Goal: Use online tool/utility: Use online tool/utility

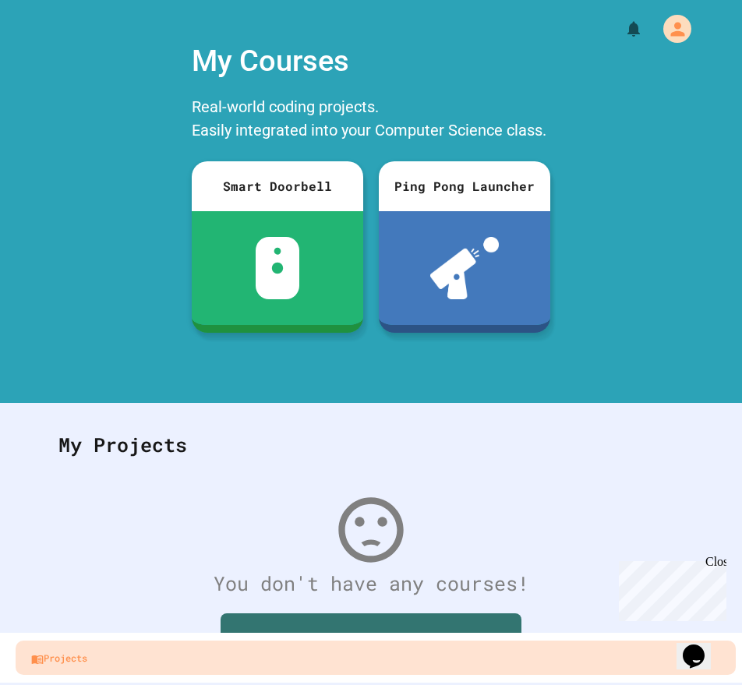
drag, startPoint x: 665, startPoint y: 107, endPoint x: 1080, endPoint y: 127, distance: 415.7
click at [742, 127] on html "We are updating our servers at 9:30PM EST [DATE]. [PERSON_NAME] should continue…" at bounding box center [371, 342] width 742 height 685
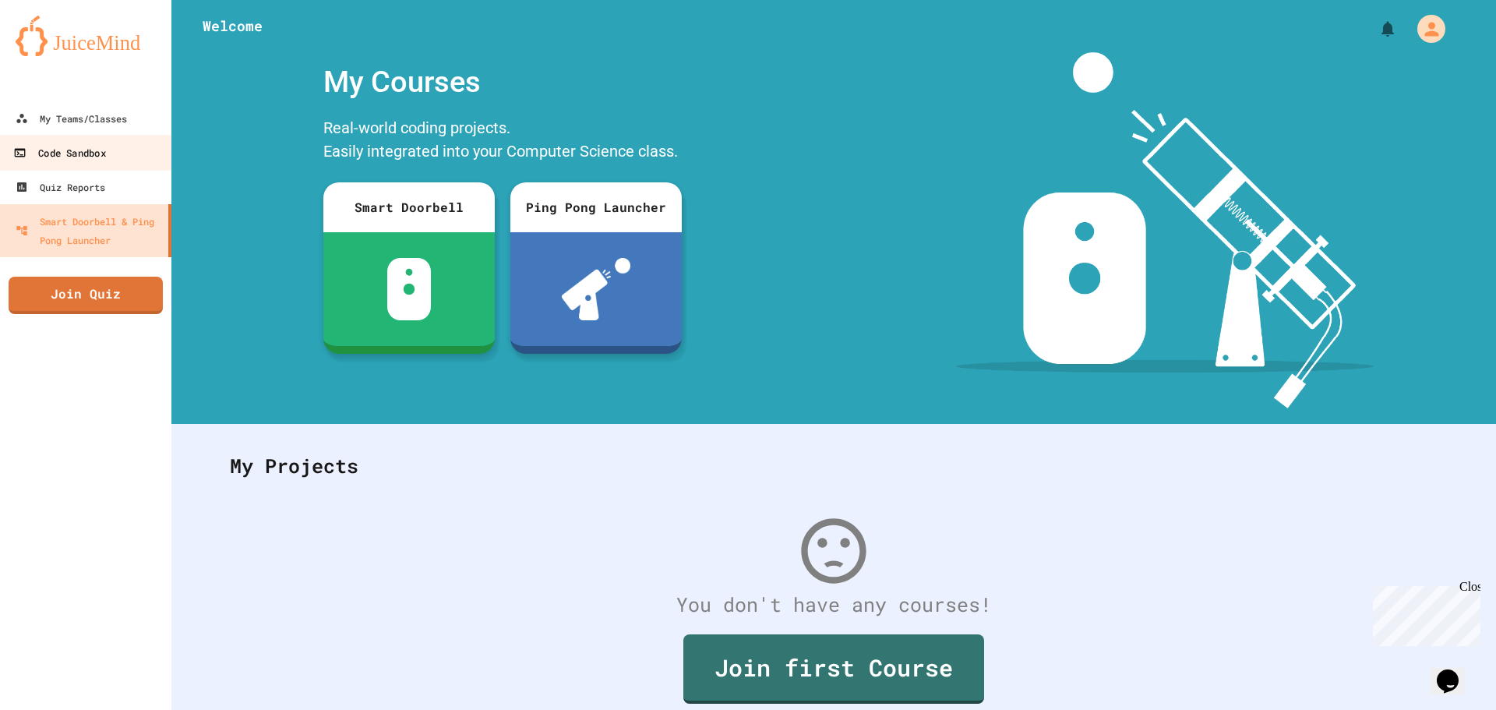
click at [69, 157] on div "Code Sandbox" at bounding box center [59, 152] width 92 height 19
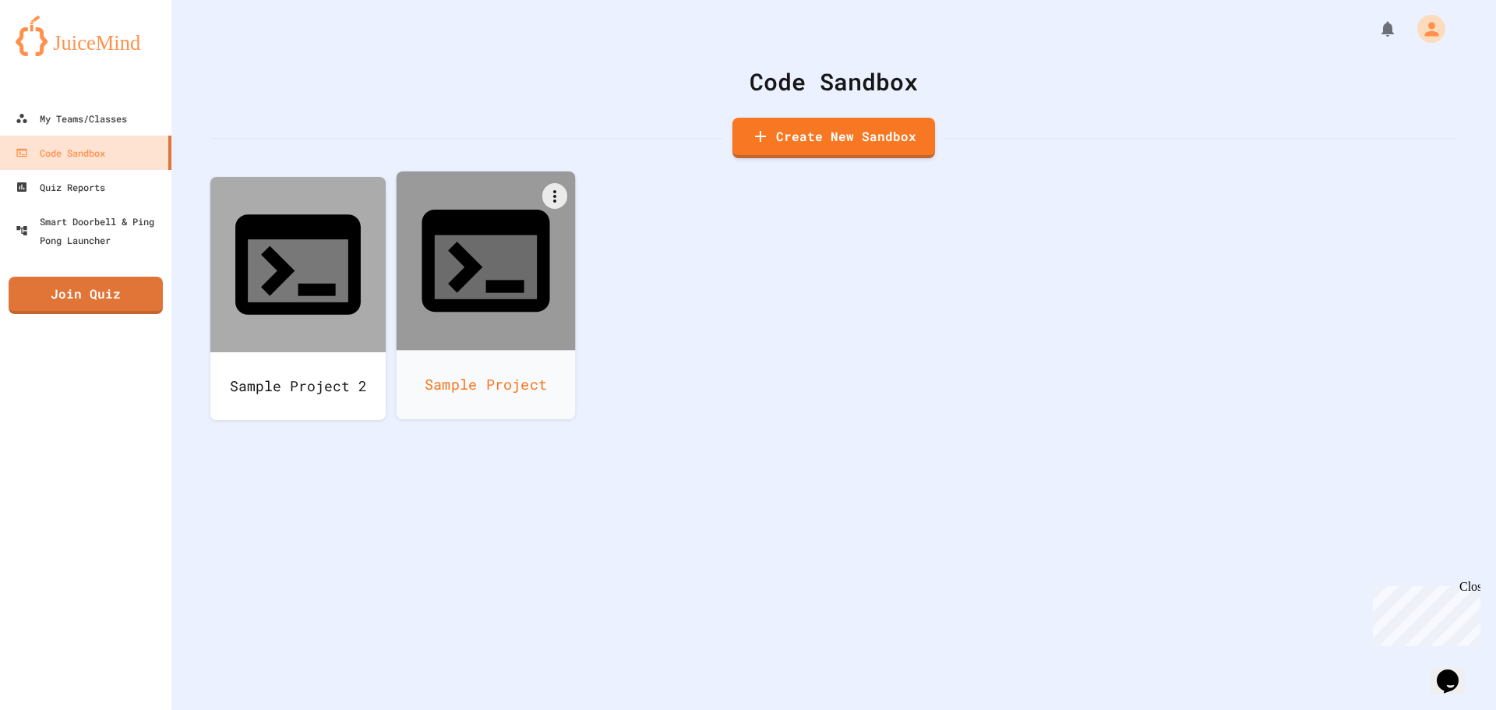
click at [478, 235] on icon at bounding box center [486, 267] width 102 height 64
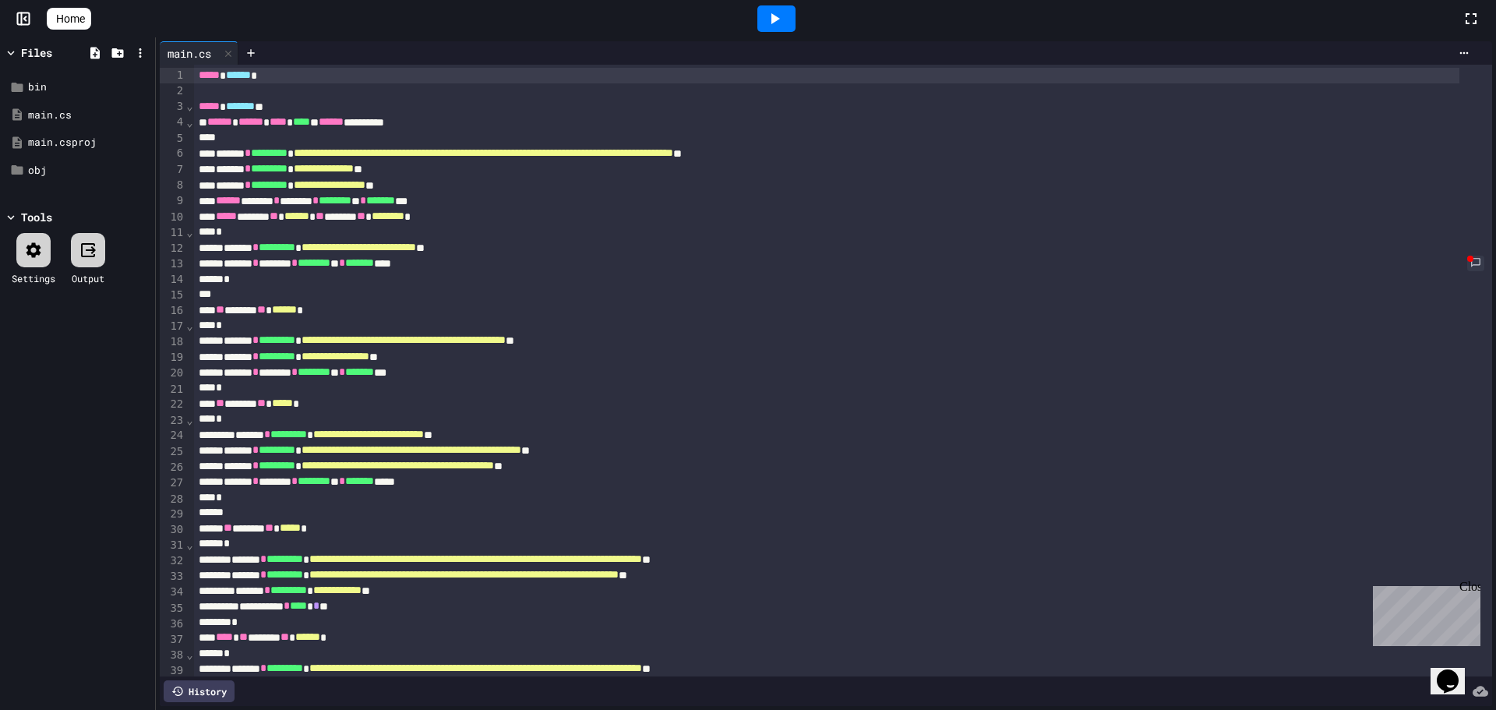
click at [803, 11] on div at bounding box center [776, 19] width 54 height 42
click at [789, 31] on div at bounding box center [776, 18] width 38 height 26
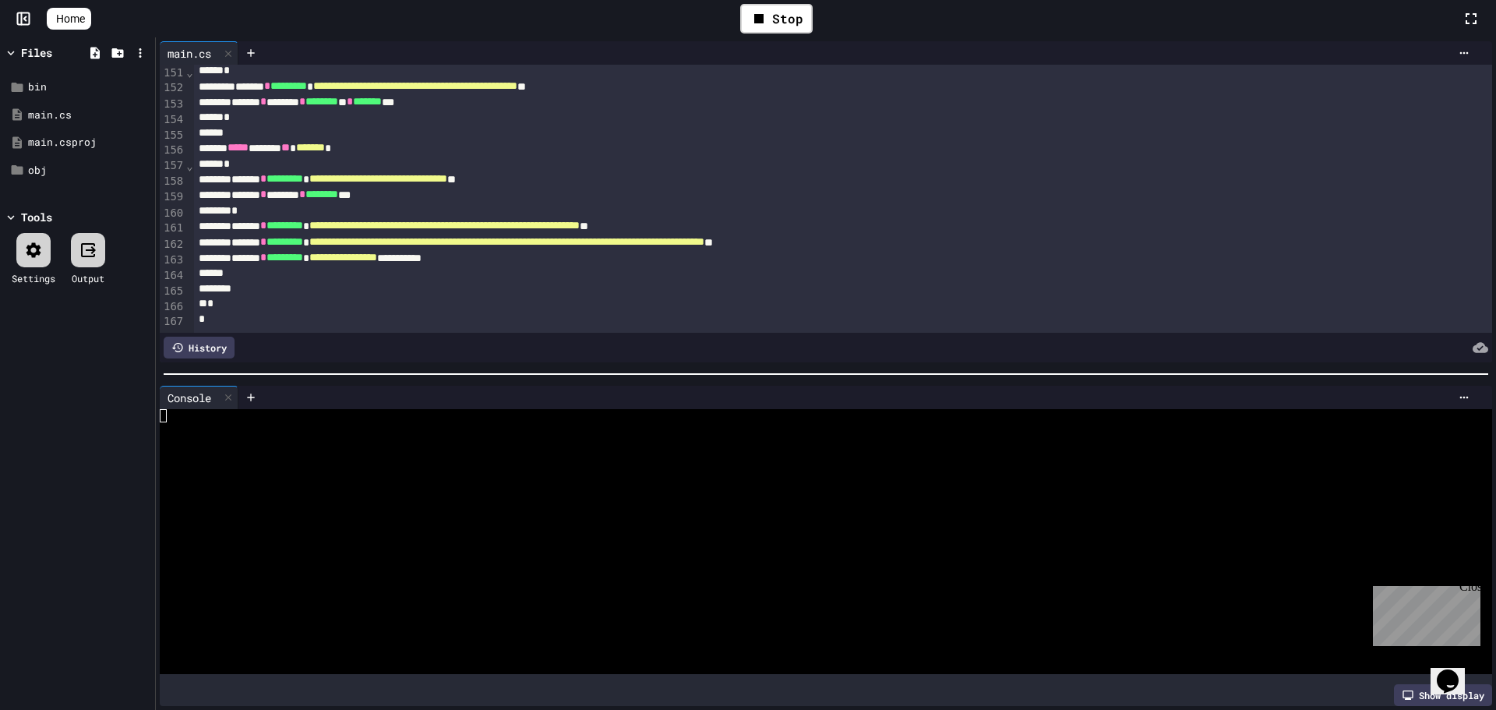
scroll to position [2370, 0]
click at [282, 281] on div at bounding box center [826, 289] width 1265 height 16
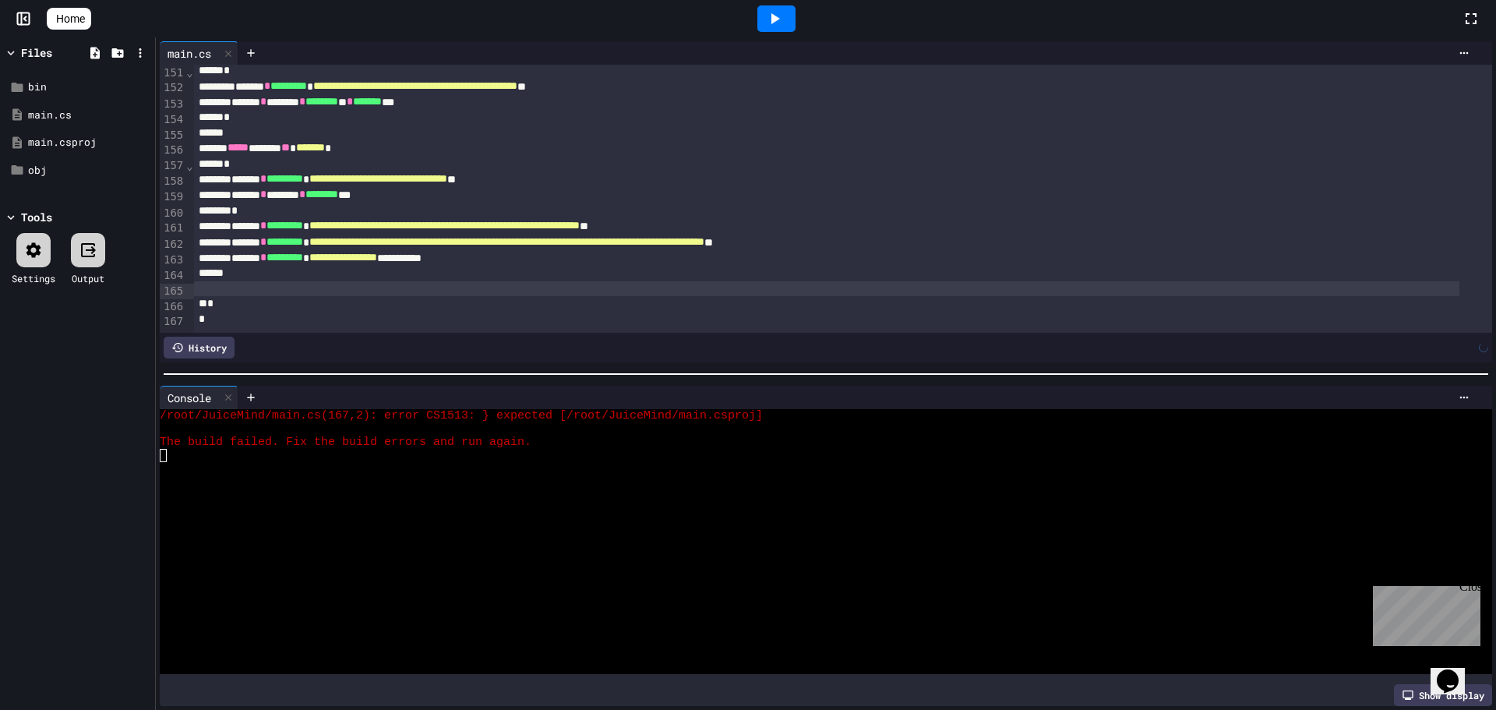
scroll to position [2354, 0]
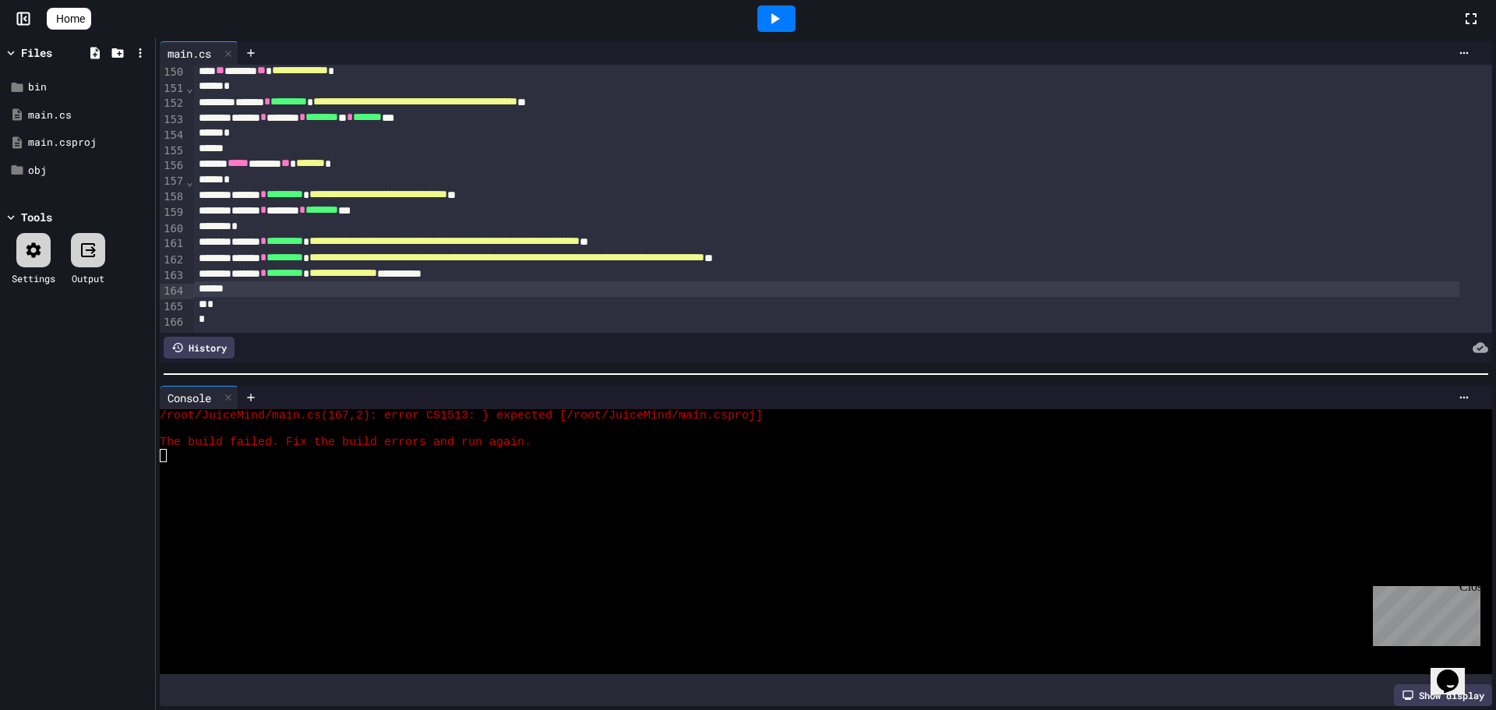
click at [234, 312] on div "*" at bounding box center [826, 320] width 1265 height 16
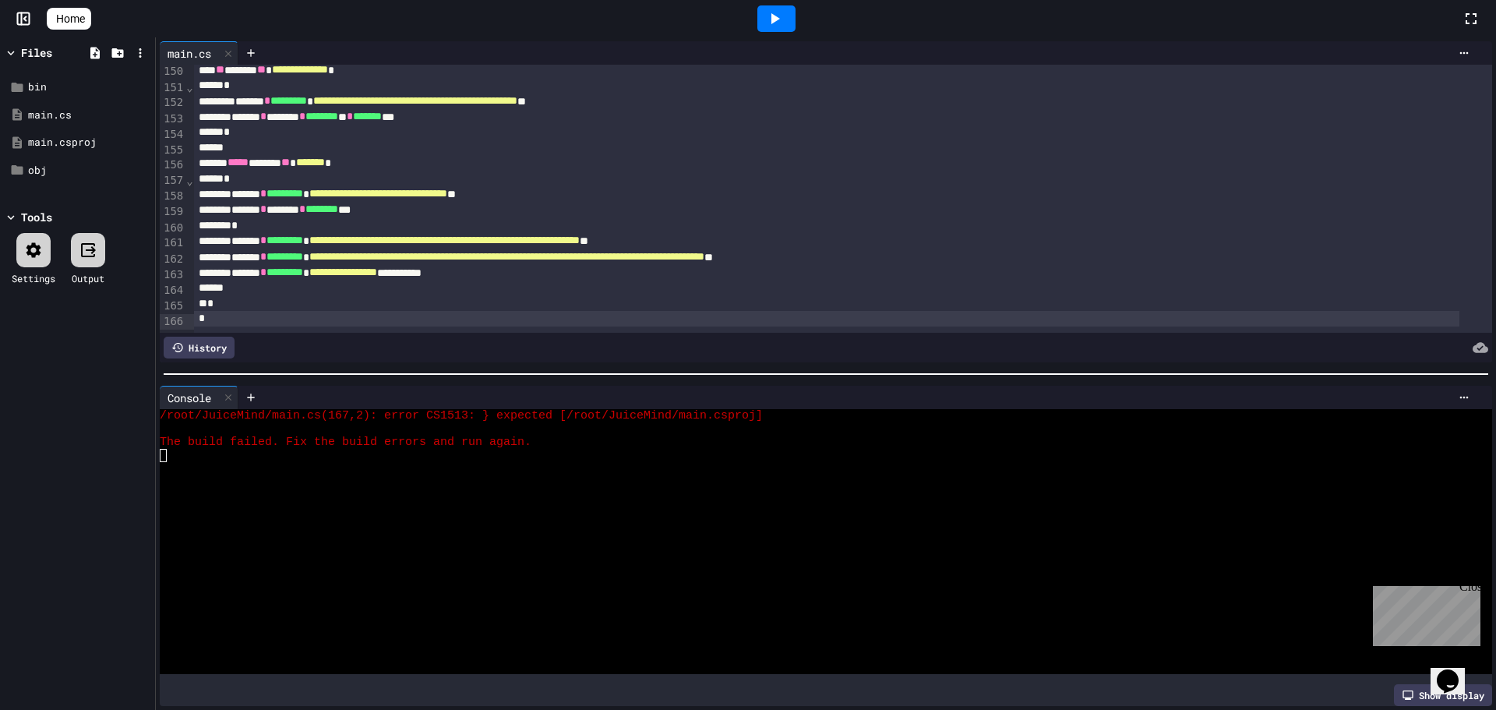
click at [788, 31] on div at bounding box center [776, 18] width 38 height 26
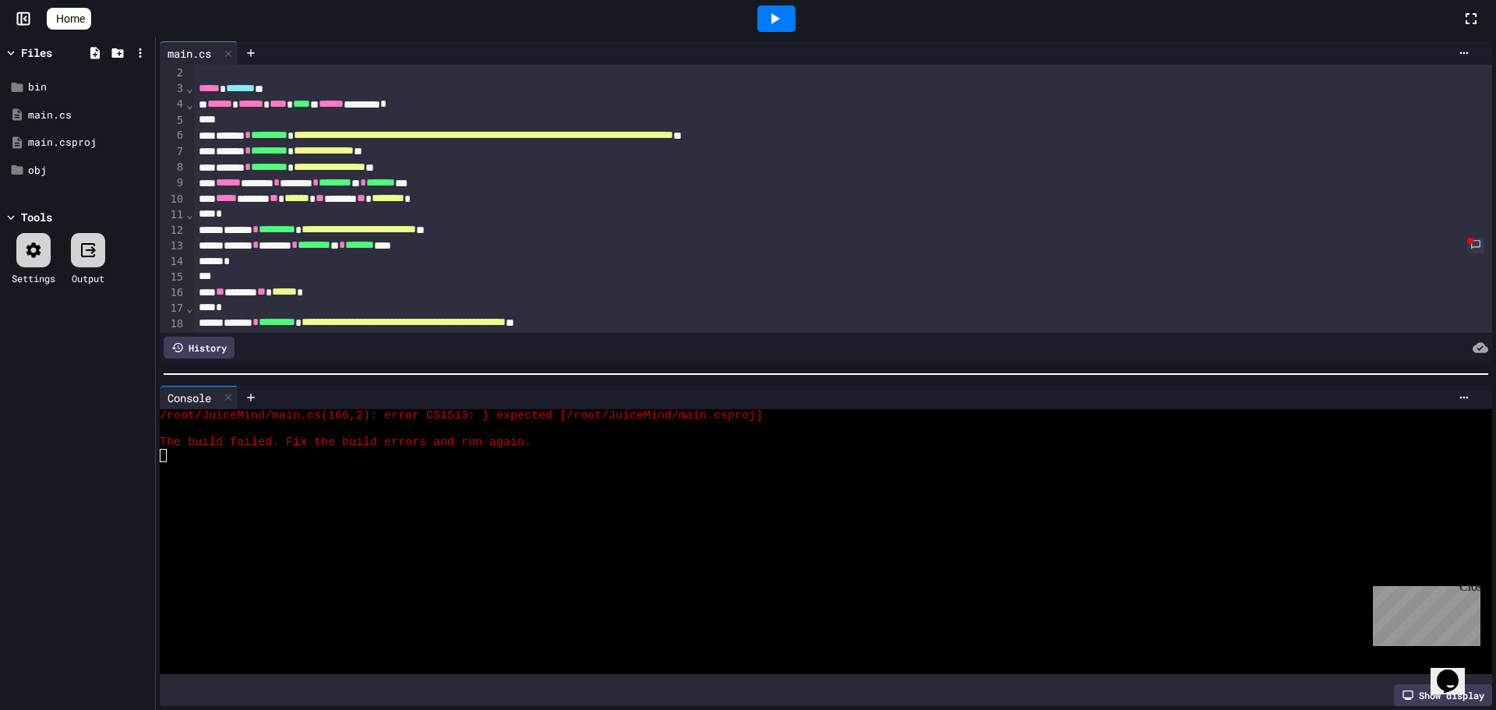
scroll to position [0, 0]
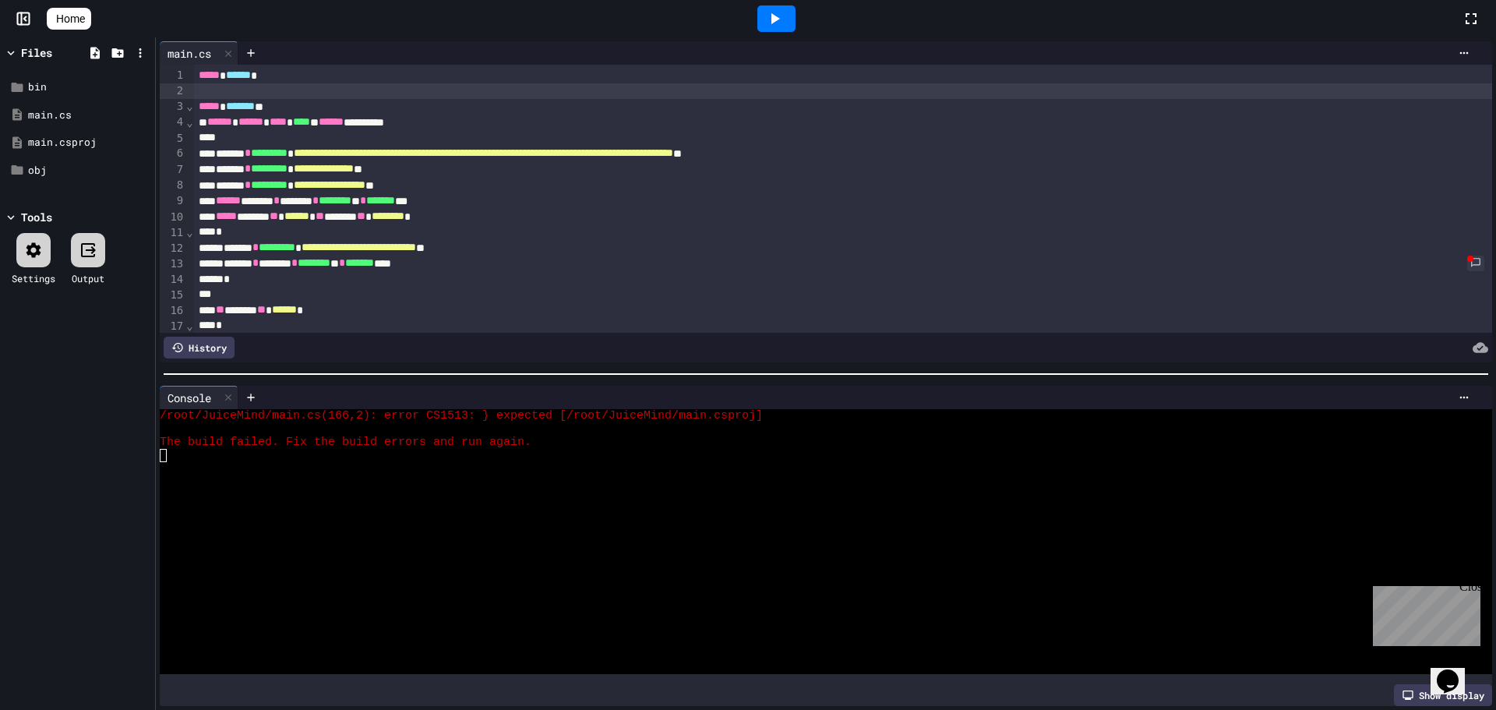
click at [265, 90] on div at bounding box center [843, 91] width 1298 height 16
click at [461, 118] on div "**********" at bounding box center [826, 123] width 1265 height 16
drag, startPoint x: 350, startPoint y: 97, endPoint x: 365, endPoint y: 104, distance: 16.7
click at [351, 97] on div at bounding box center [843, 91] width 1298 height 16
click at [370, 109] on div "***** ******* *" at bounding box center [826, 107] width 1265 height 16
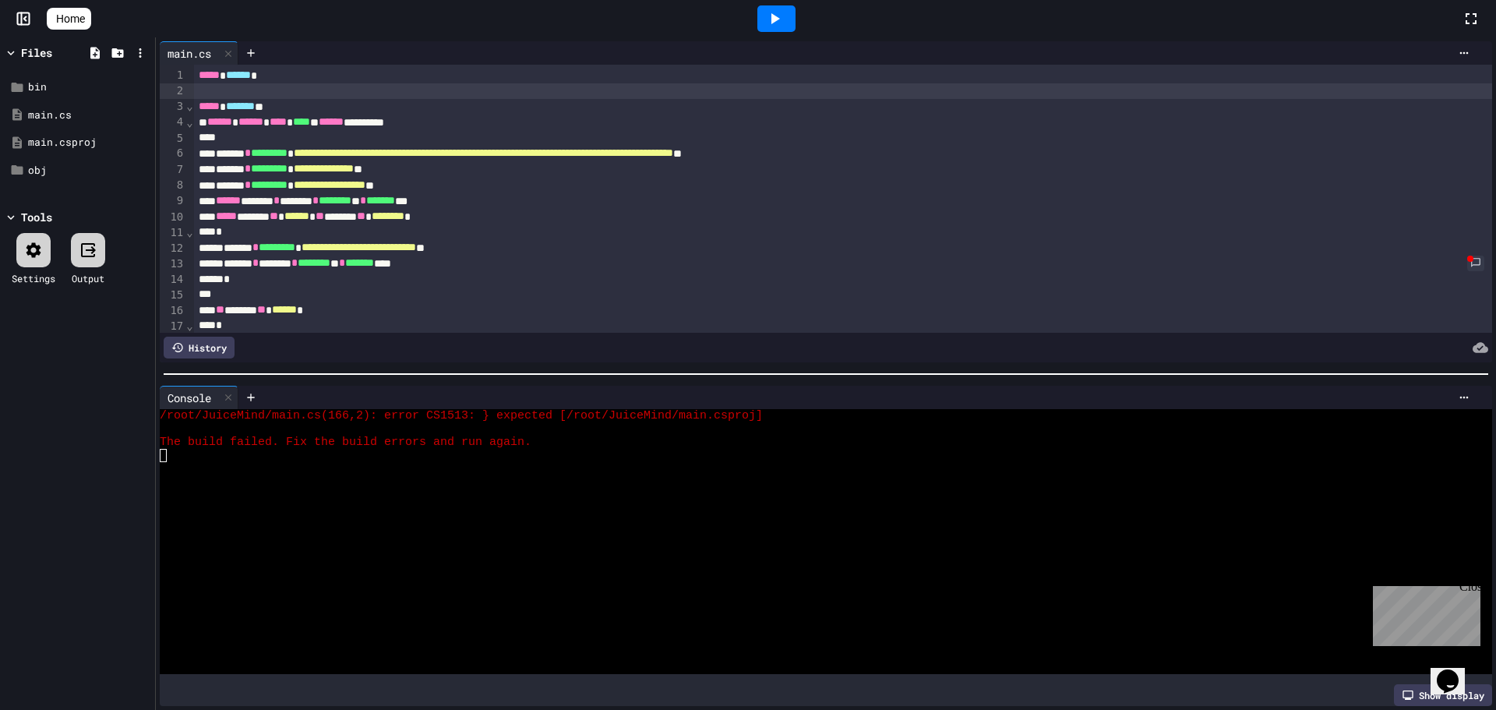
click at [344, 92] on div at bounding box center [843, 91] width 1298 height 16
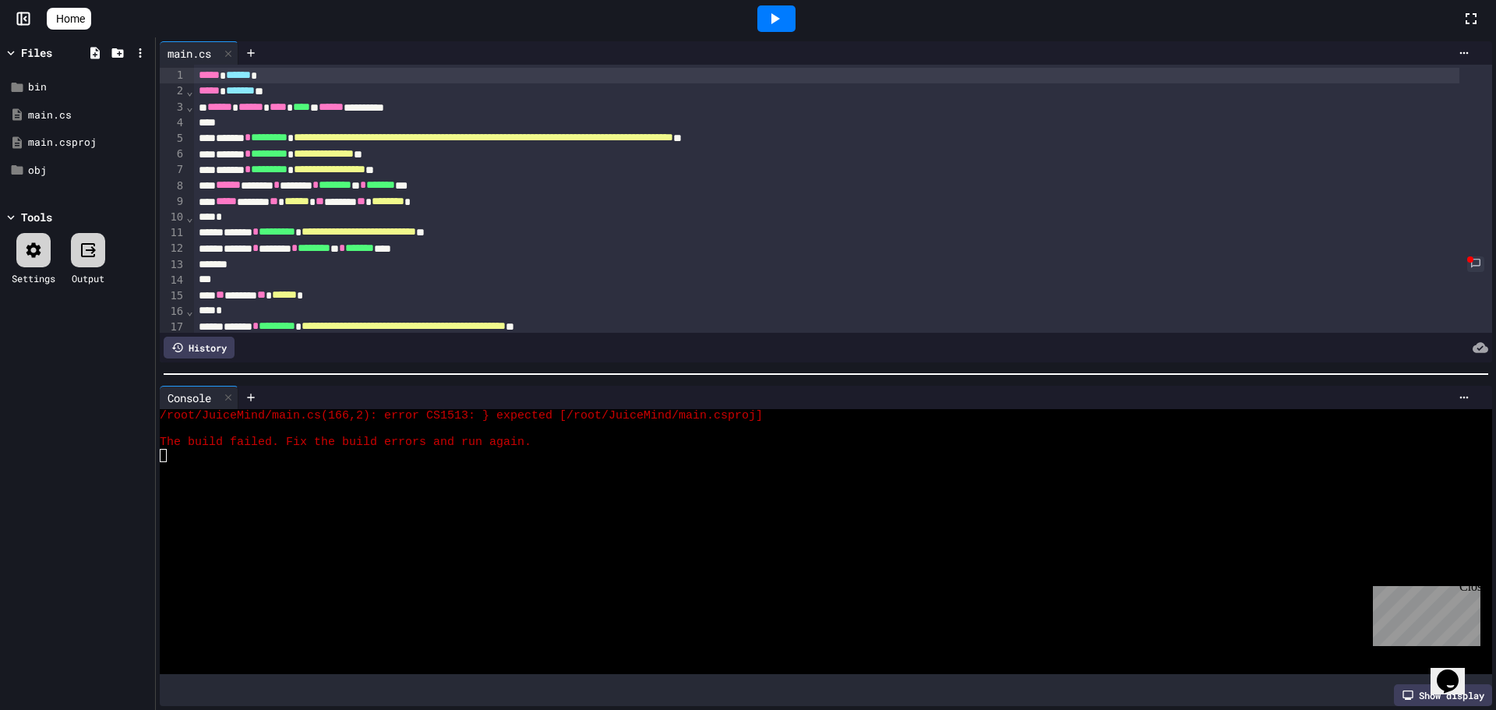
click at [784, 27] on icon at bounding box center [774, 18] width 19 height 19
click at [322, 90] on div "***** ******* *" at bounding box center [826, 91] width 1265 height 16
click at [346, 95] on div "***** ******* *" at bounding box center [826, 91] width 1265 height 16
click at [199, 92] on span "*****" at bounding box center [209, 90] width 21 height 11
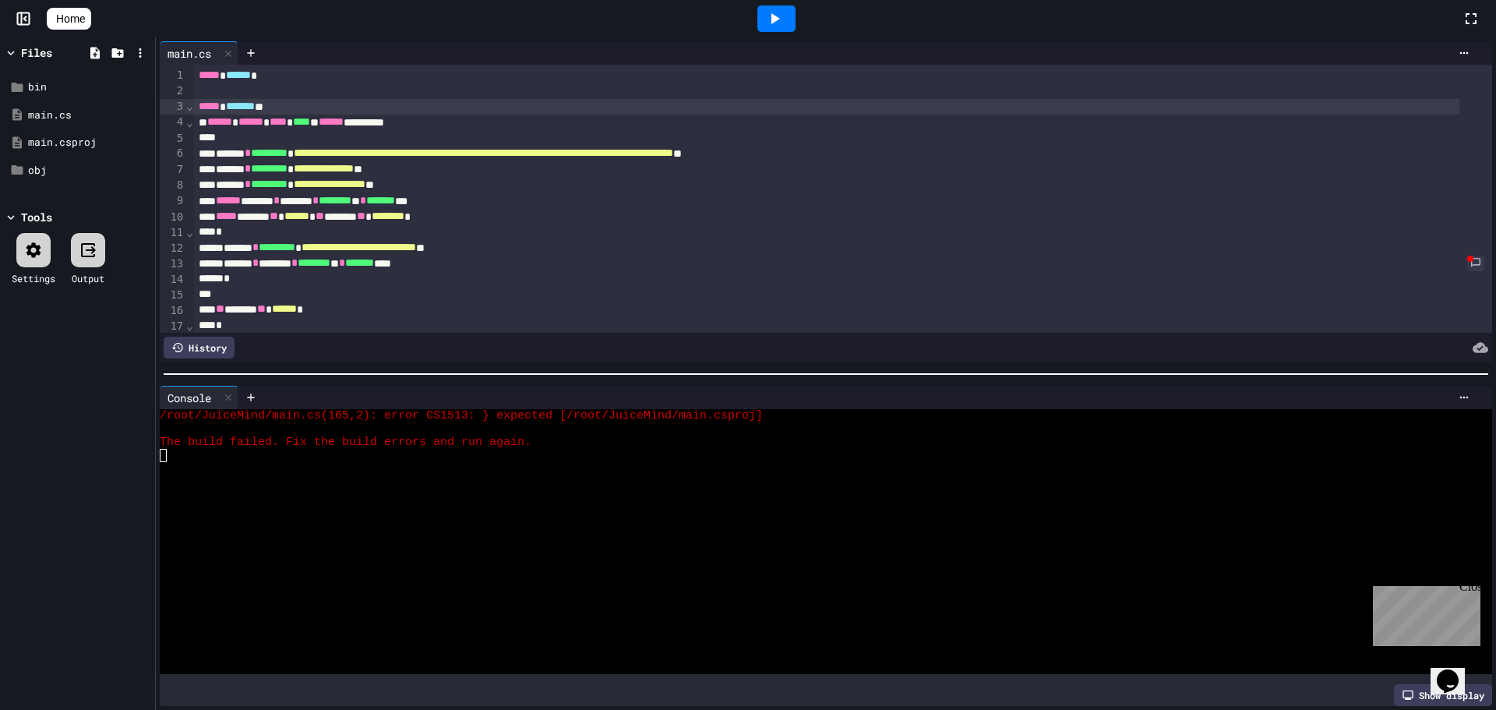
click at [290, 111] on div "***** ******* *" at bounding box center [826, 107] width 1265 height 16
click at [456, 119] on div "**********" at bounding box center [826, 123] width 1265 height 16
click at [351, 102] on div "***** ******* *" at bounding box center [826, 107] width 1265 height 16
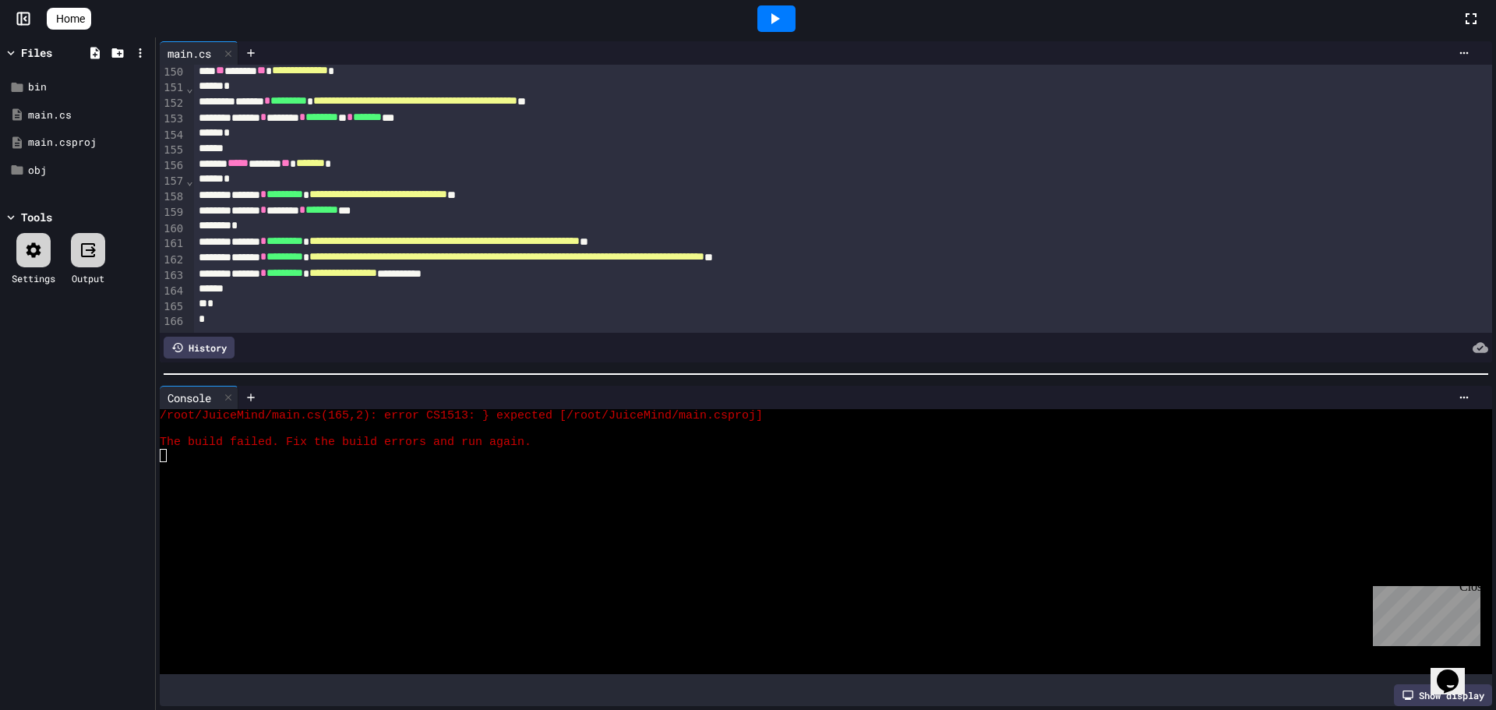
scroll to position [2355, 0]
click at [256, 296] on div "*" at bounding box center [826, 304] width 1265 height 16
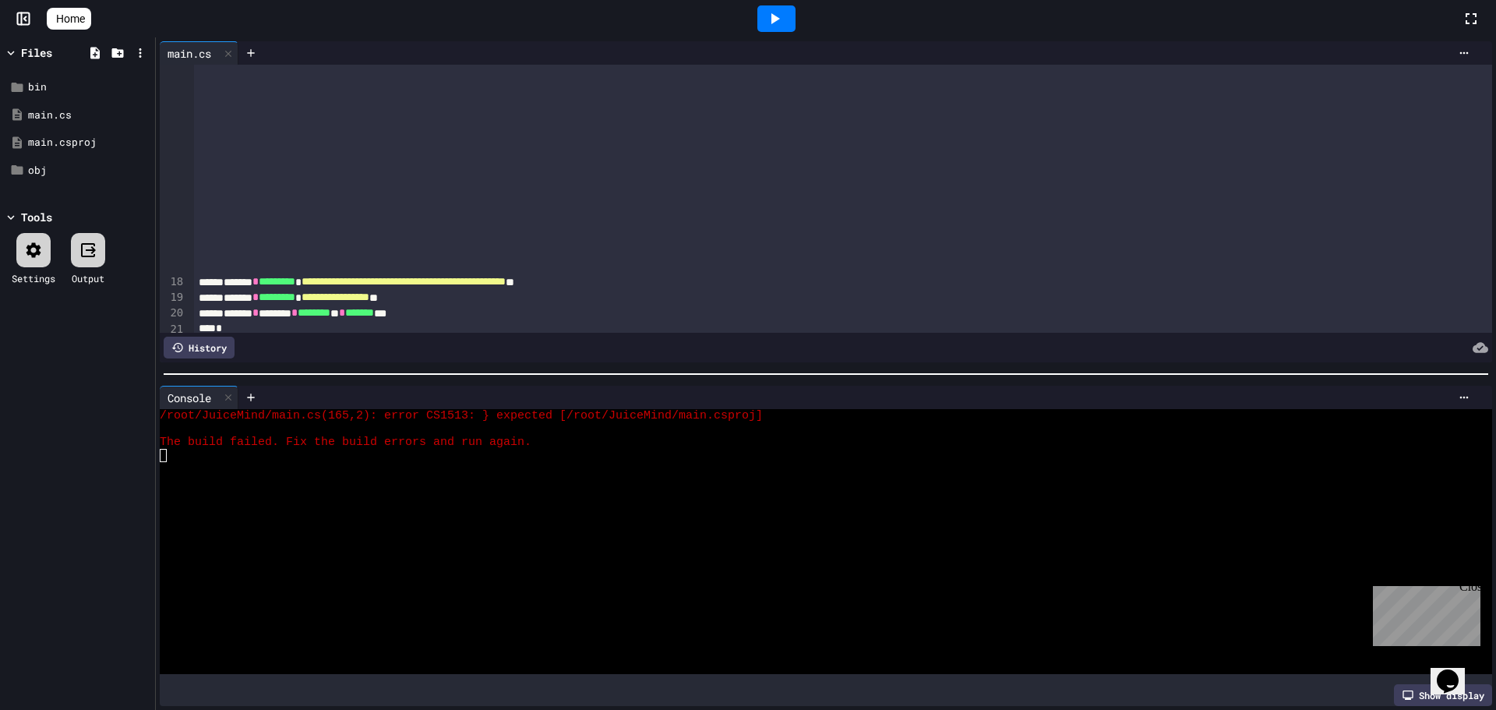
scroll to position [0, 0]
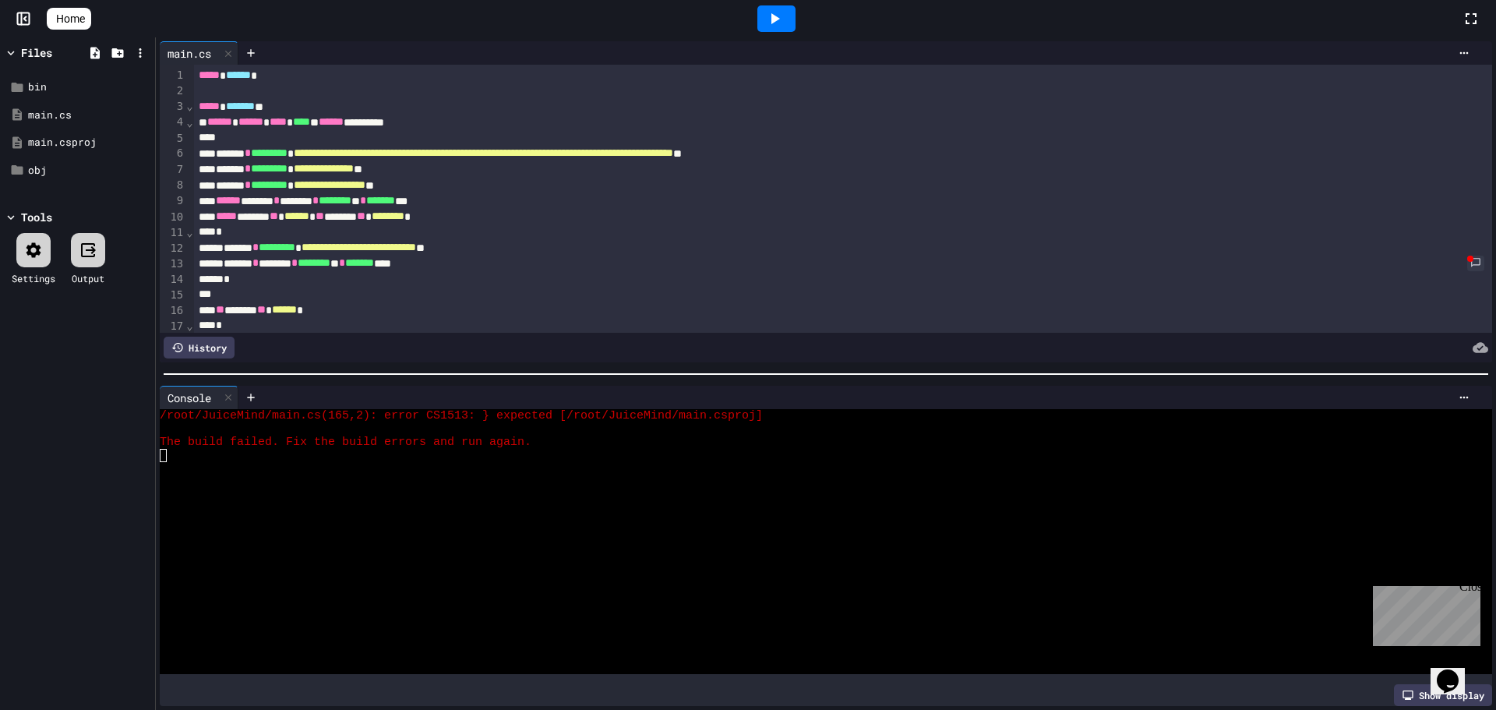
click at [369, 110] on div "***** ******* *" at bounding box center [826, 107] width 1265 height 16
click at [321, 111] on div "***** ******* * *" at bounding box center [826, 107] width 1265 height 16
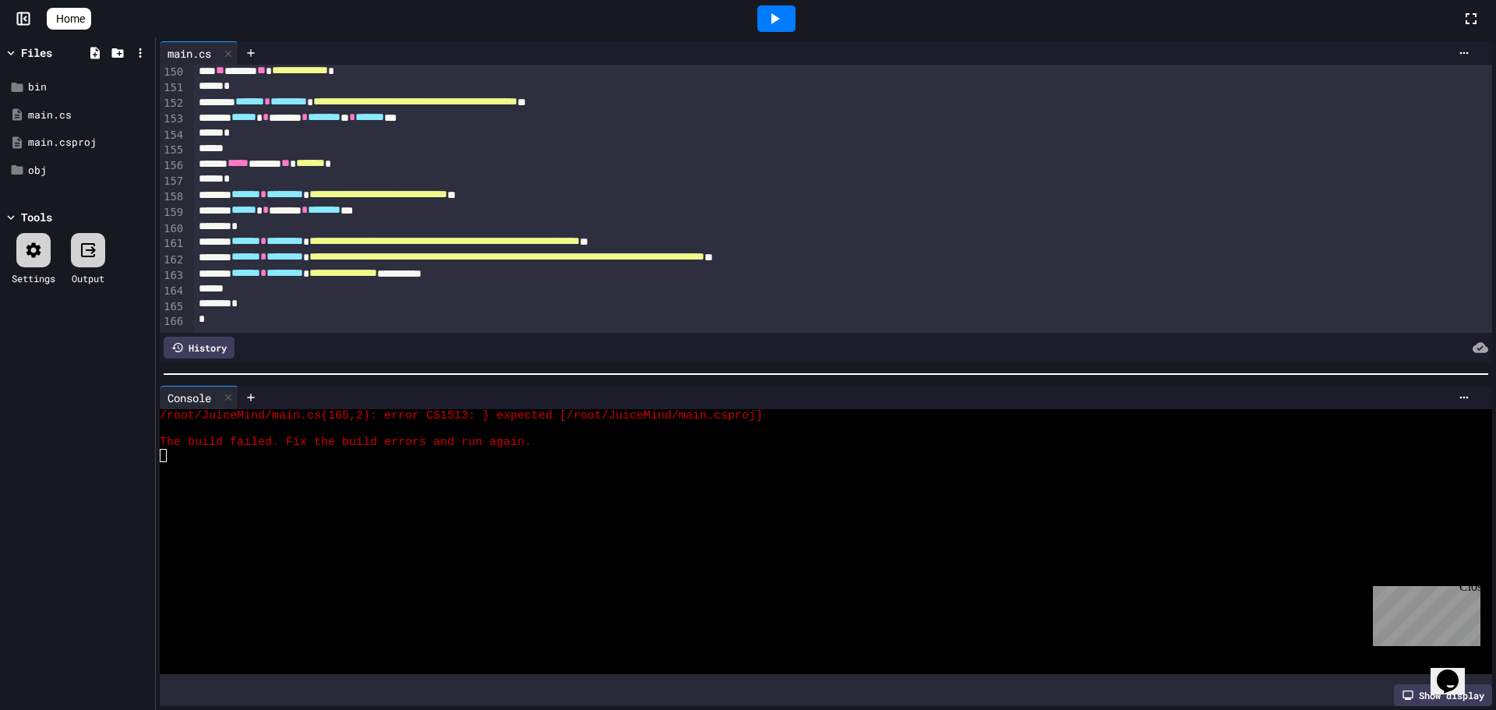
scroll to position [2355, 0]
click at [269, 296] on div "*" at bounding box center [826, 304] width 1265 height 16
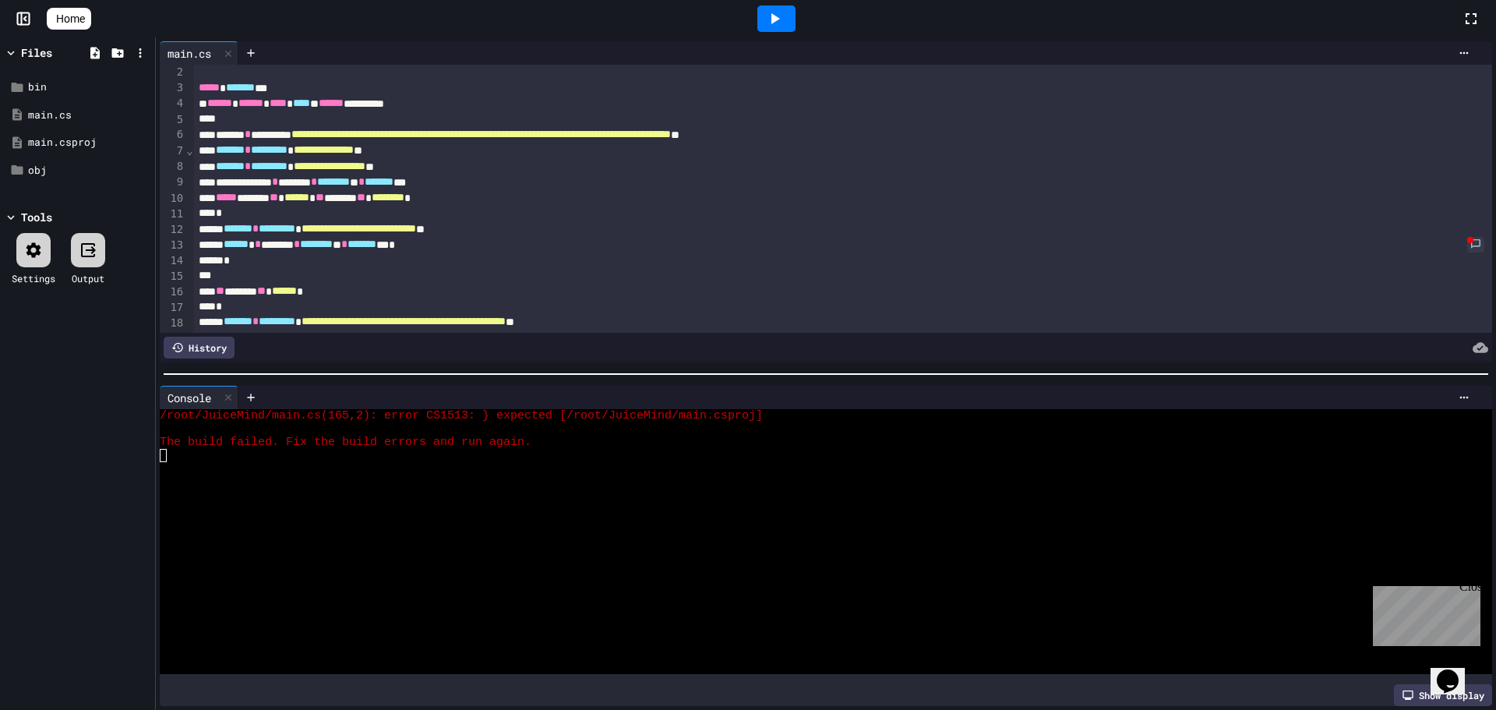
scroll to position [0, 0]
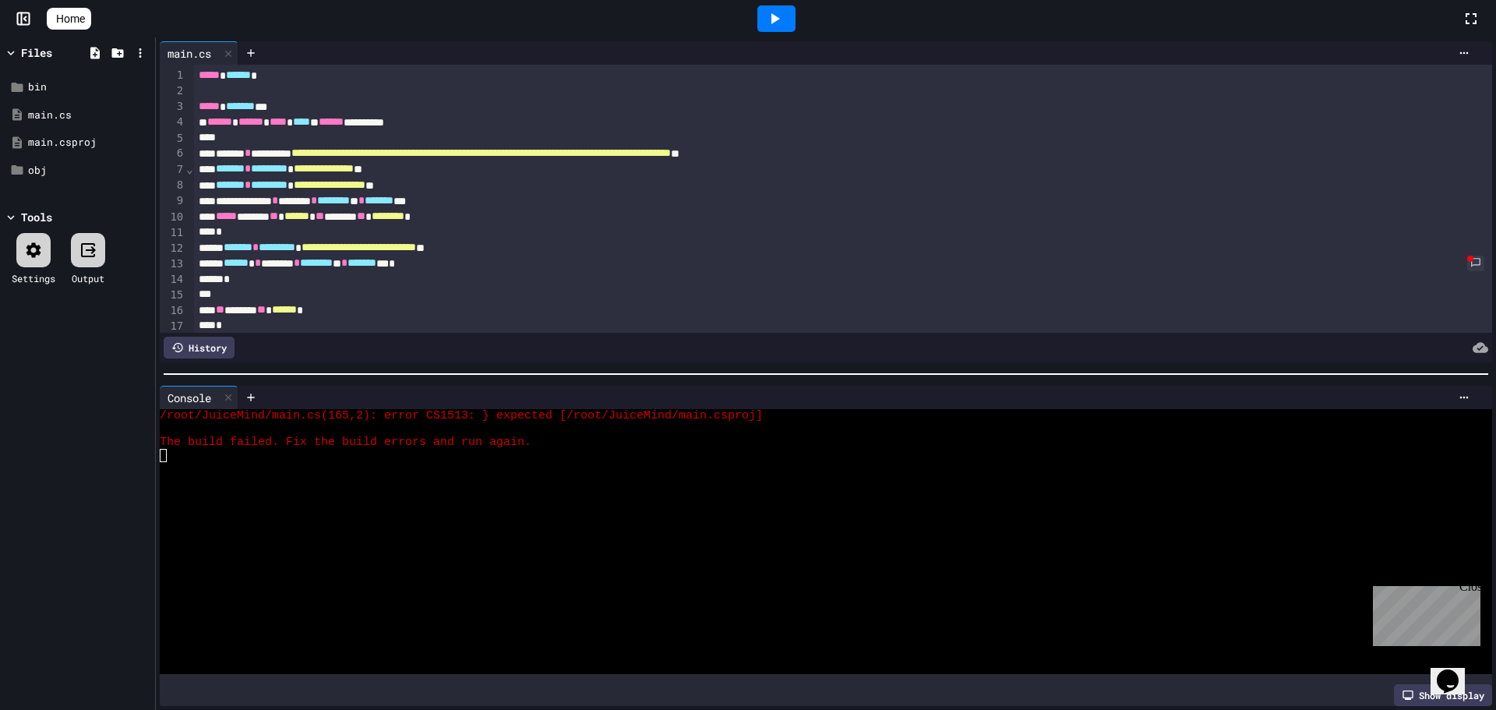
click at [299, 99] on div "***** ******* **" at bounding box center [826, 107] width 1265 height 16
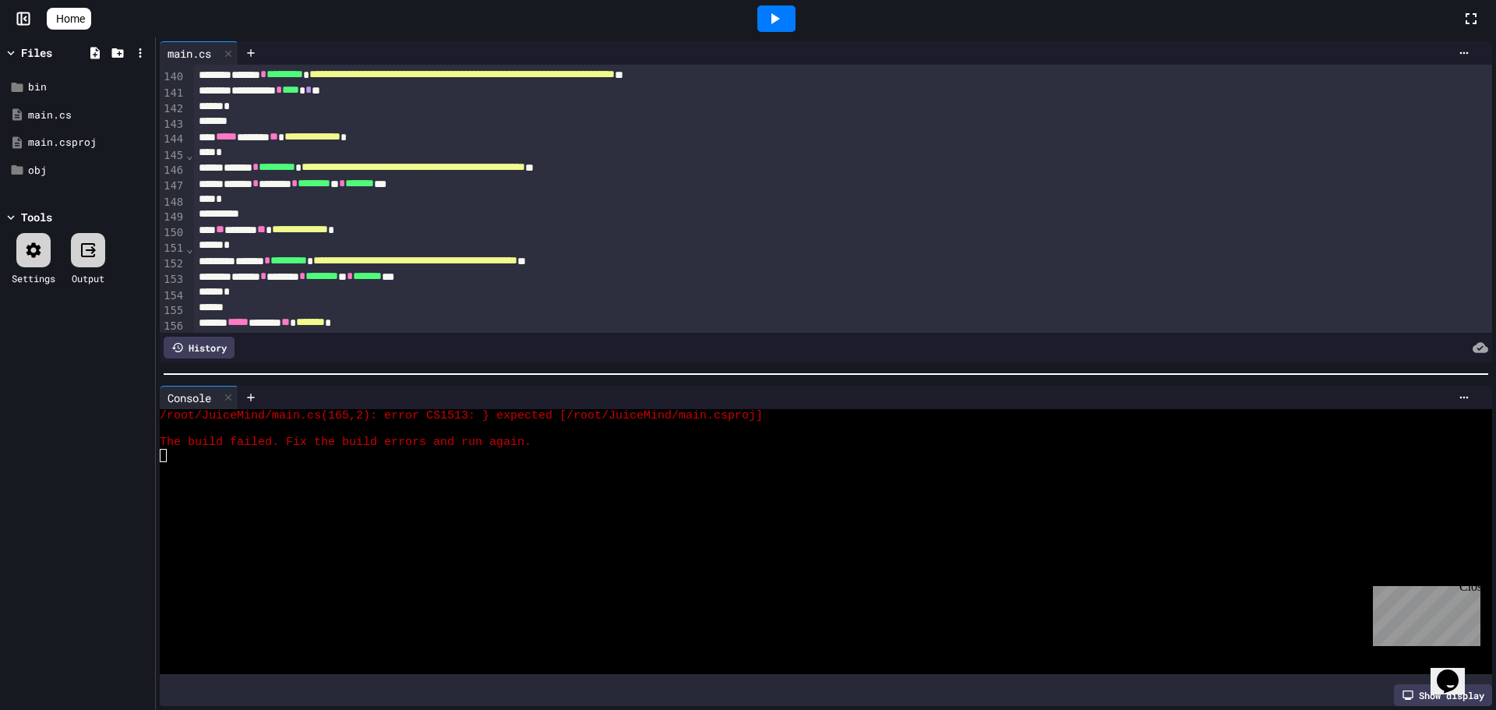
scroll to position [2355, 0]
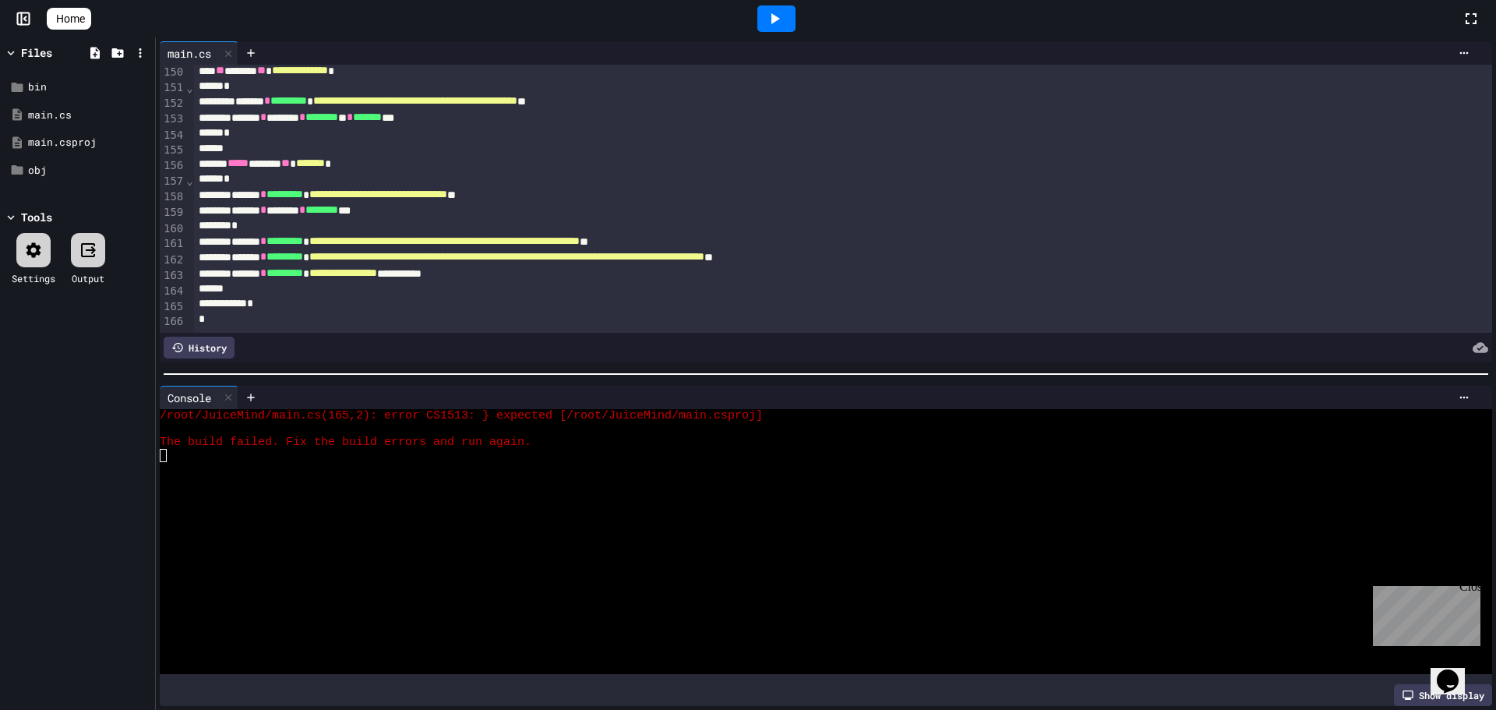
click at [276, 296] on div "*" at bounding box center [826, 304] width 1265 height 16
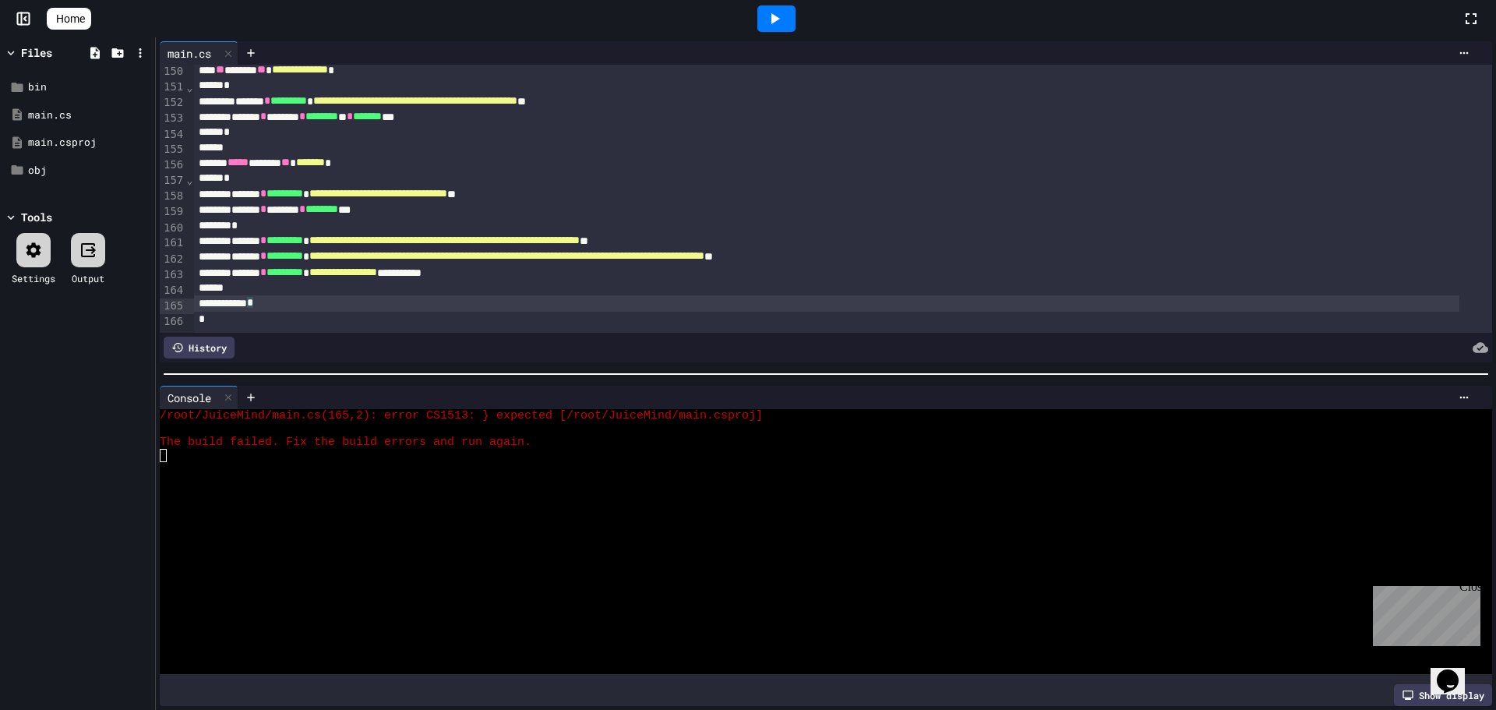
scroll to position [2359, 0]
drag, startPoint x: 283, startPoint y: 291, endPoint x: 265, endPoint y: 287, distance: 18.5
click at [265, 297] on div "*" at bounding box center [826, 305] width 1265 height 16
click at [266, 297] on div "*" at bounding box center [826, 305] width 1265 height 16
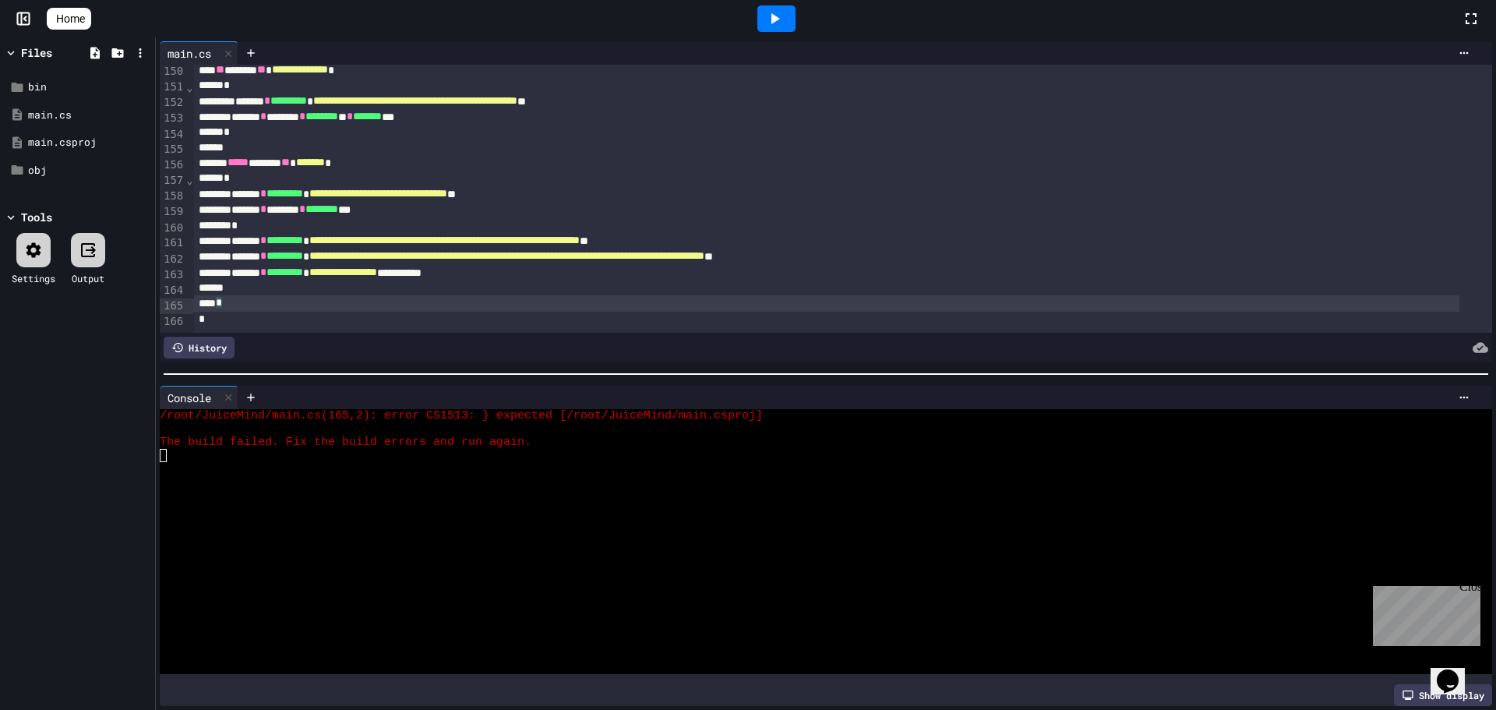
click at [773, 22] on icon at bounding box center [774, 18] width 19 height 19
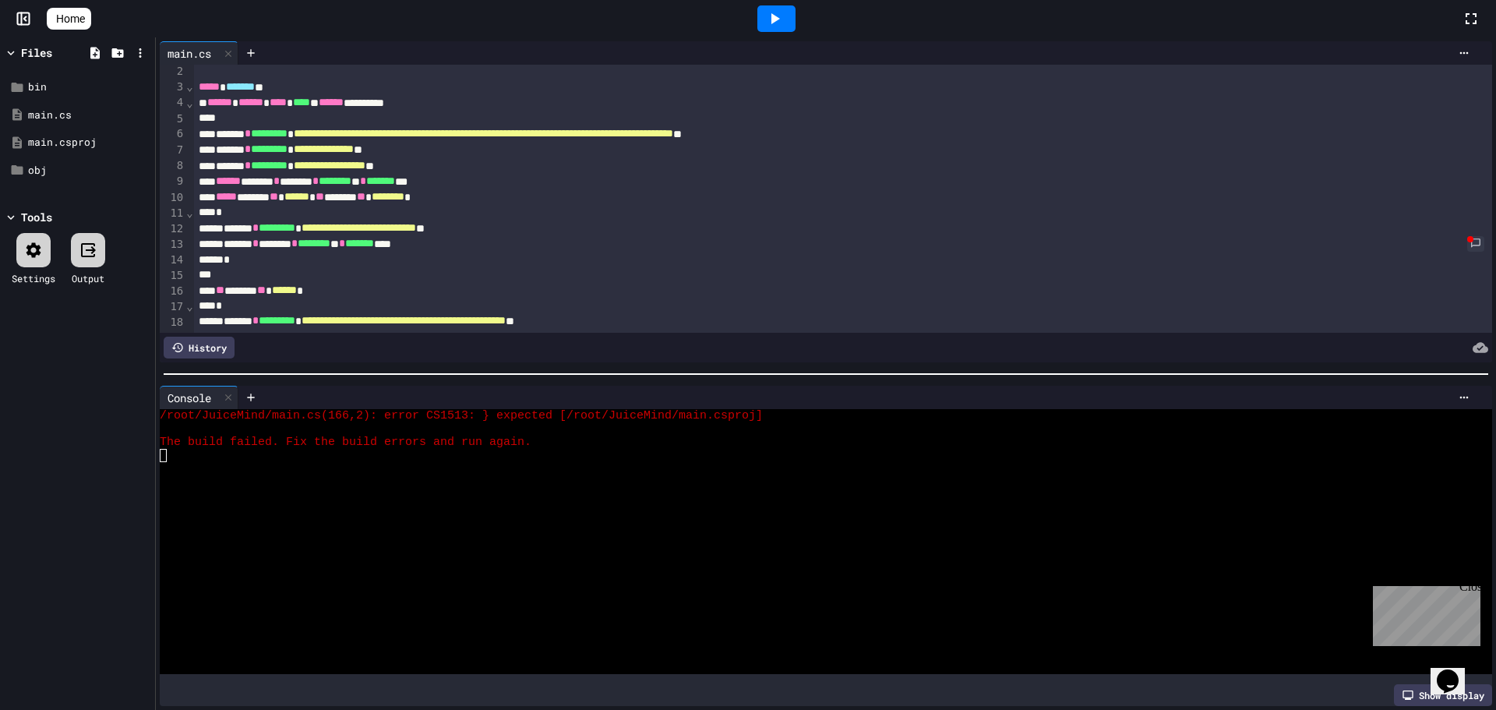
scroll to position [0, 0]
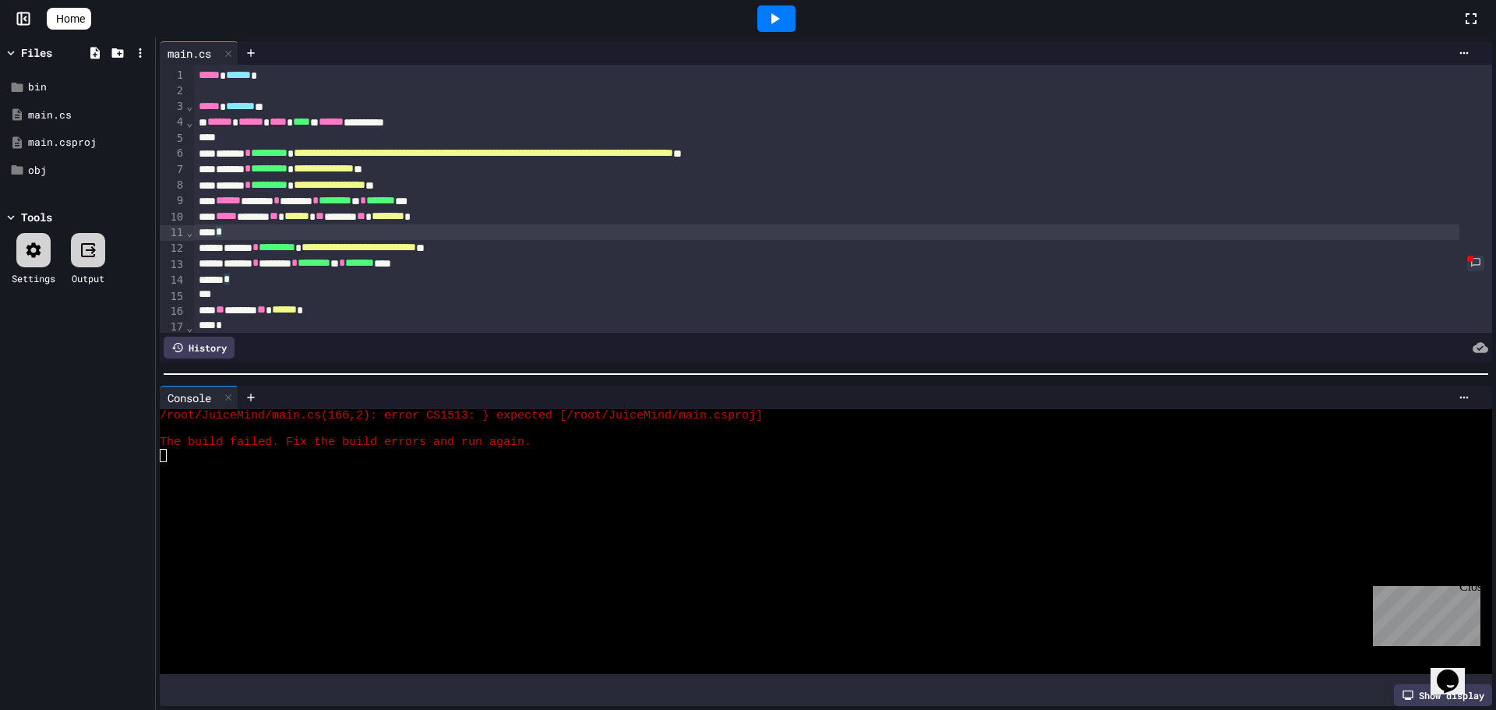
click at [248, 238] on div "*" at bounding box center [826, 232] width 1265 height 16
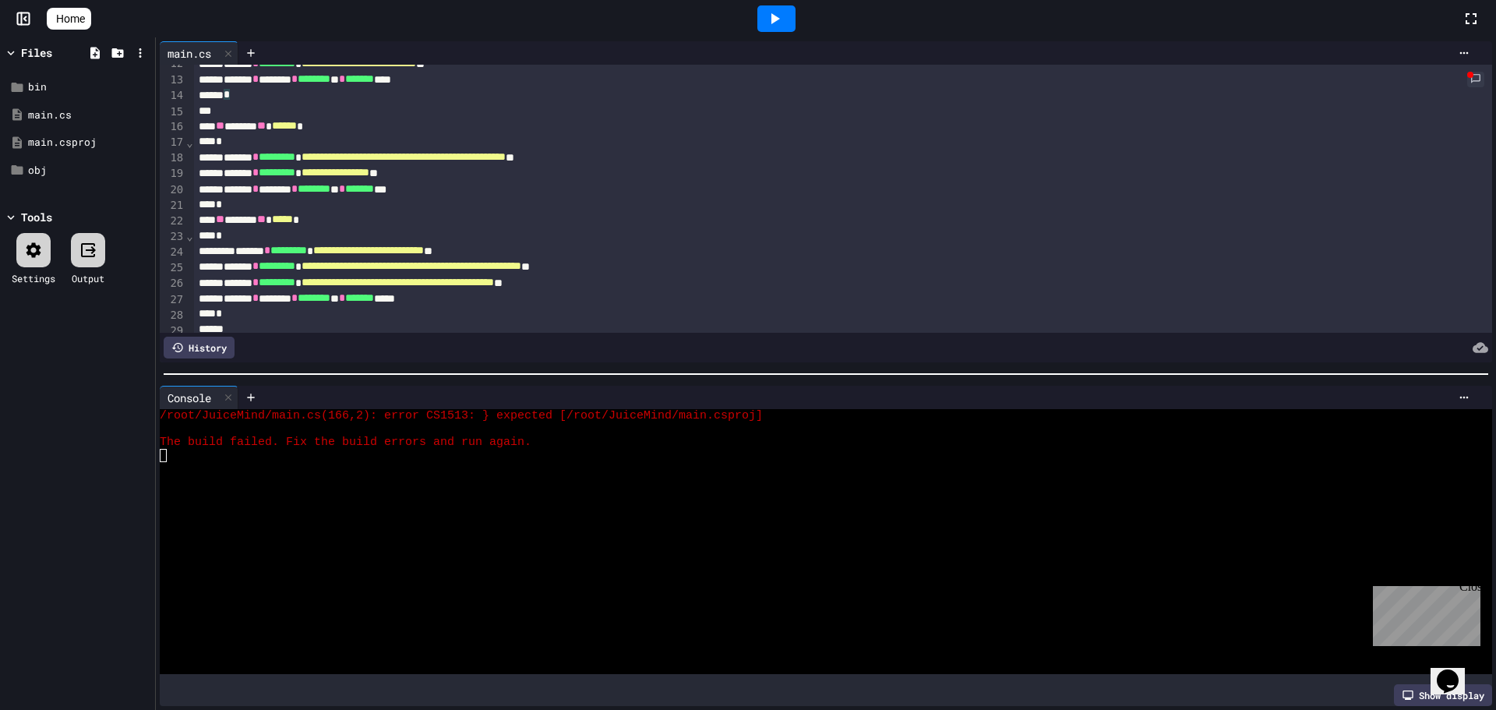
scroll to position [156, 0]
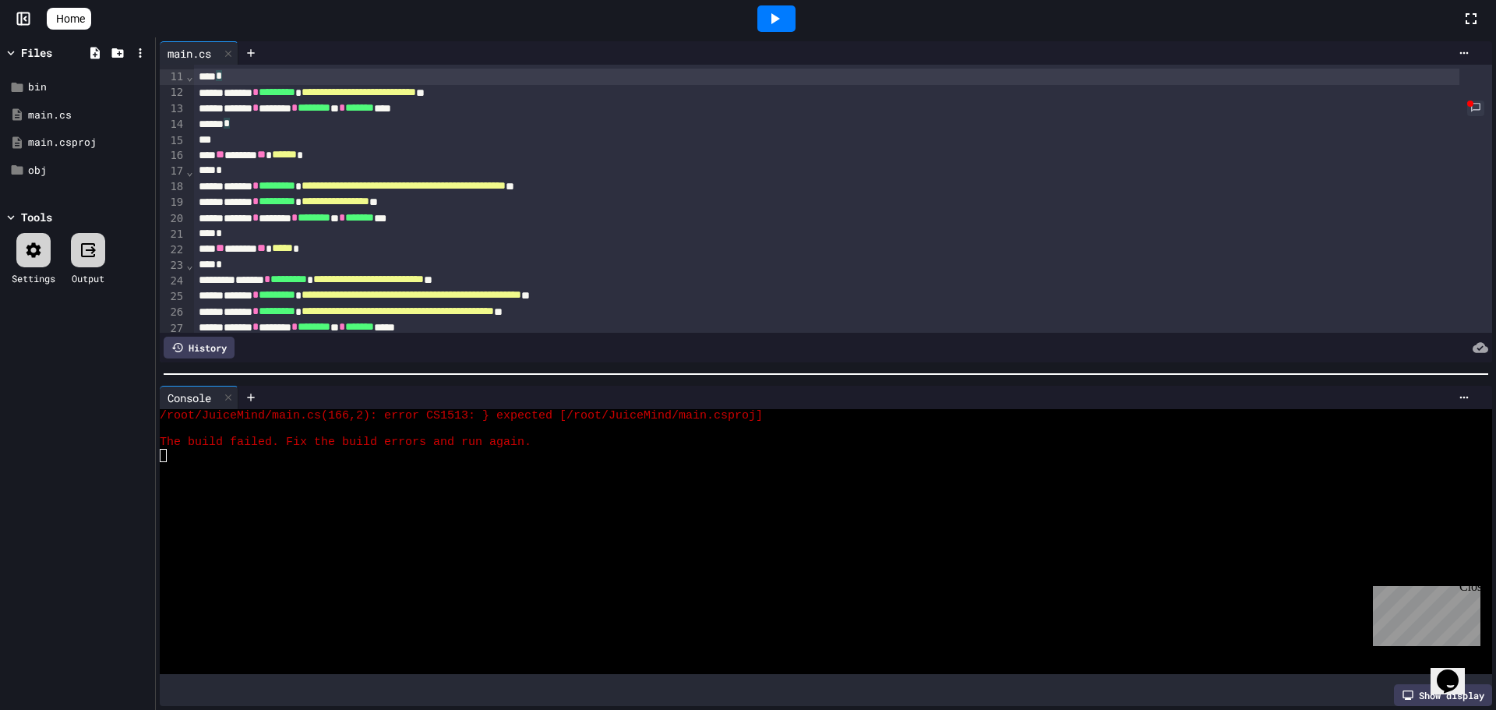
click at [249, 170] on div "*" at bounding box center [826, 171] width 1265 height 16
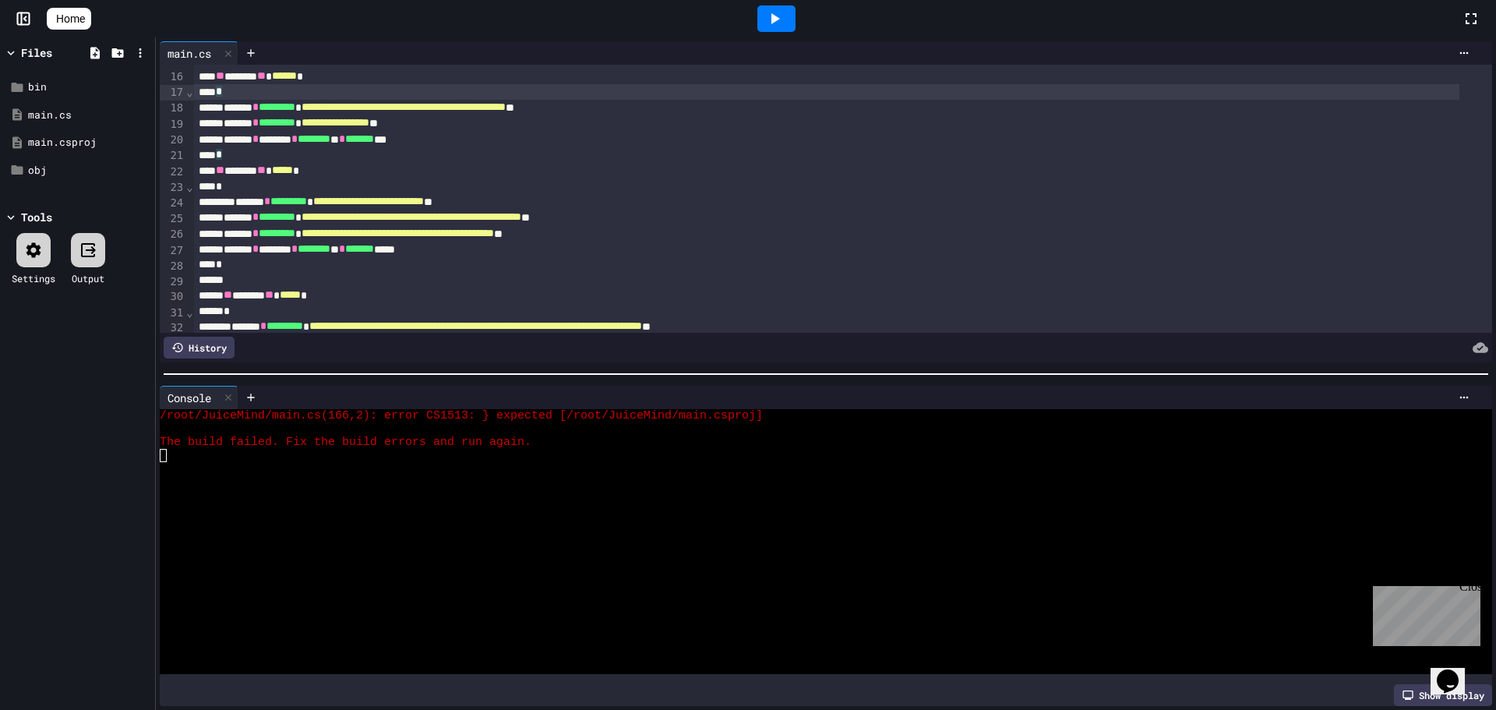
click at [251, 182] on div "*" at bounding box center [826, 187] width 1265 height 16
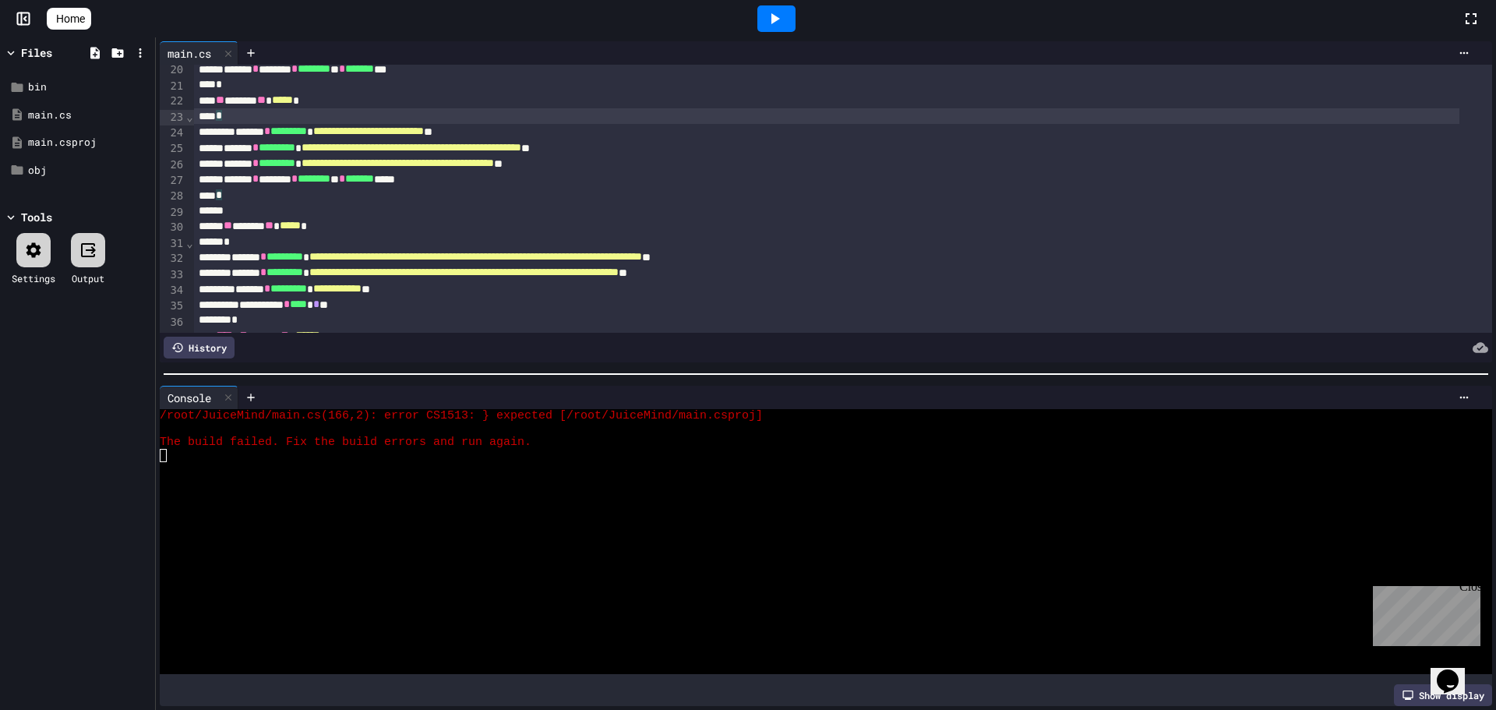
scroll to position [312, 0]
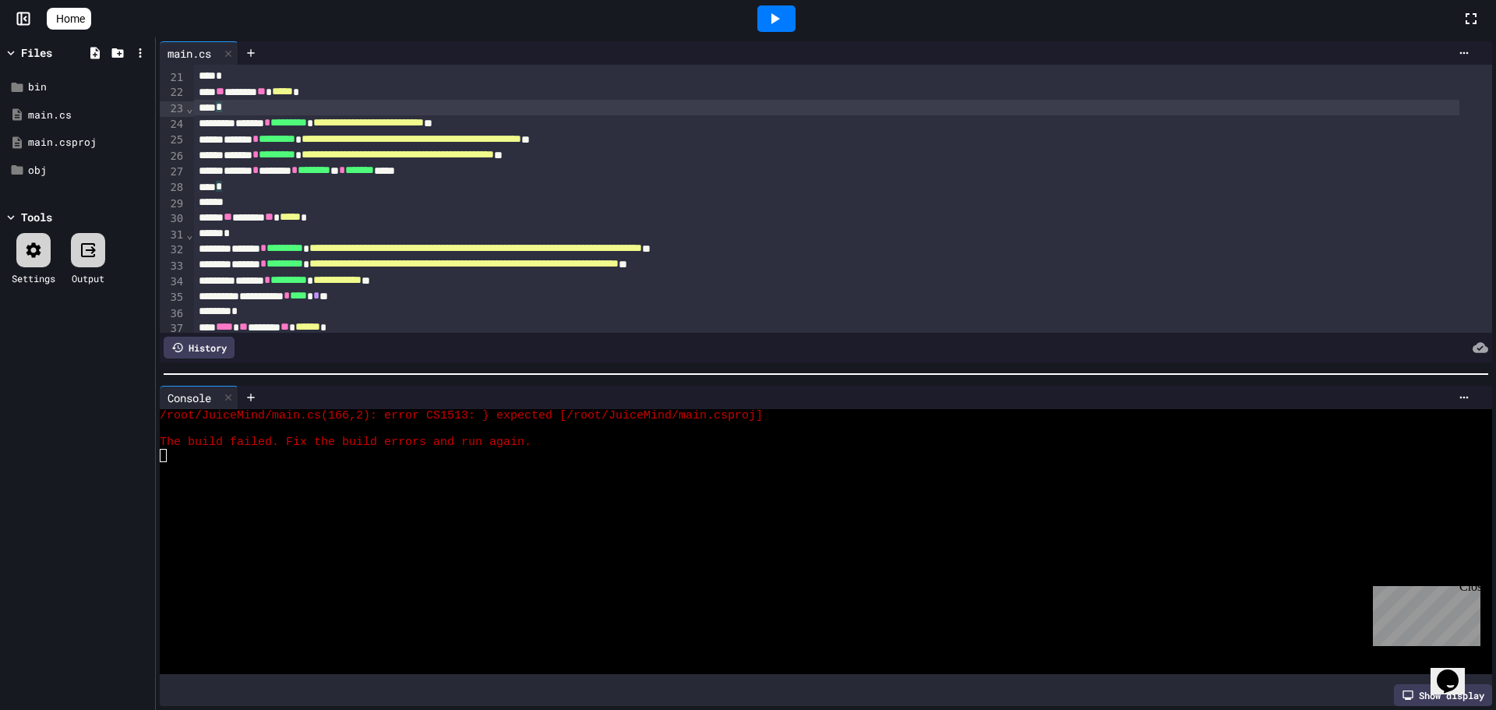
click at [256, 240] on div "*" at bounding box center [826, 234] width 1265 height 16
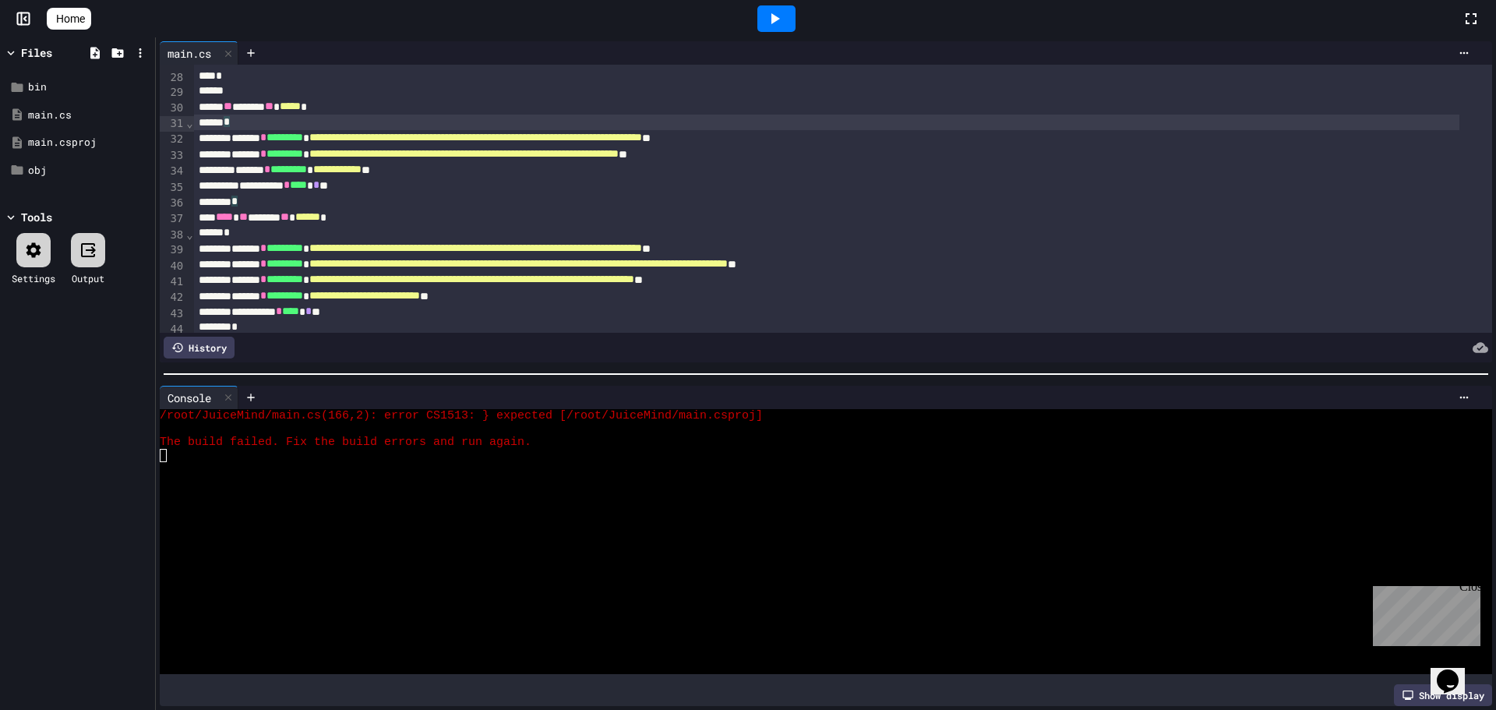
scroll to position [467, 0]
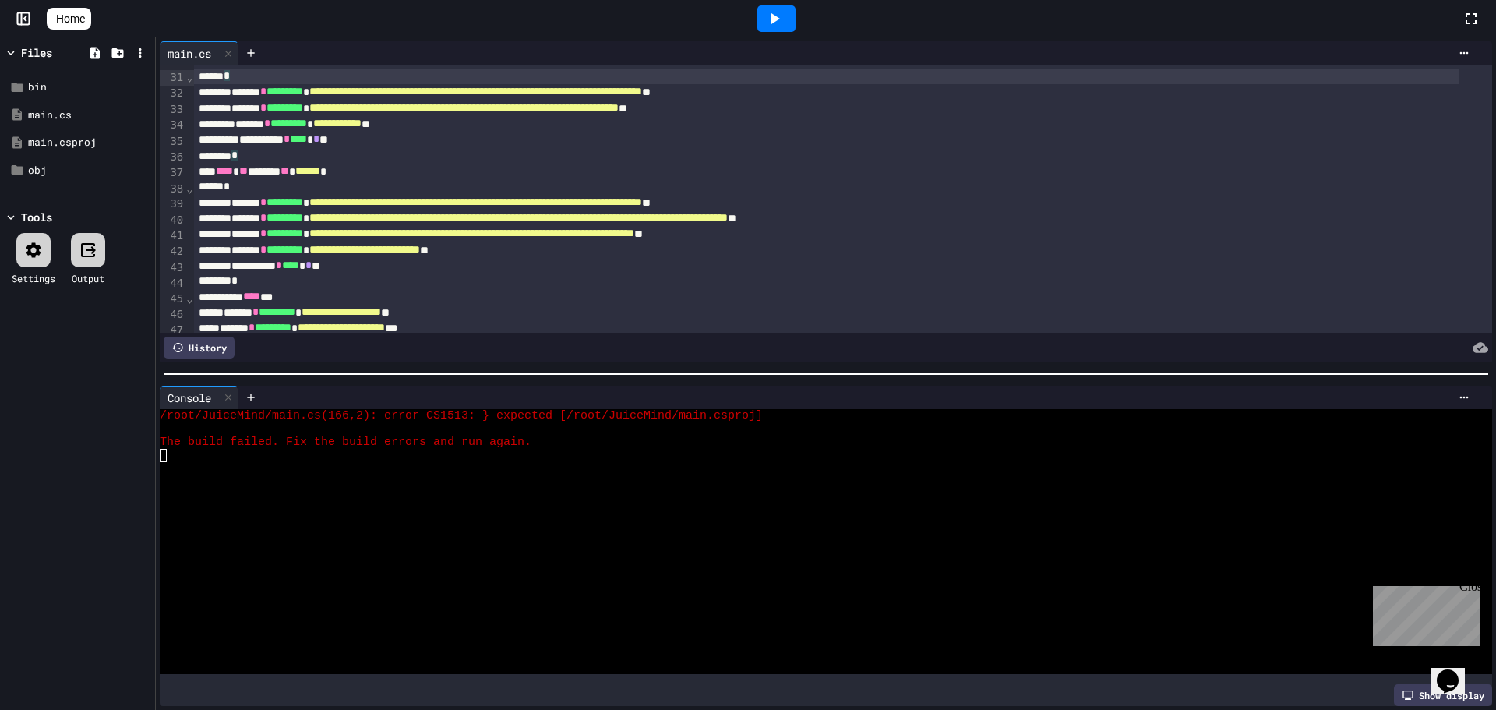
click at [272, 192] on div "*" at bounding box center [826, 187] width 1265 height 16
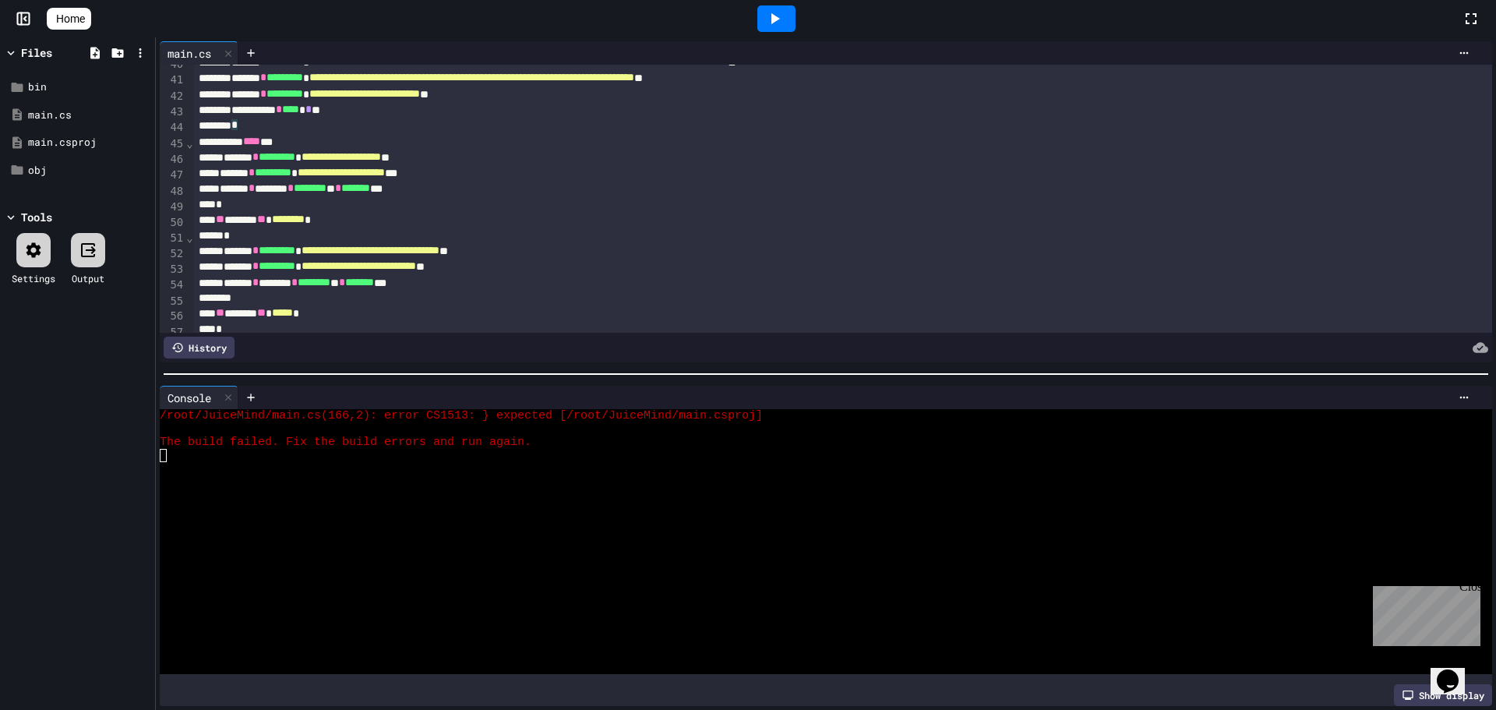
scroll to position [623, 0]
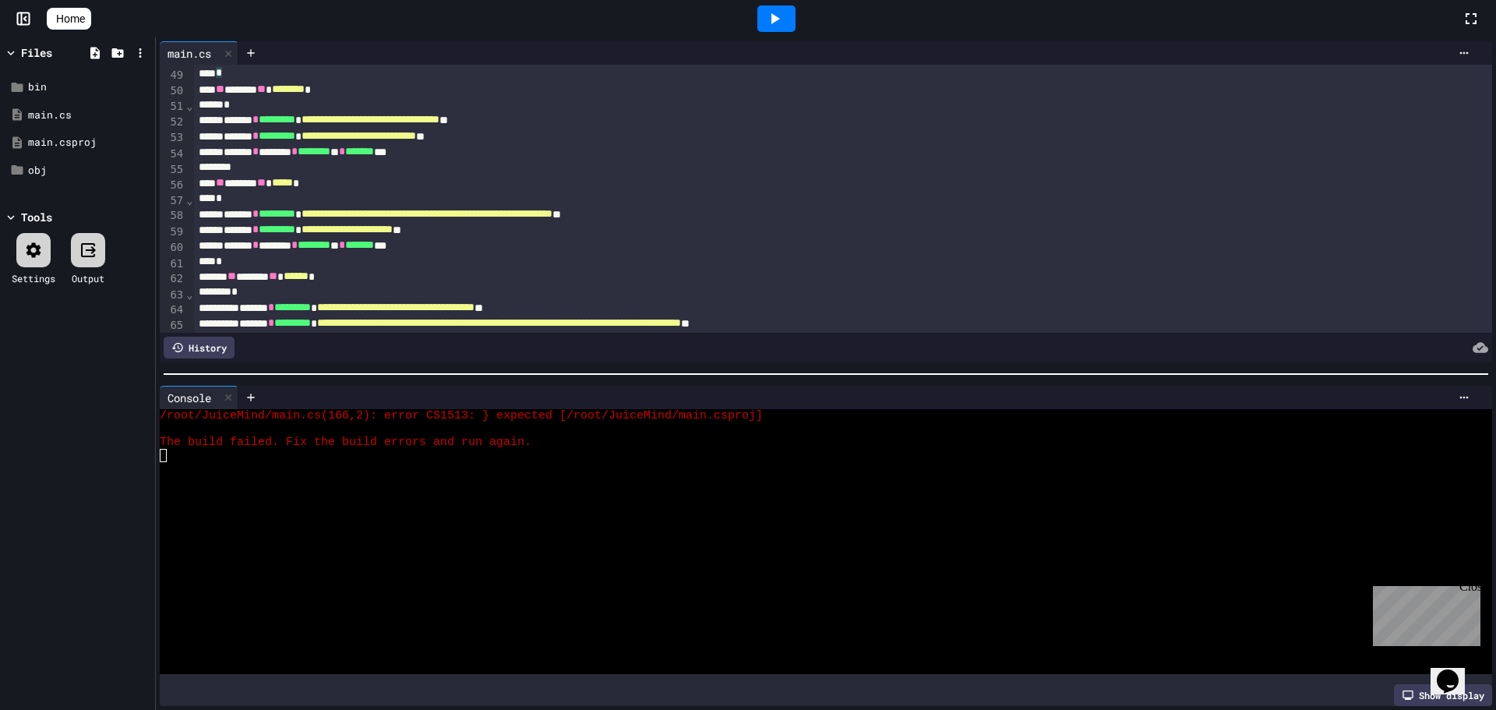
scroll to position [701, 0]
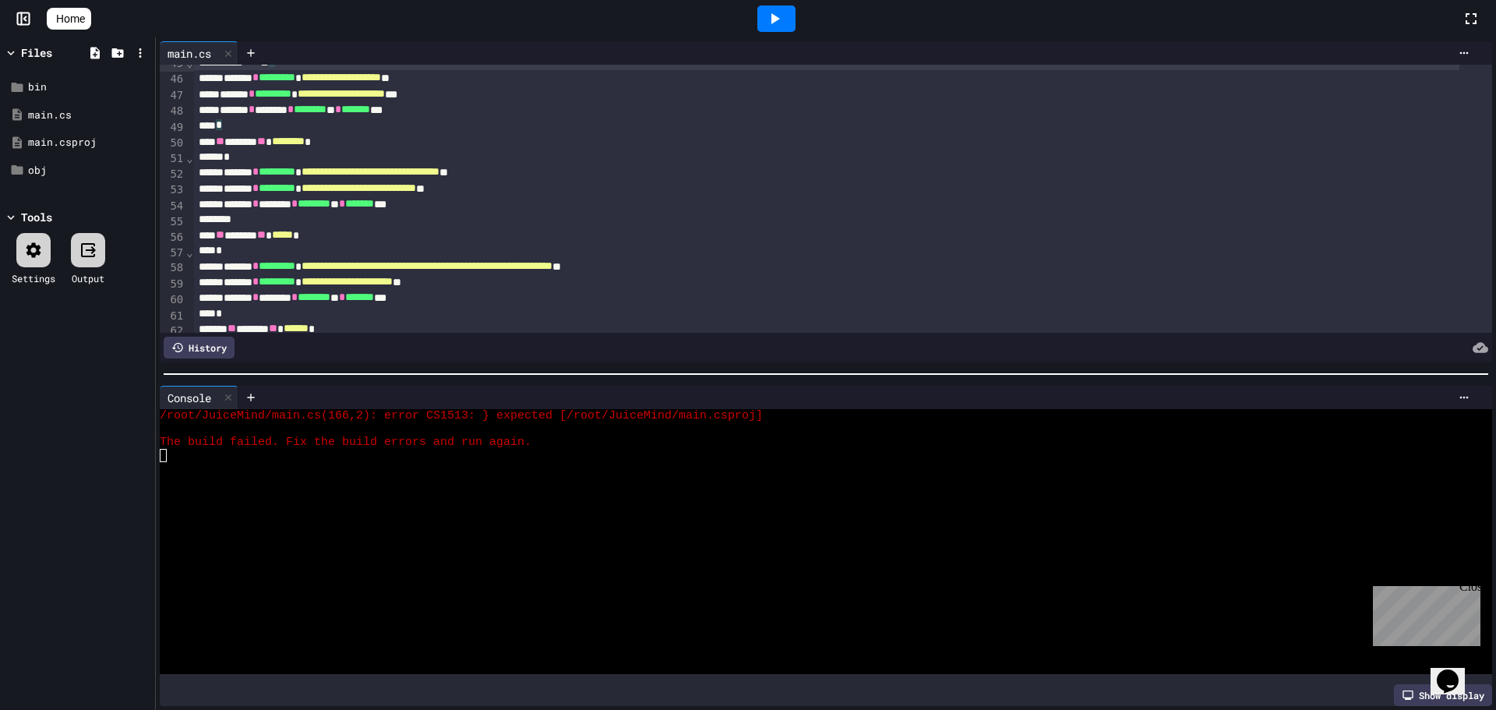
click at [253, 166] on div "**********" at bounding box center [826, 172] width 1265 height 16
click at [261, 152] on div "*" at bounding box center [826, 157] width 1265 height 16
click at [295, 220] on div at bounding box center [826, 220] width 1265 height 16
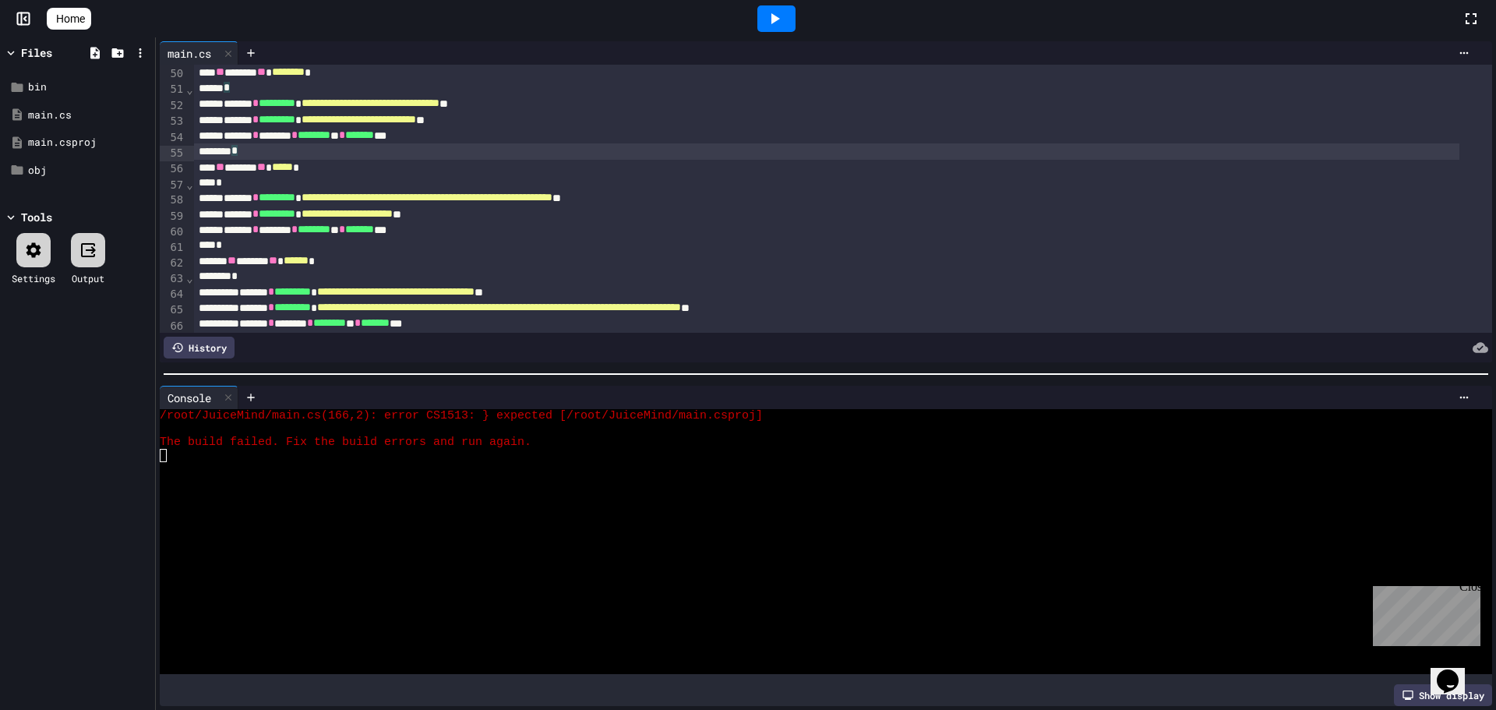
scroll to position [779, 0]
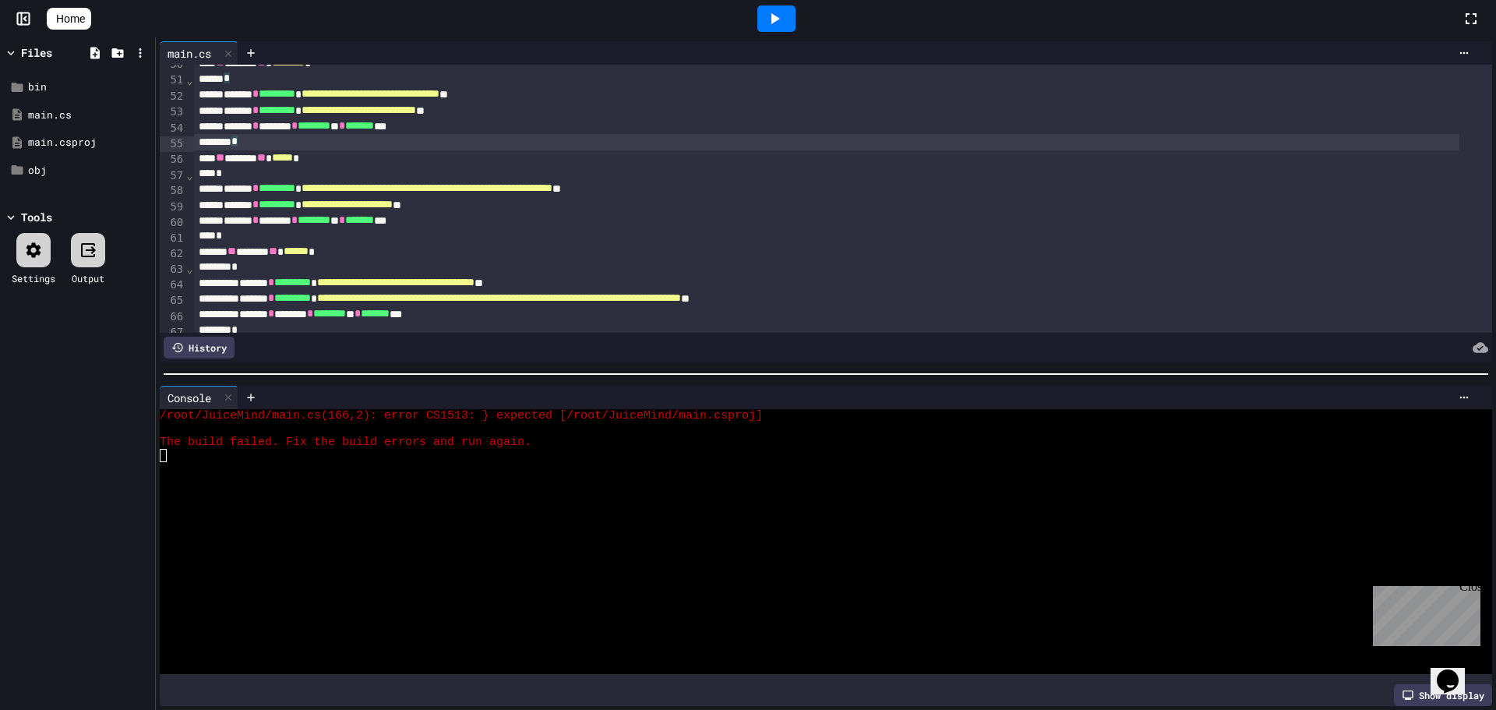
click at [291, 182] on div "**********" at bounding box center [843, 587] width 1298 height 2603
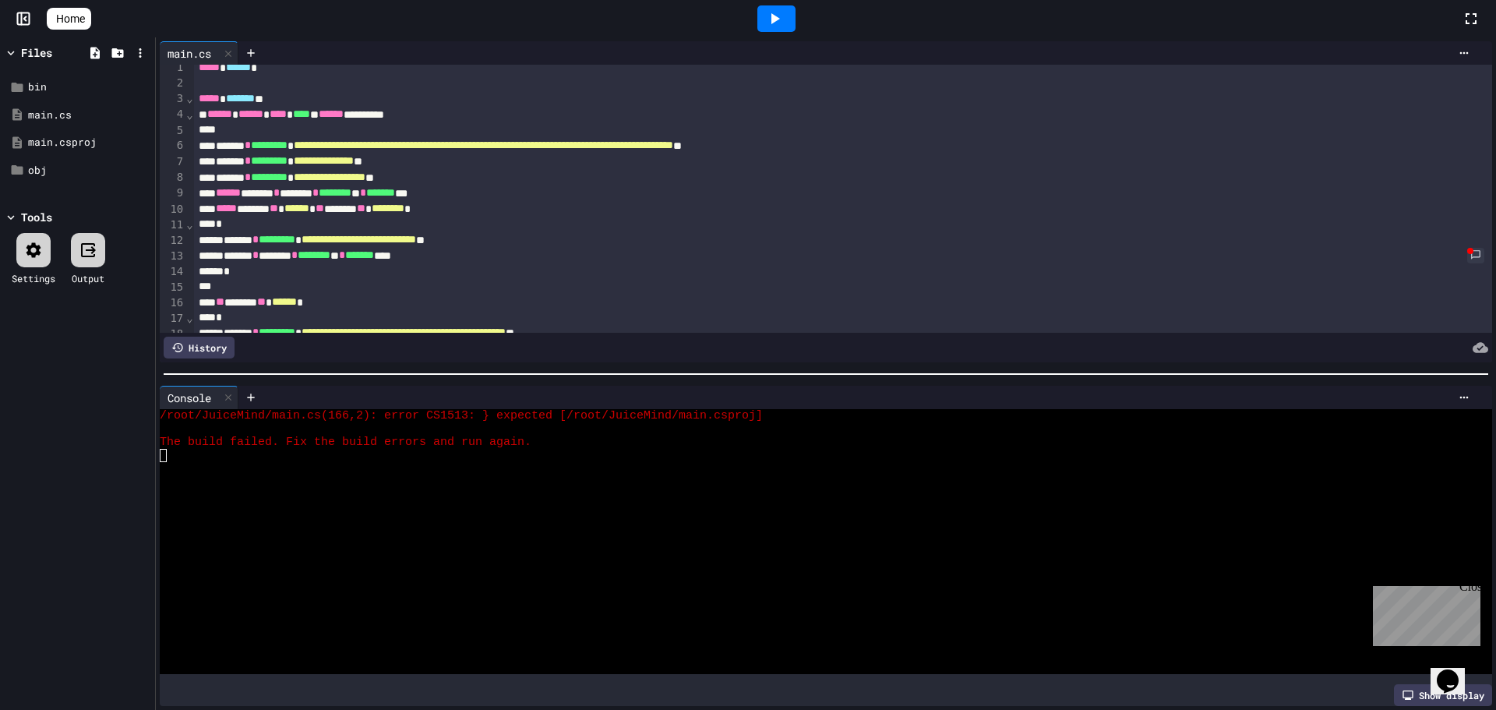
scroll to position [0, 0]
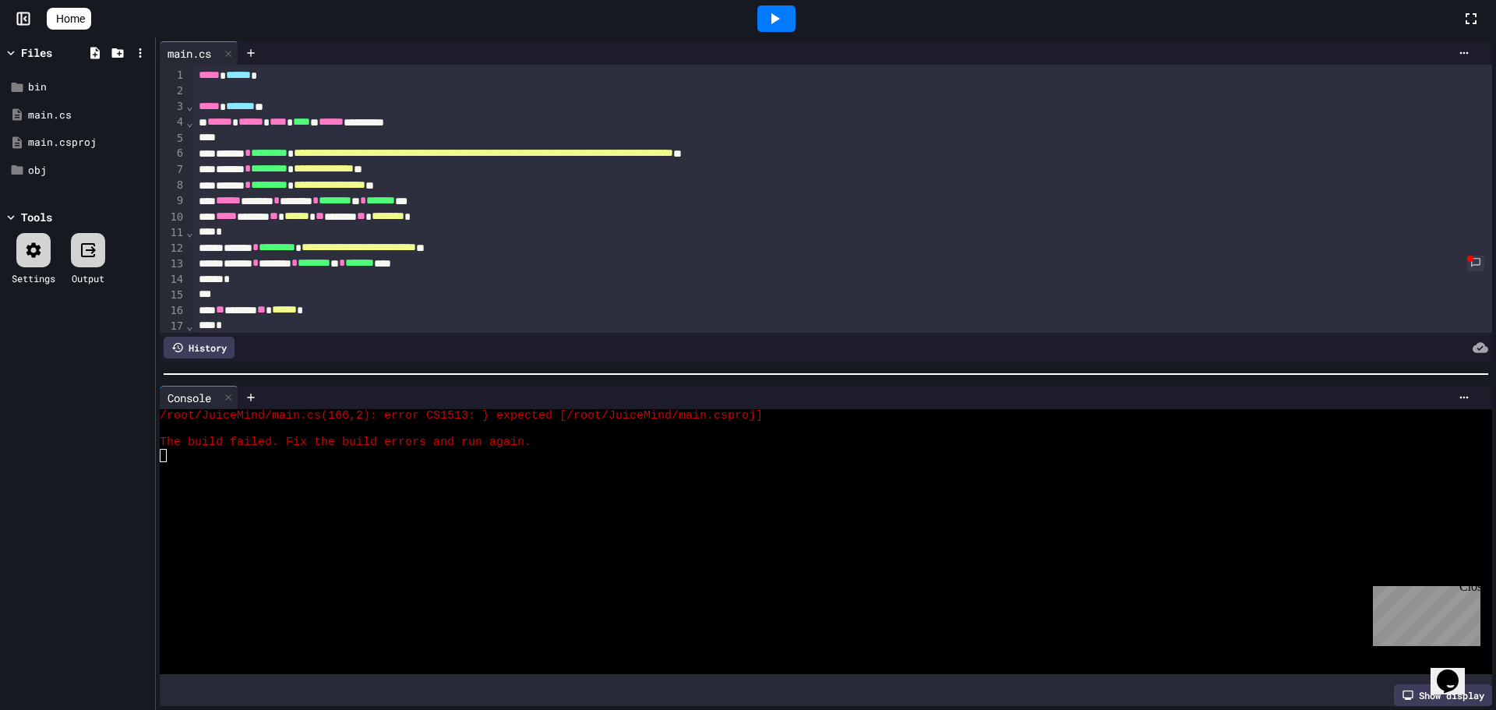
click at [324, 97] on div at bounding box center [843, 91] width 1298 height 16
click at [322, 104] on div "***** ******* *" at bounding box center [826, 107] width 1265 height 16
click at [784, 6] on div at bounding box center [776, 18] width 38 height 26
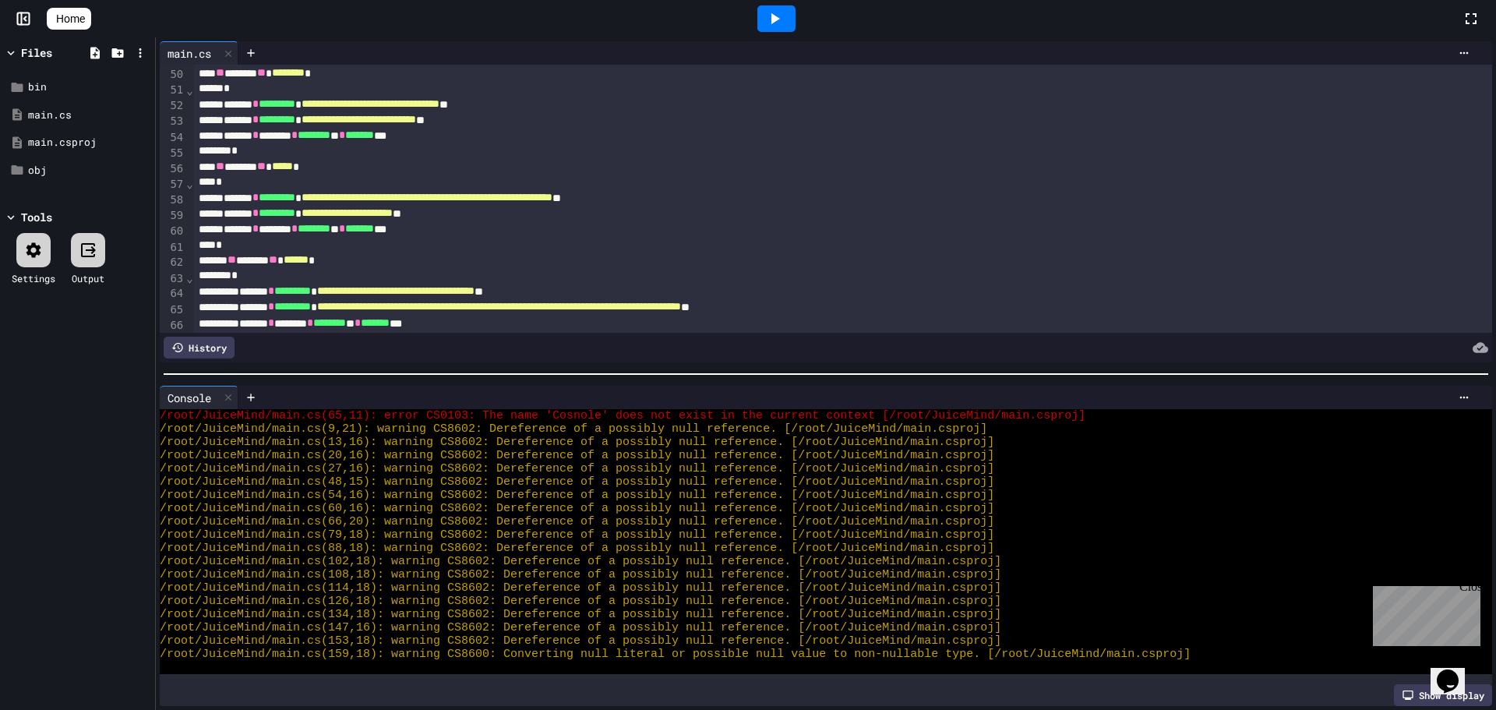
scroll to position [798, 0]
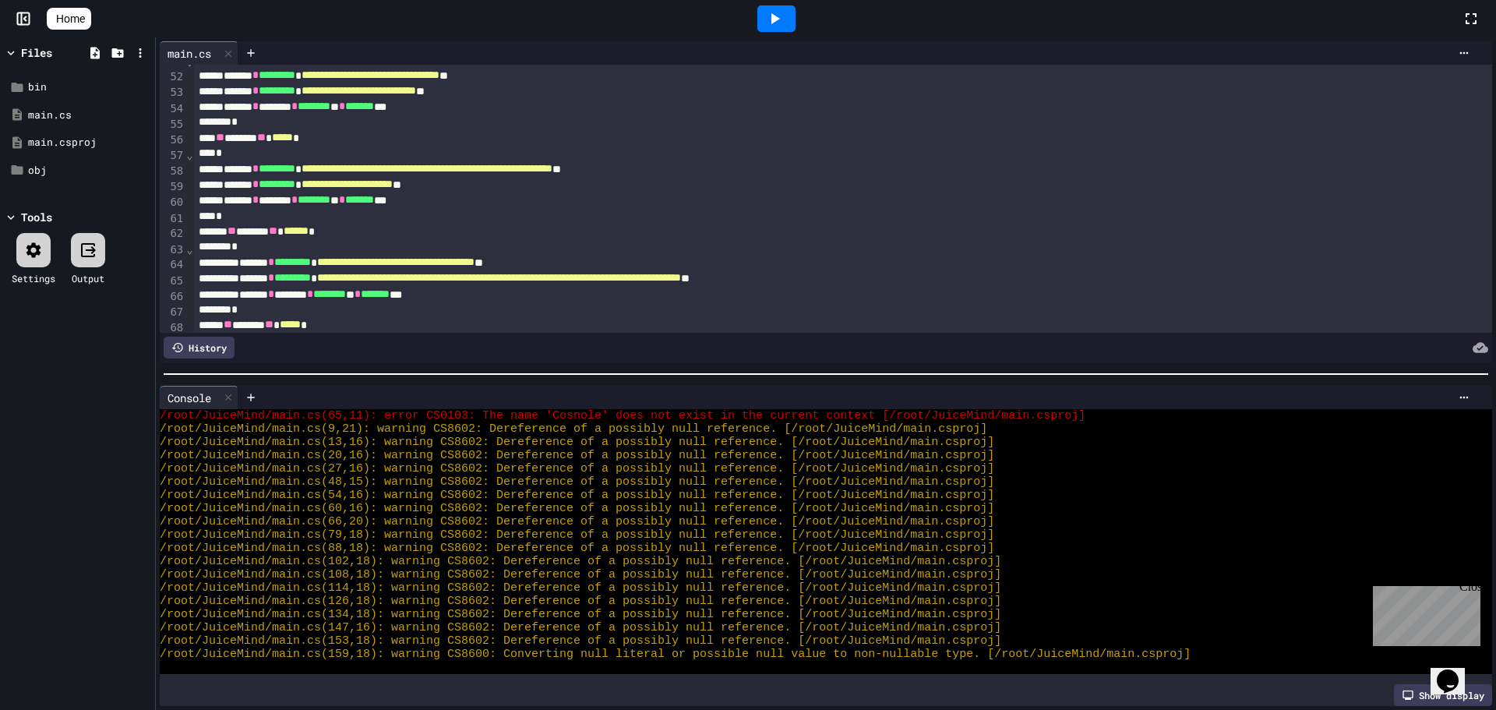
click at [274, 280] on span "*" at bounding box center [271, 277] width 6 height 11
click at [778, 19] on icon at bounding box center [774, 18] width 19 height 19
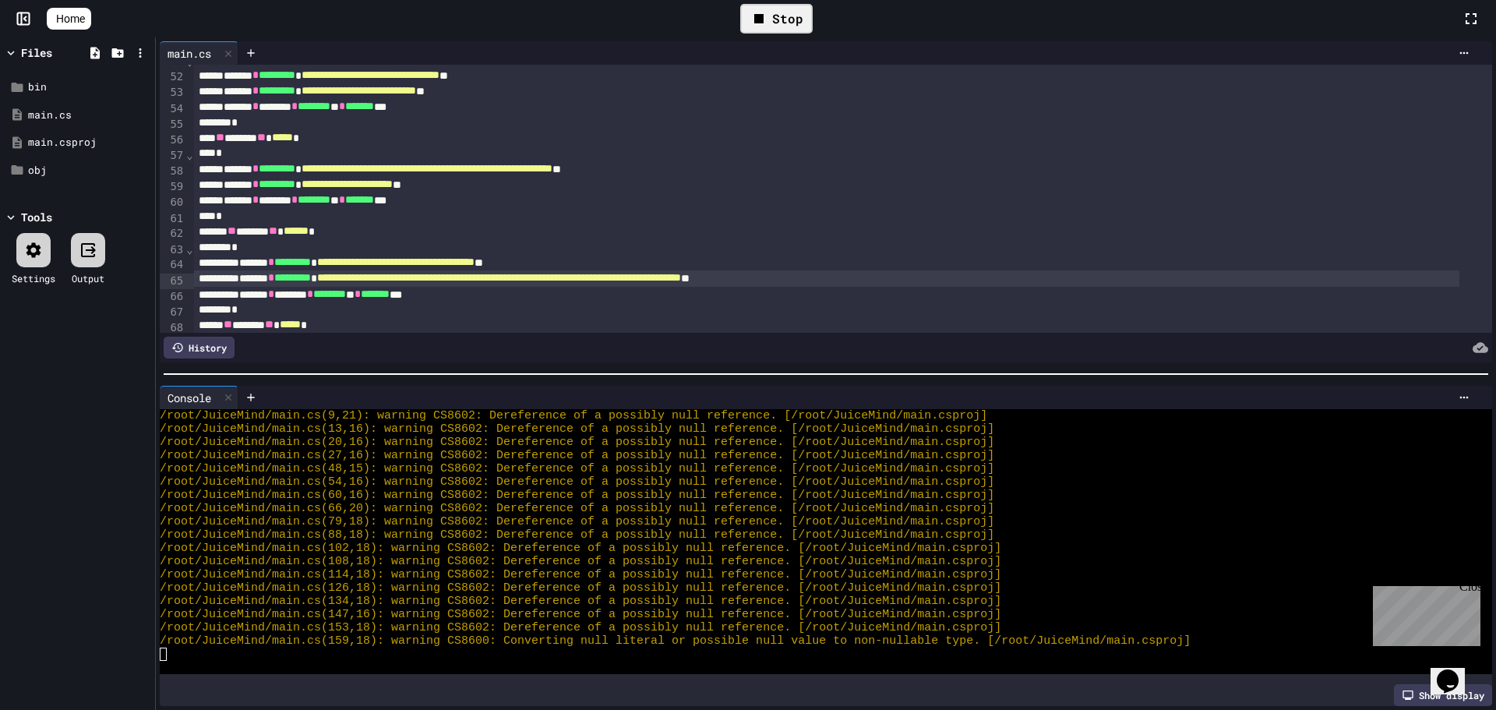
scroll to position [26, 0]
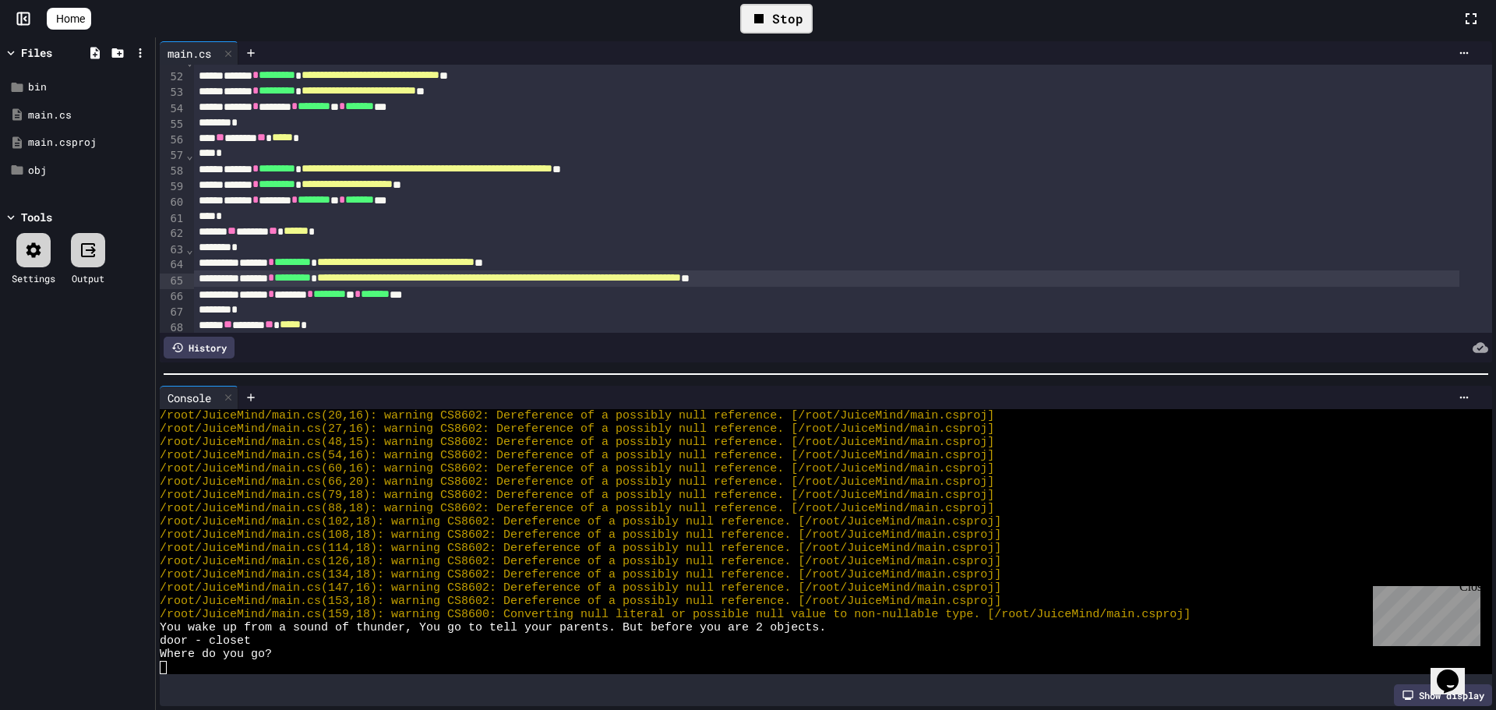
click at [766, 638] on div "door - closet" at bounding box center [812, 640] width 1304 height 13
type textarea "*"
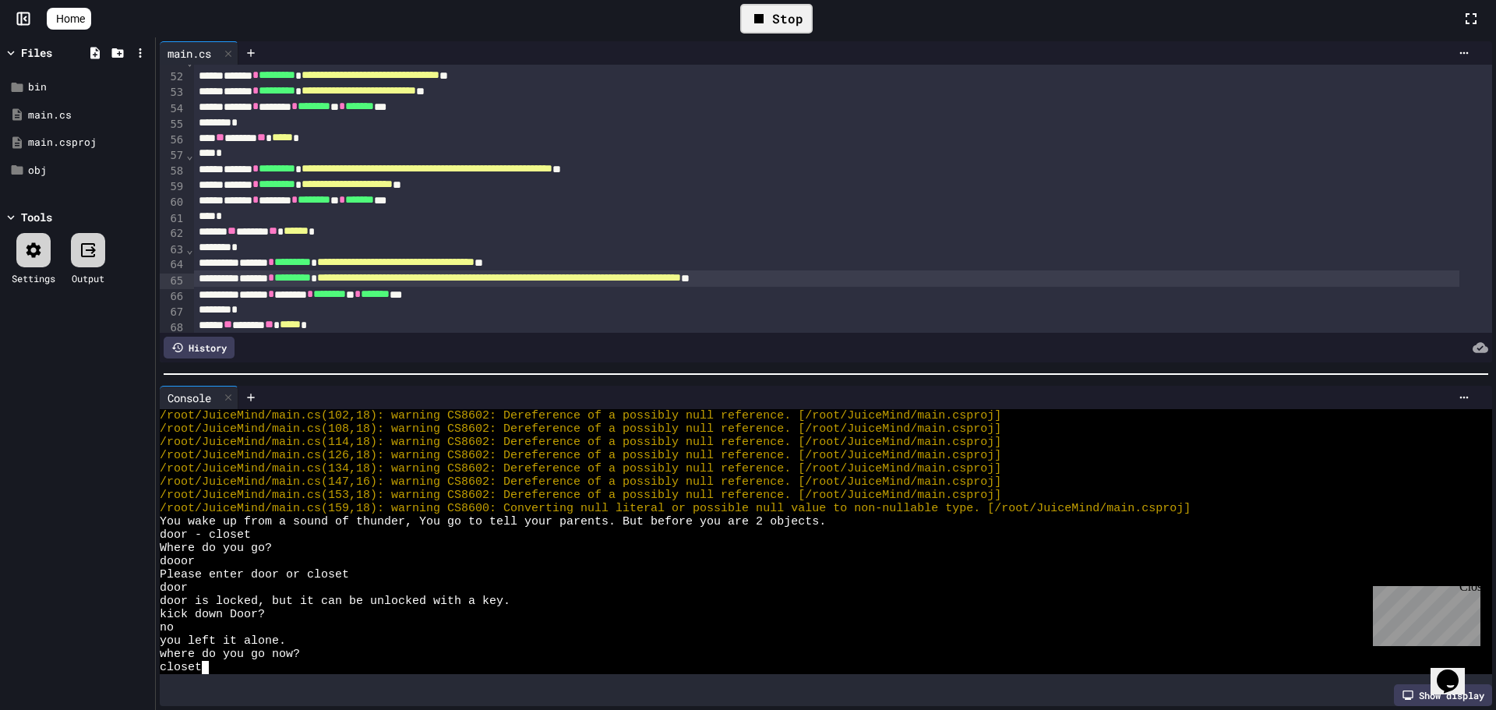
scroll to position [172, 0]
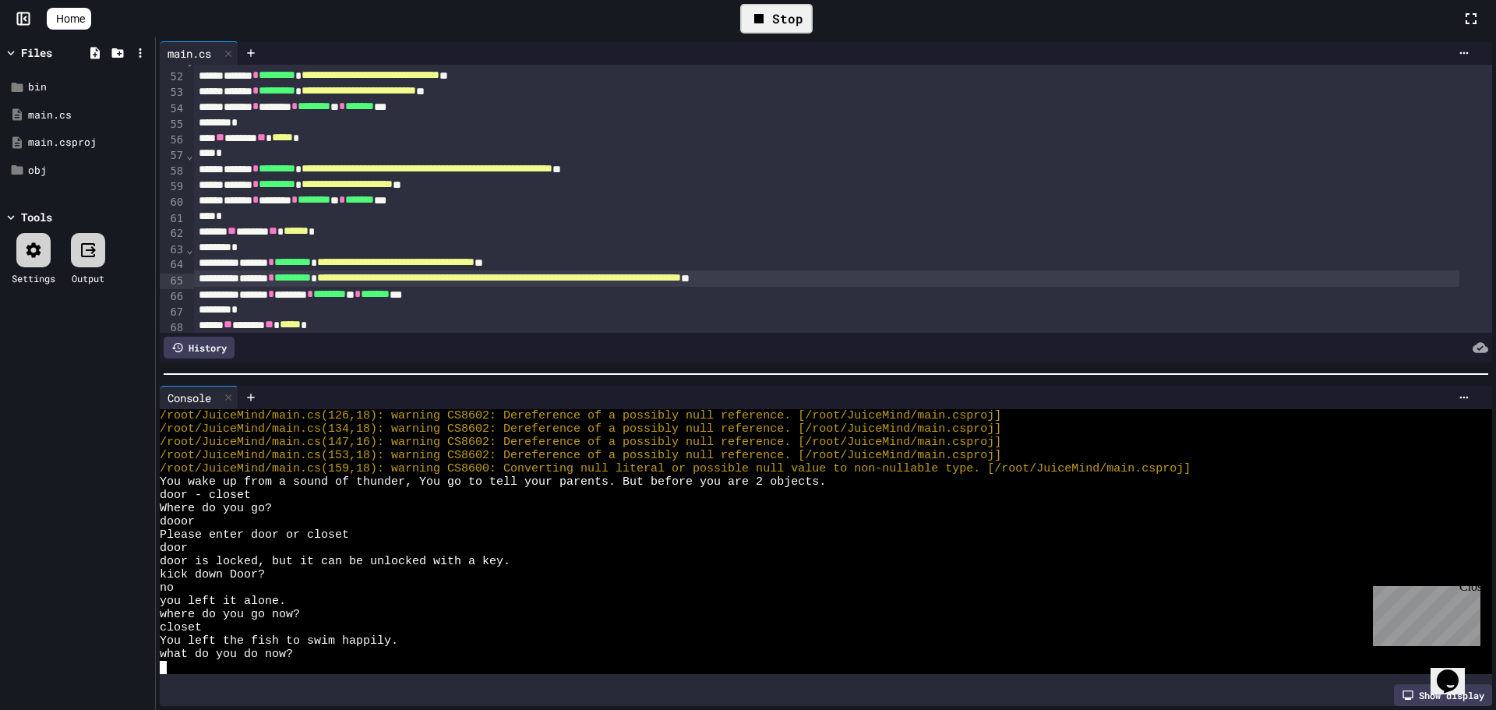
click at [768, 17] on icon at bounding box center [758, 18] width 19 height 19
click at [244, 386] on div at bounding box center [250, 397] width 25 height 23
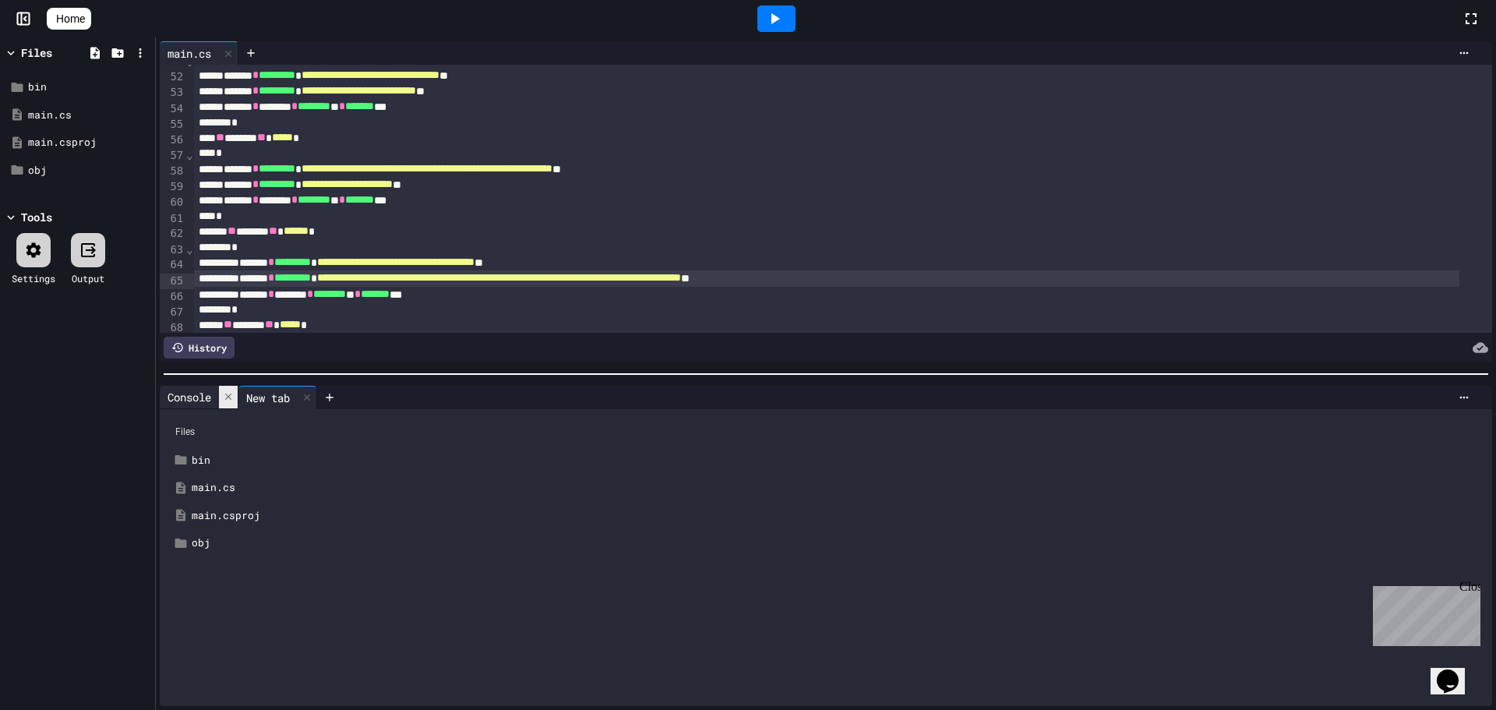
click at [226, 391] on icon at bounding box center [228, 396] width 11 height 11
click at [229, 392] on icon at bounding box center [228, 397] width 11 height 11
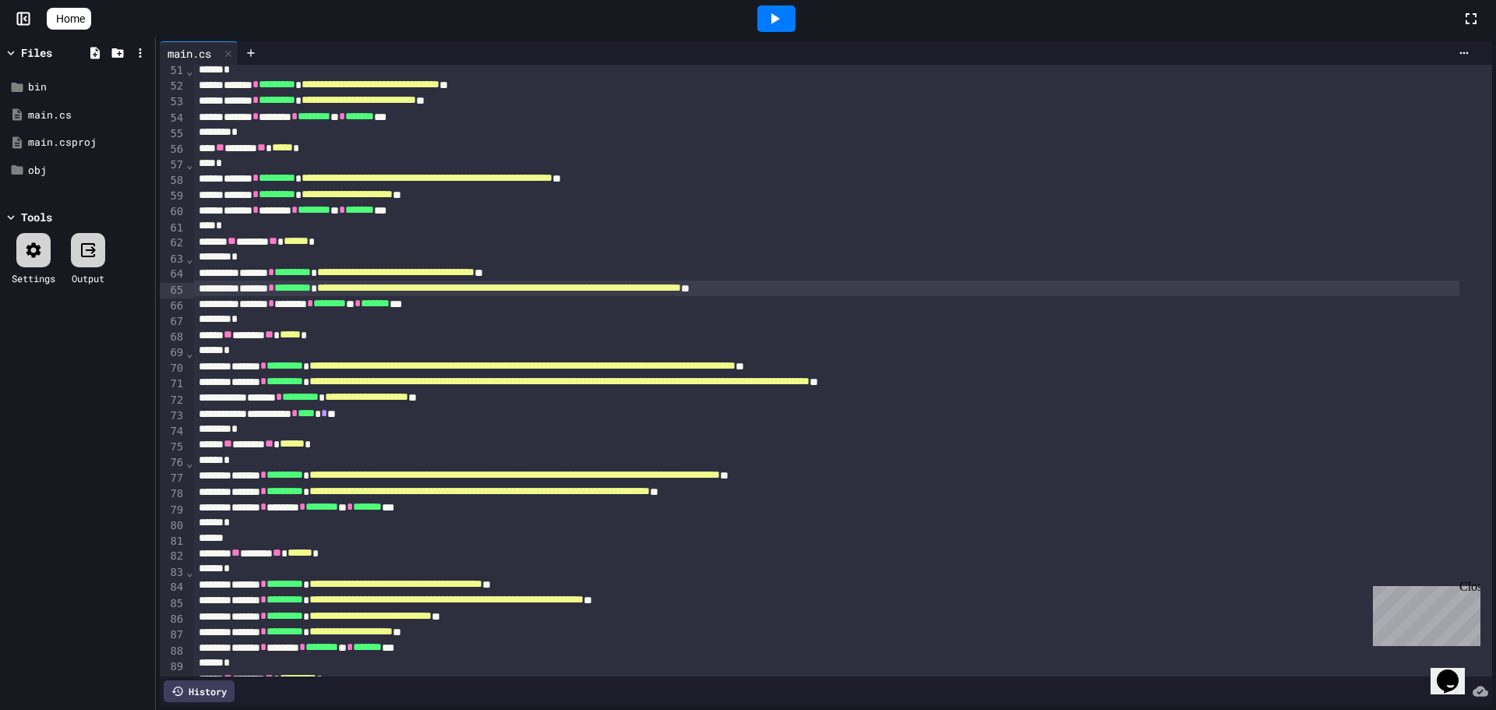
scroll to position [779, 0]
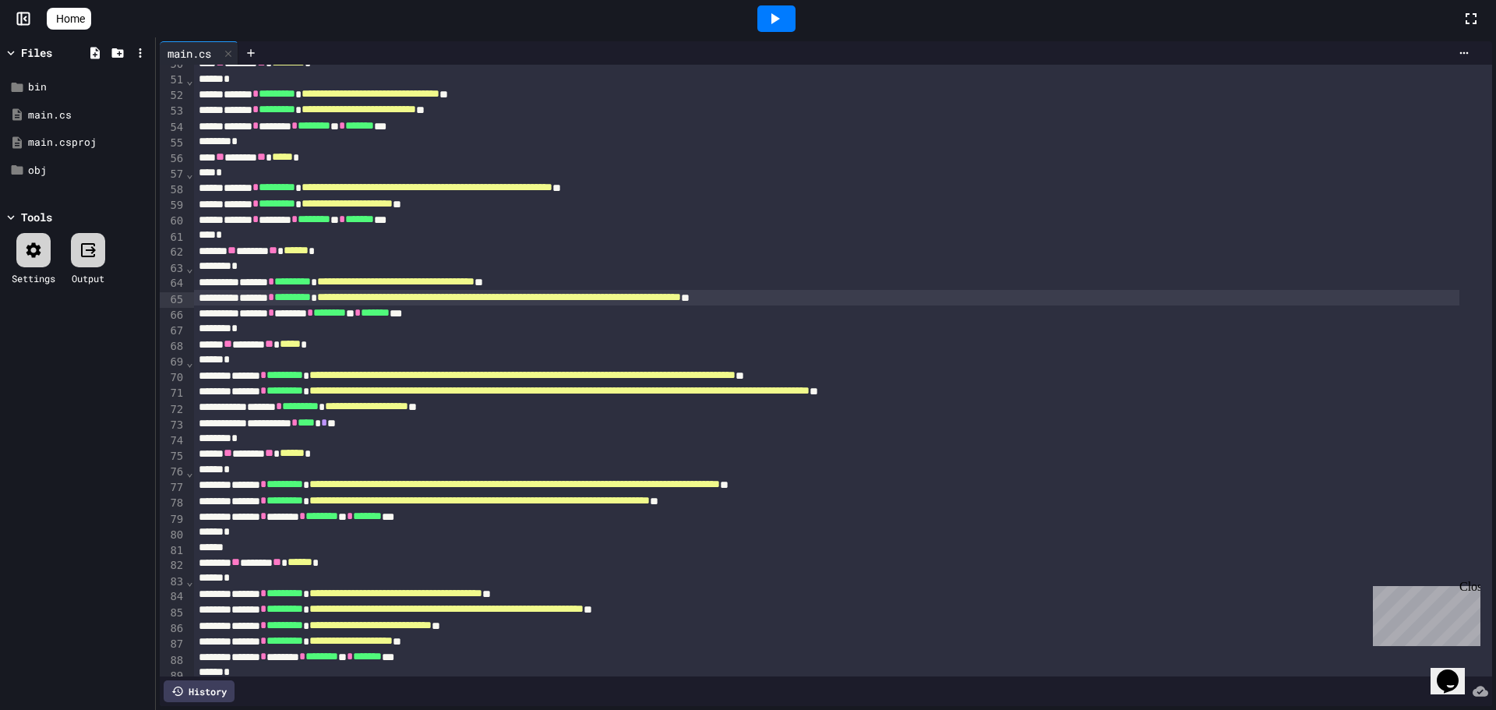
click at [775, 15] on icon at bounding box center [774, 18] width 19 height 19
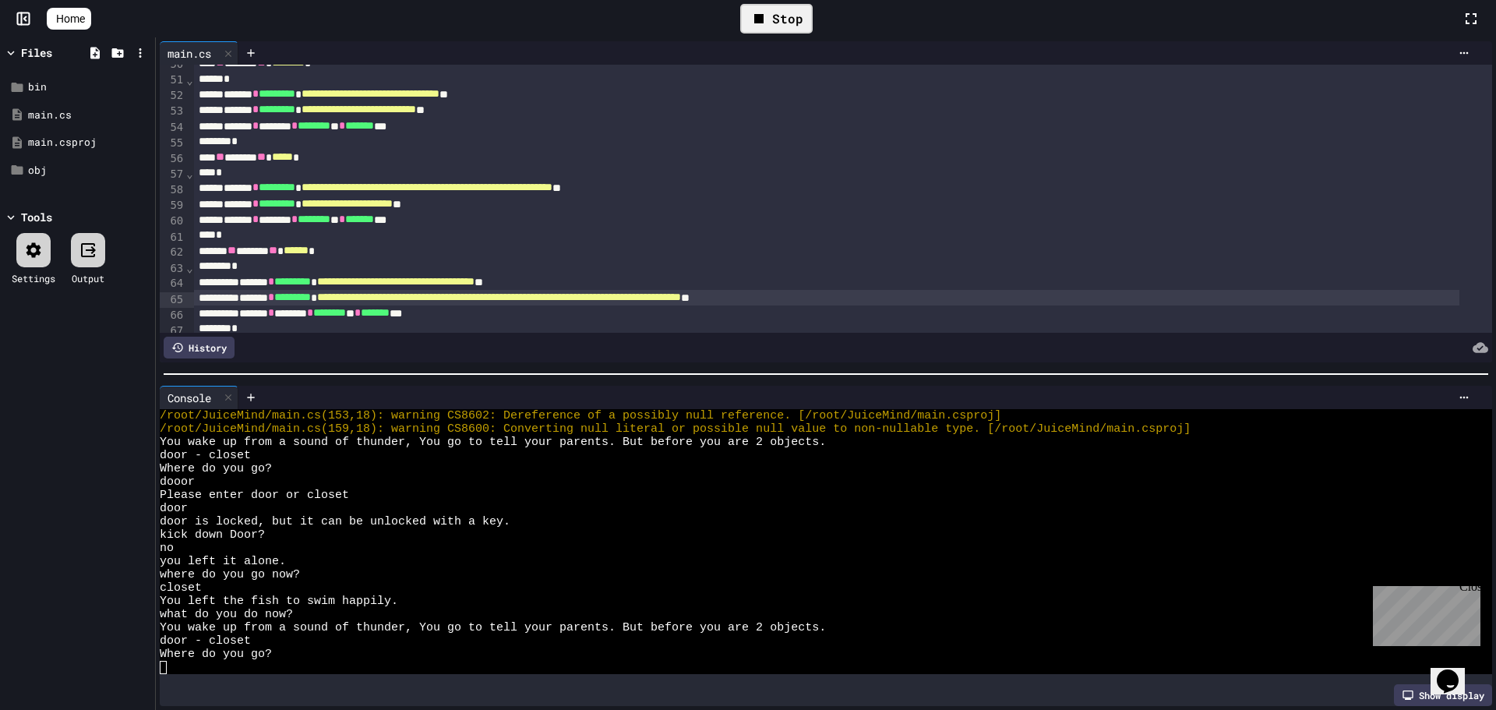
scroll to position [212, 0]
click at [795, 23] on div "Stop" at bounding box center [776, 19] width 72 height 30
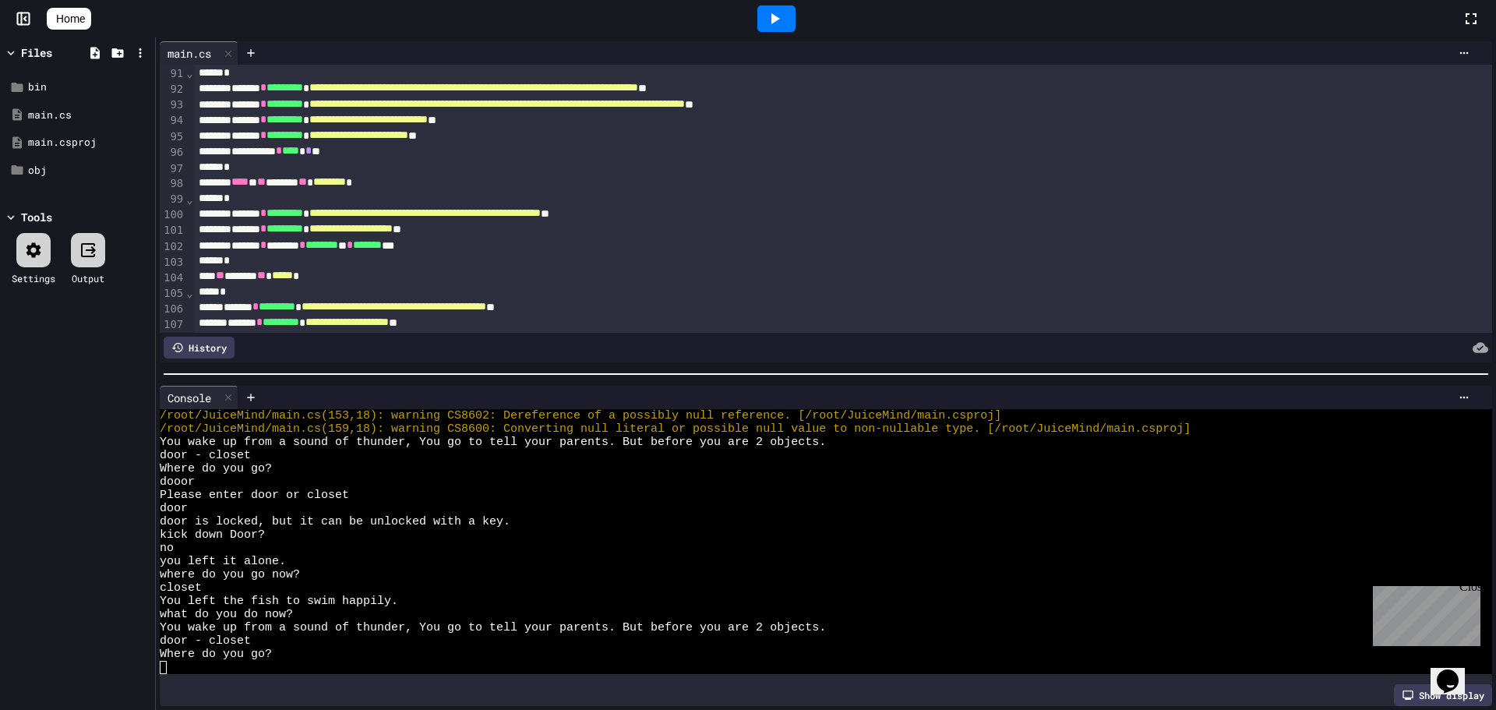
scroll to position [1402, 0]
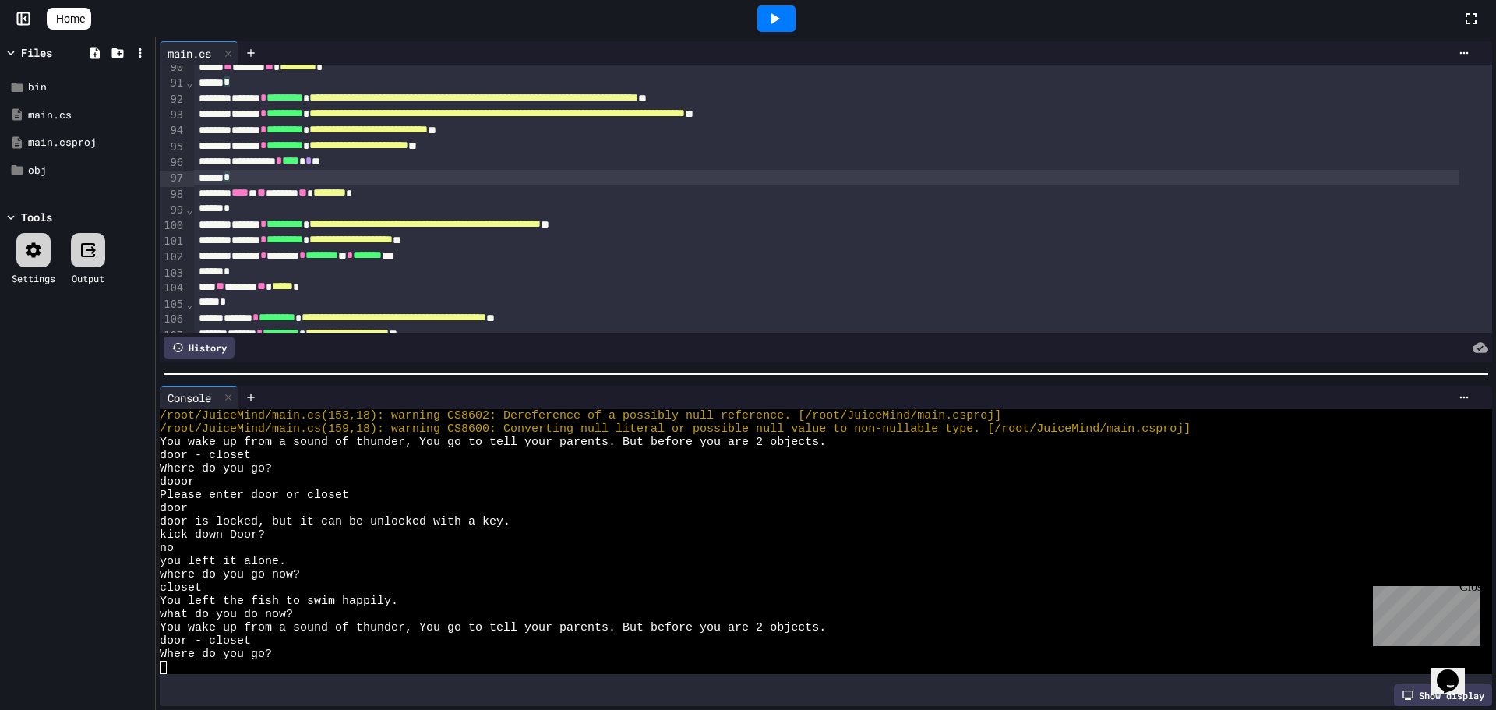
click at [303, 180] on div "*" at bounding box center [826, 178] width 1265 height 16
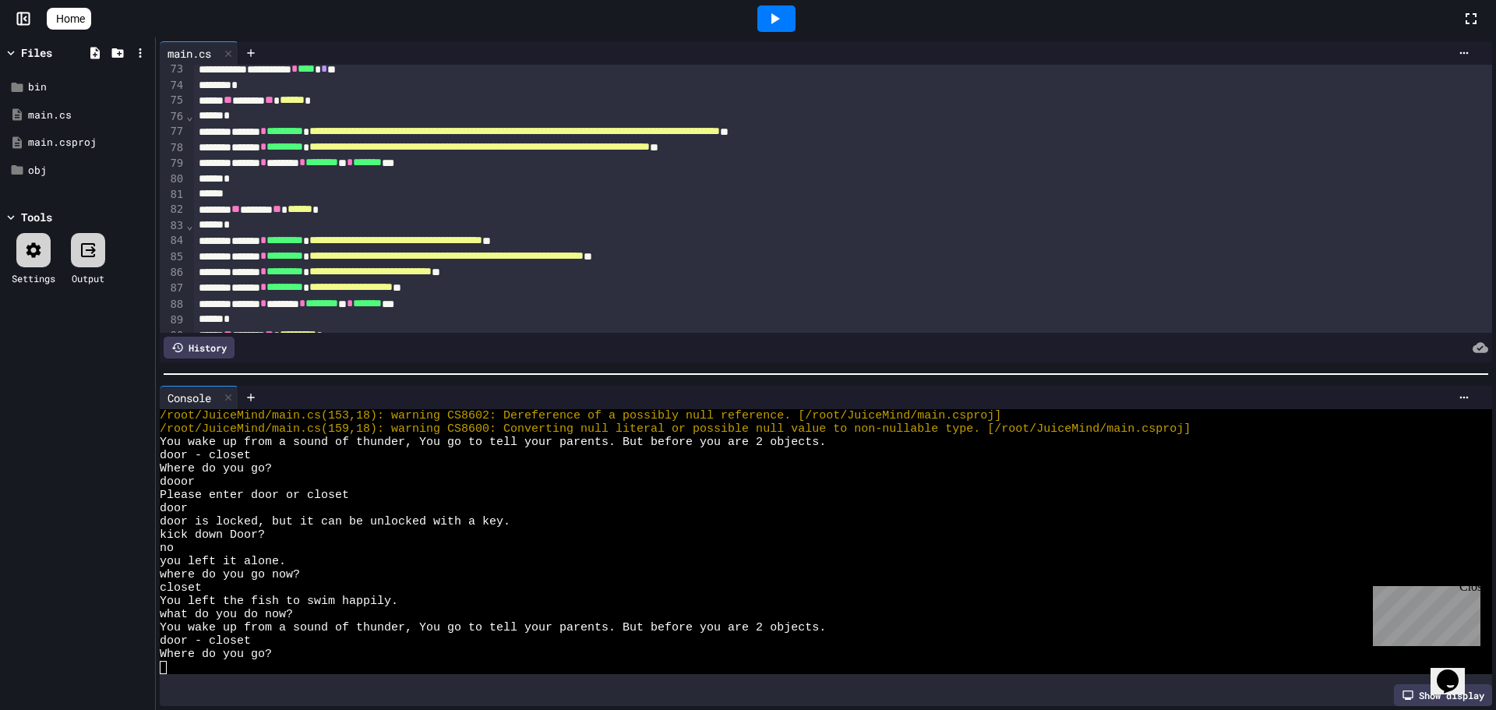
scroll to position [1091, 0]
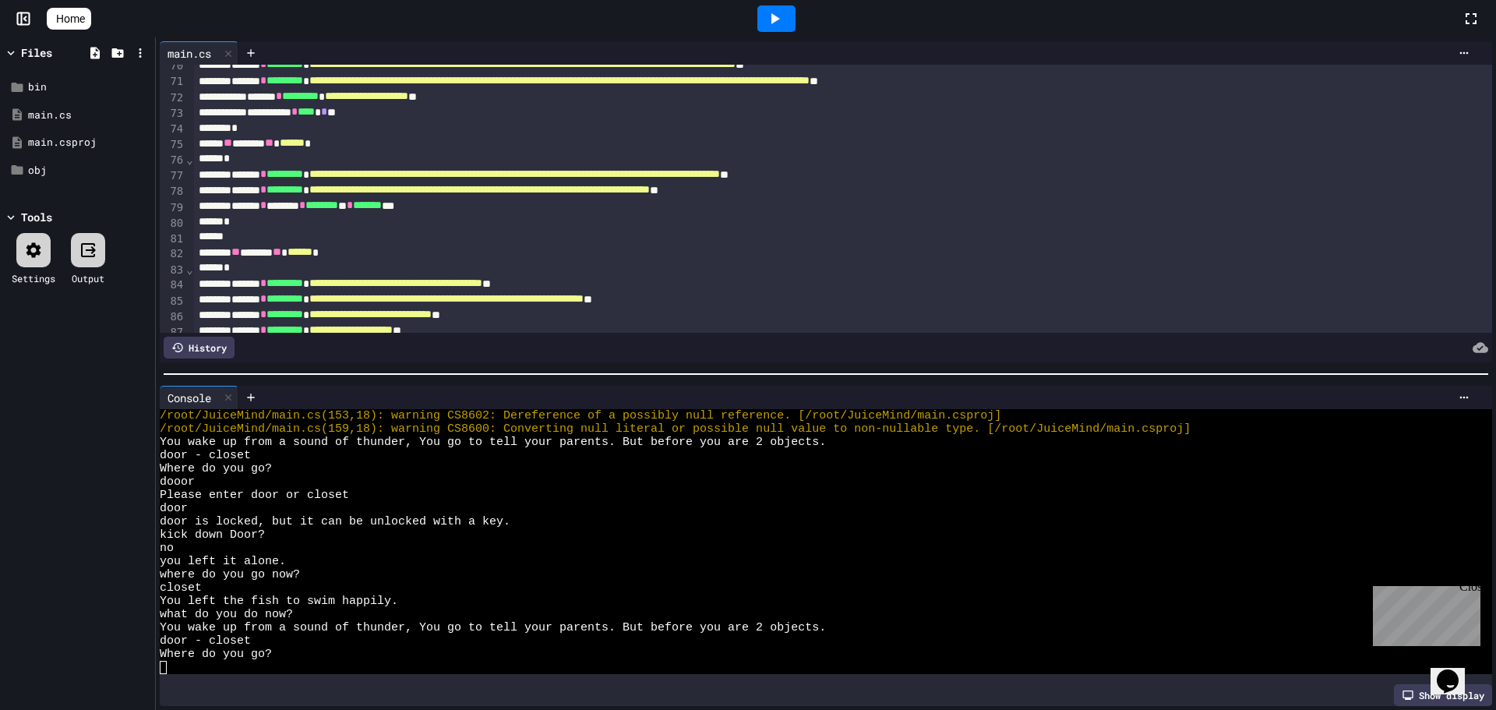
click at [259, 270] on div "*" at bounding box center [826, 268] width 1265 height 16
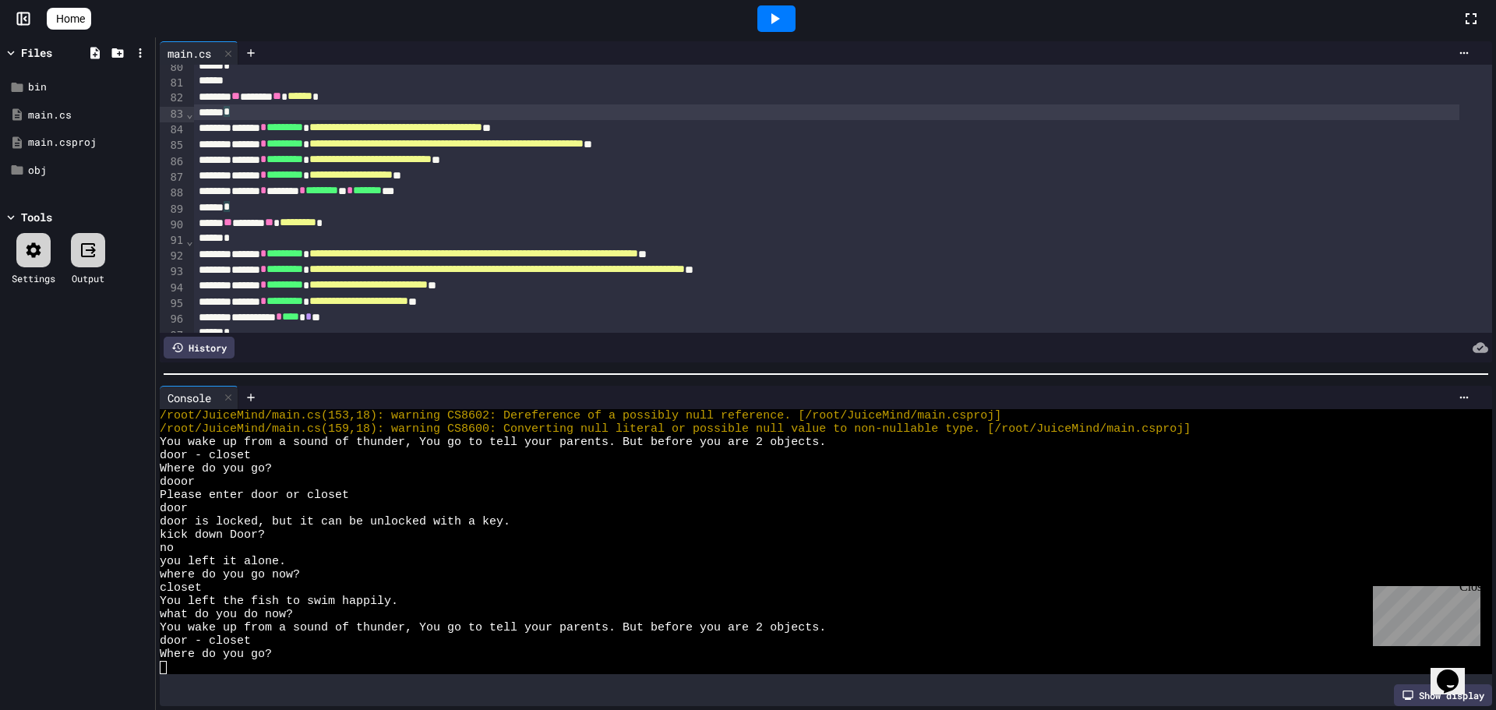
scroll to position [1168, 0]
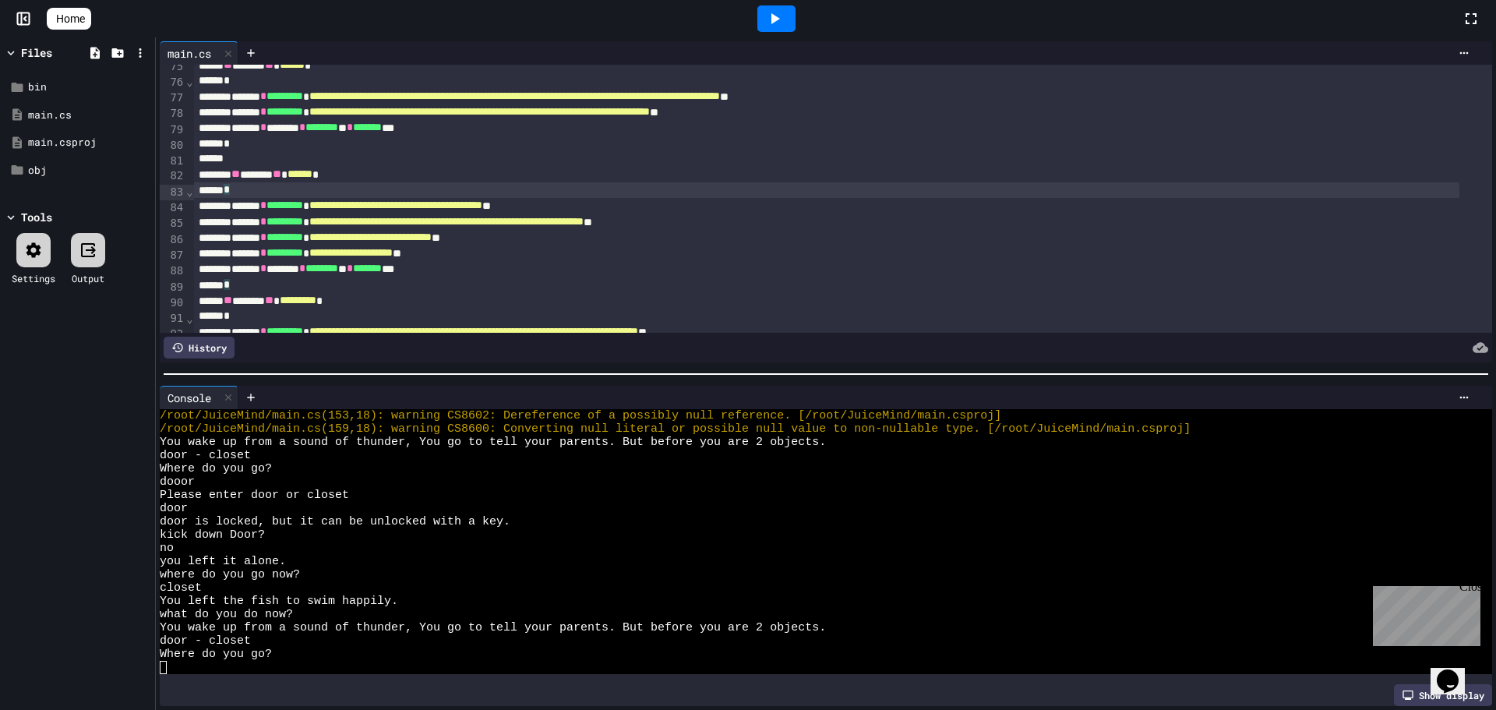
click at [294, 146] on div "*" at bounding box center [826, 144] width 1265 height 16
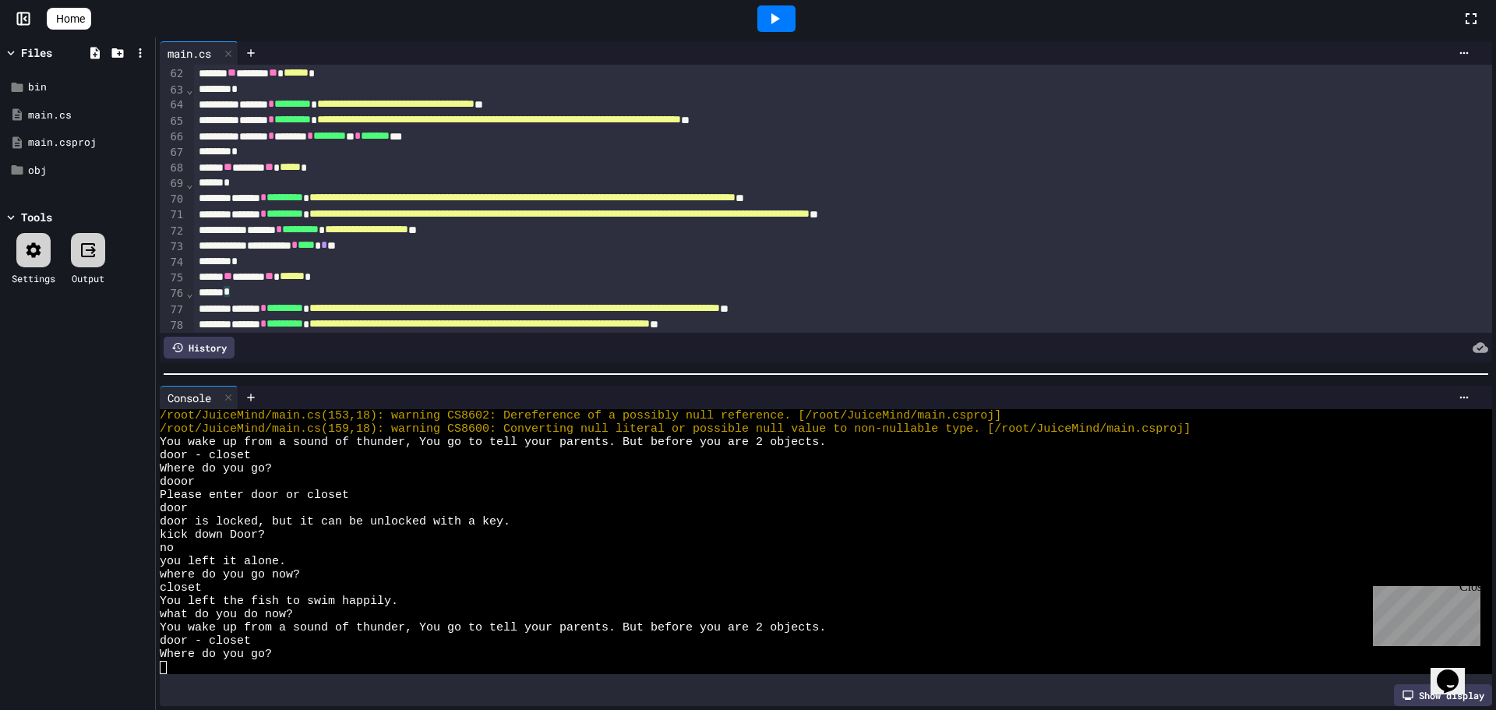
scroll to position [935, 0]
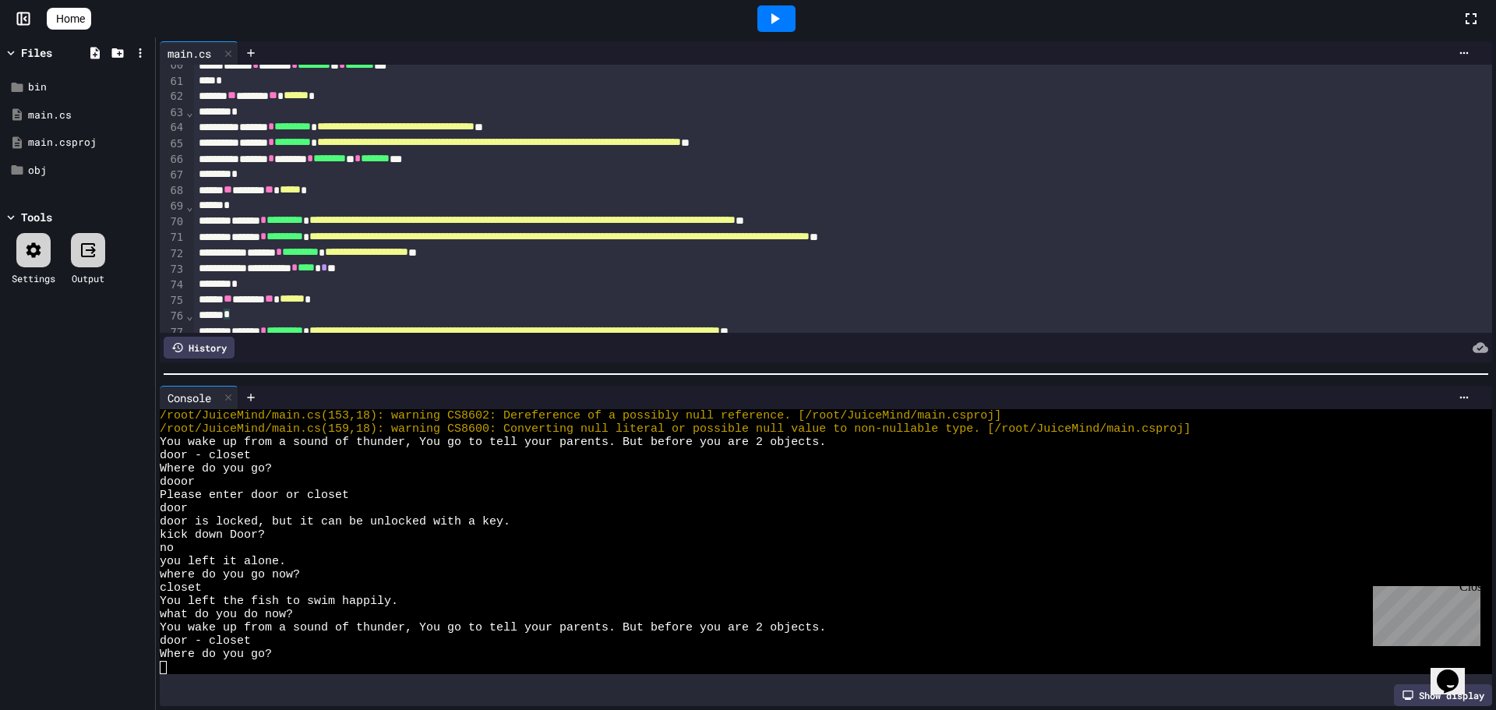
click at [260, 211] on div "*" at bounding box center [826, 206] width 1265 height 16
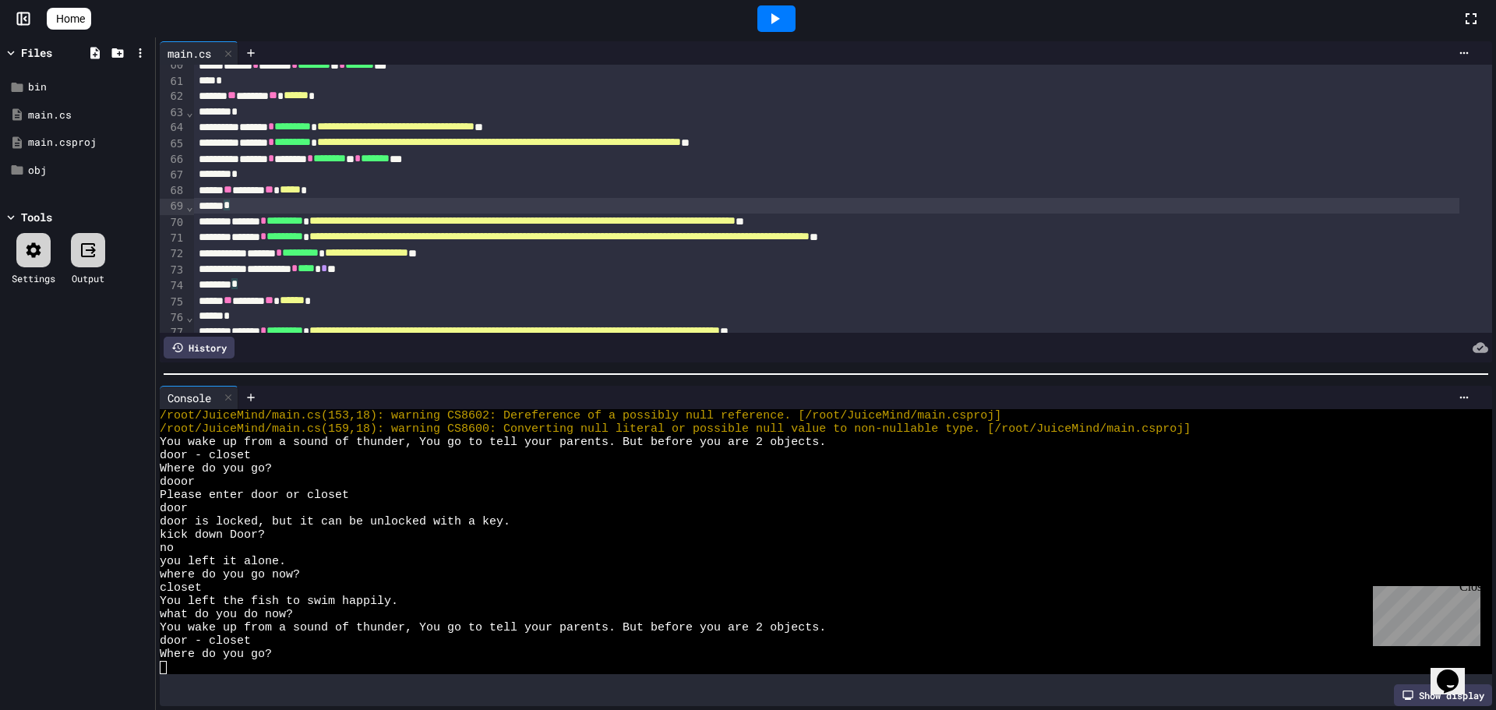
click at [276, 174] on div "*" at bounding box center [826, 175] width 1265 height 16
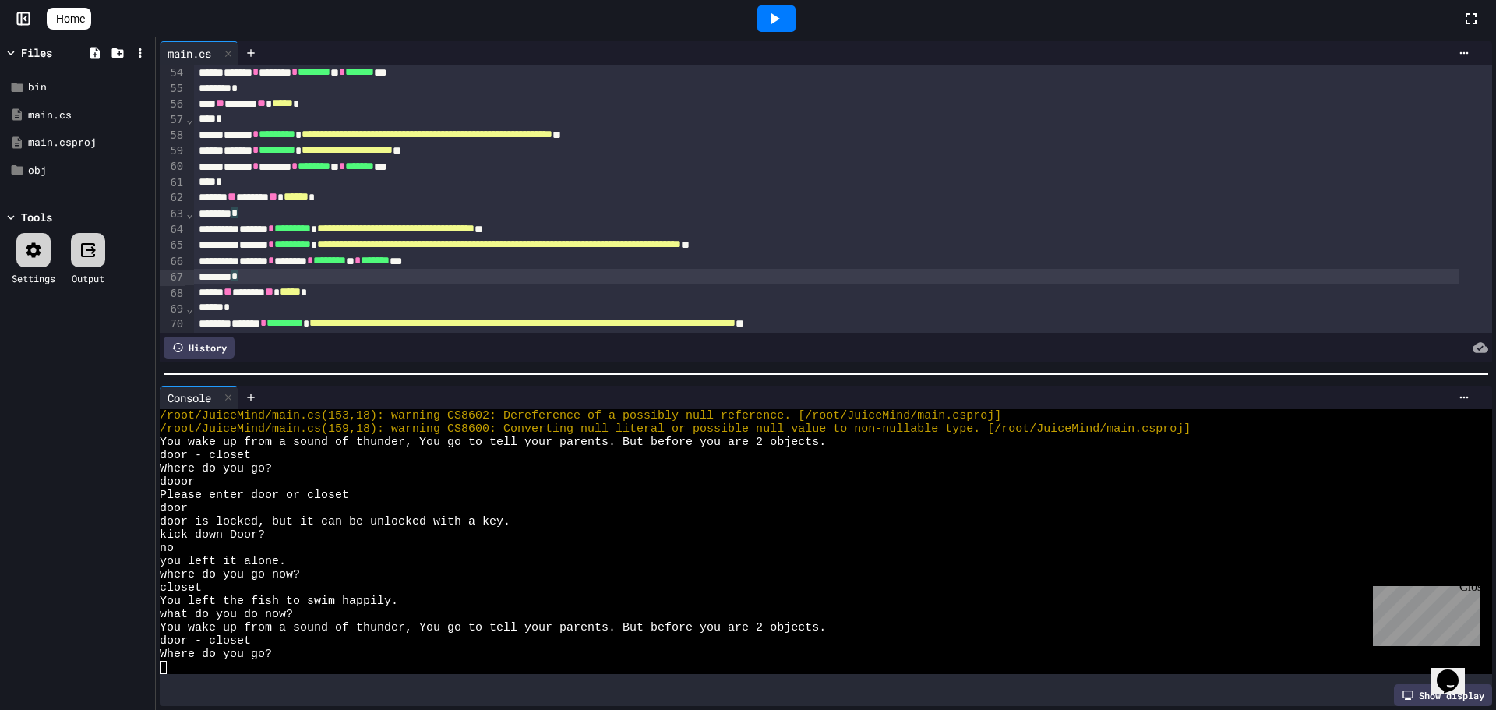
scroll to position [779, 0]
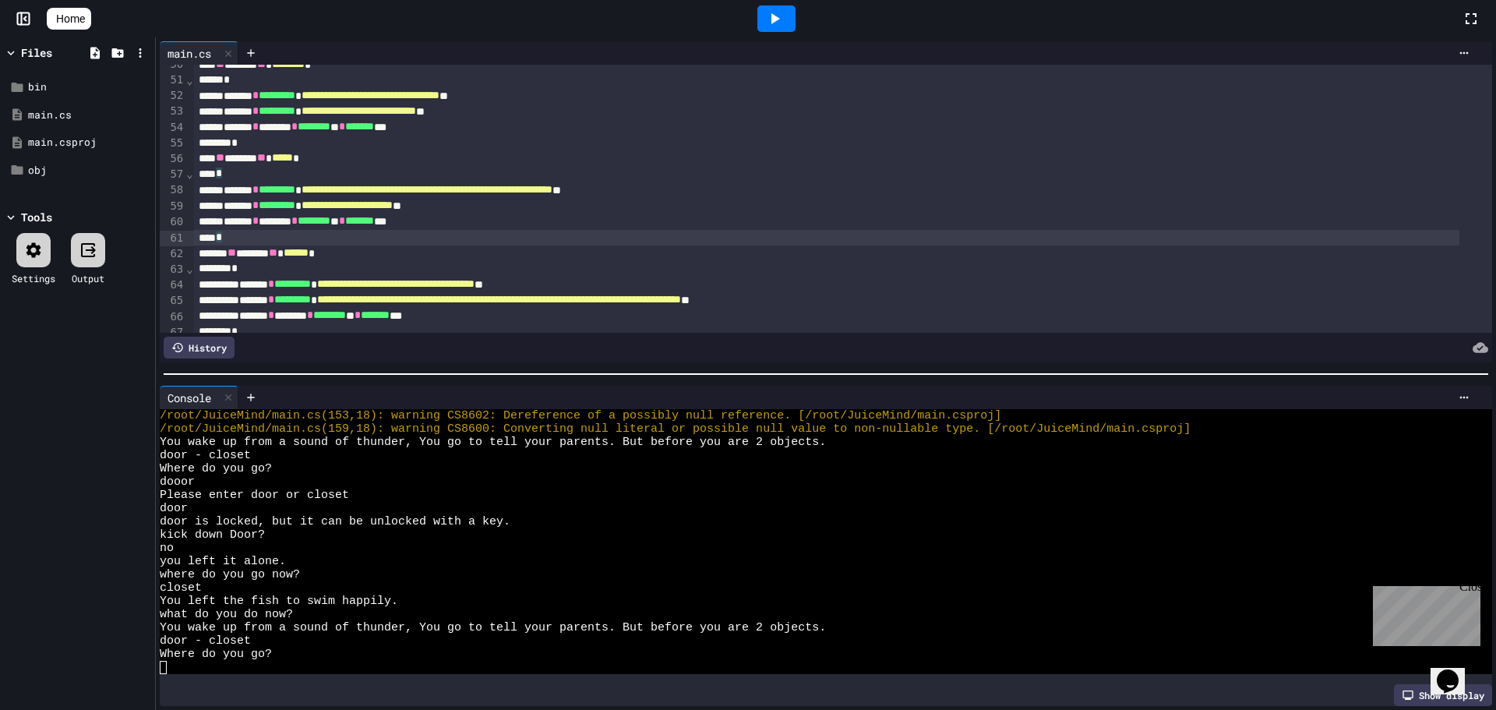
click at [263, 238] on div "*" at bounding box center [826, 238] width 1265 height 16
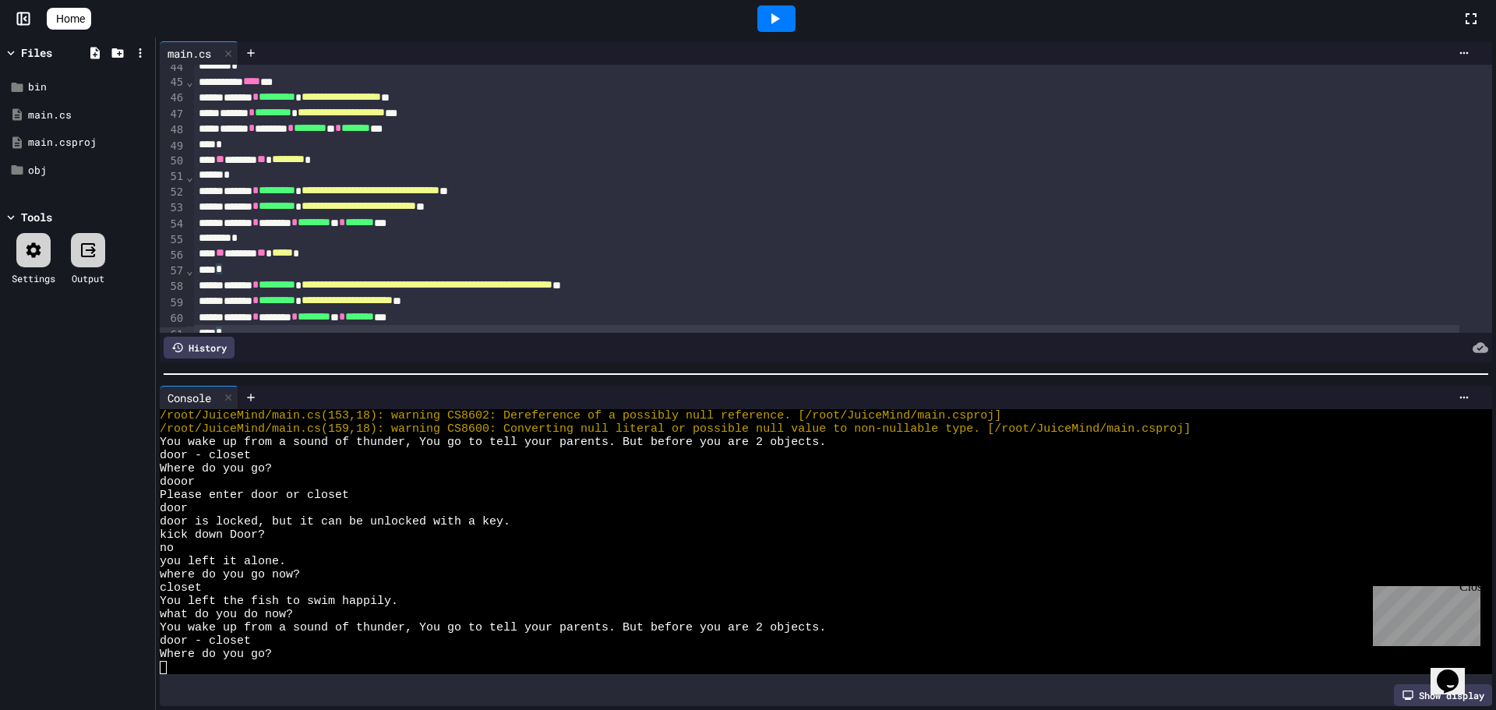
scroll to position [623, 0]
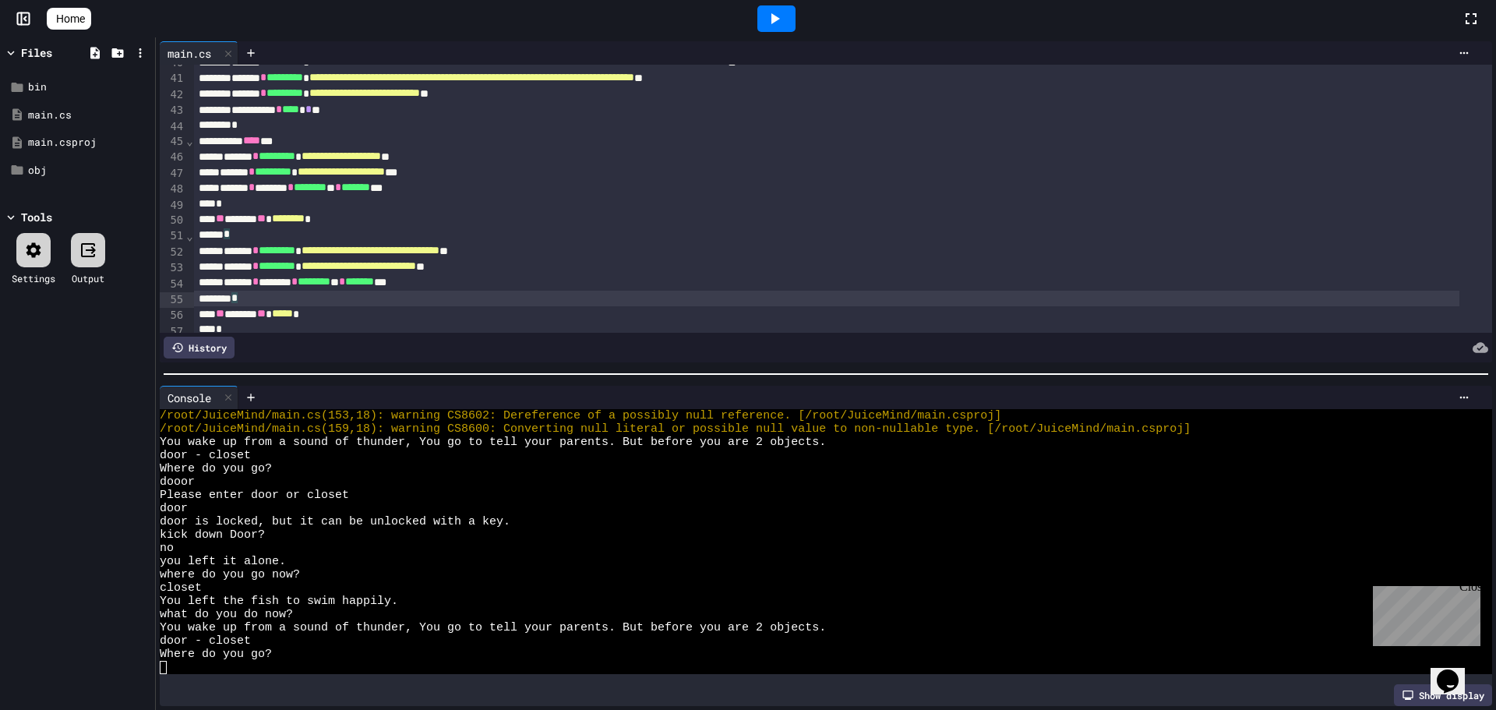
click at [286, 295] on div "*" at bounding box center [826, 299] width 1265 height 16
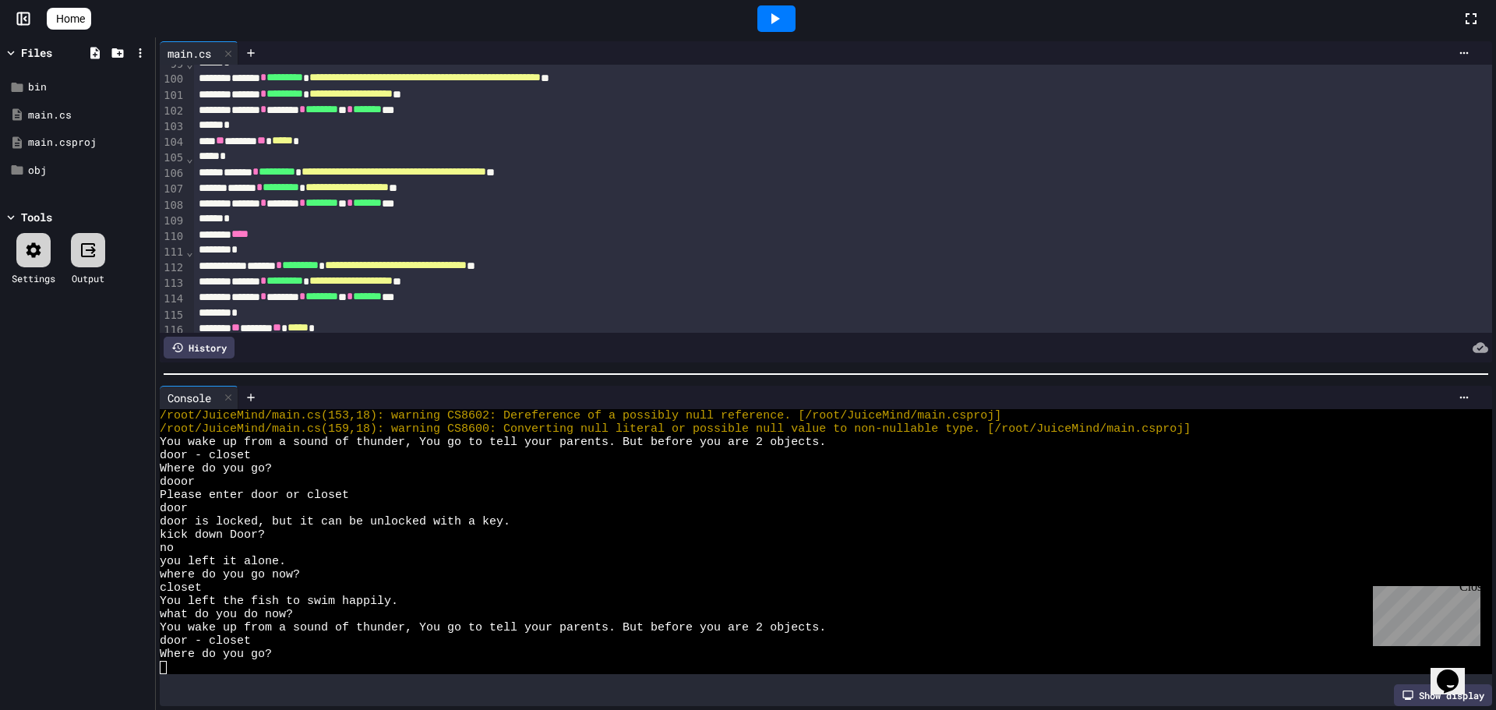
scroll to position [1558, 0]
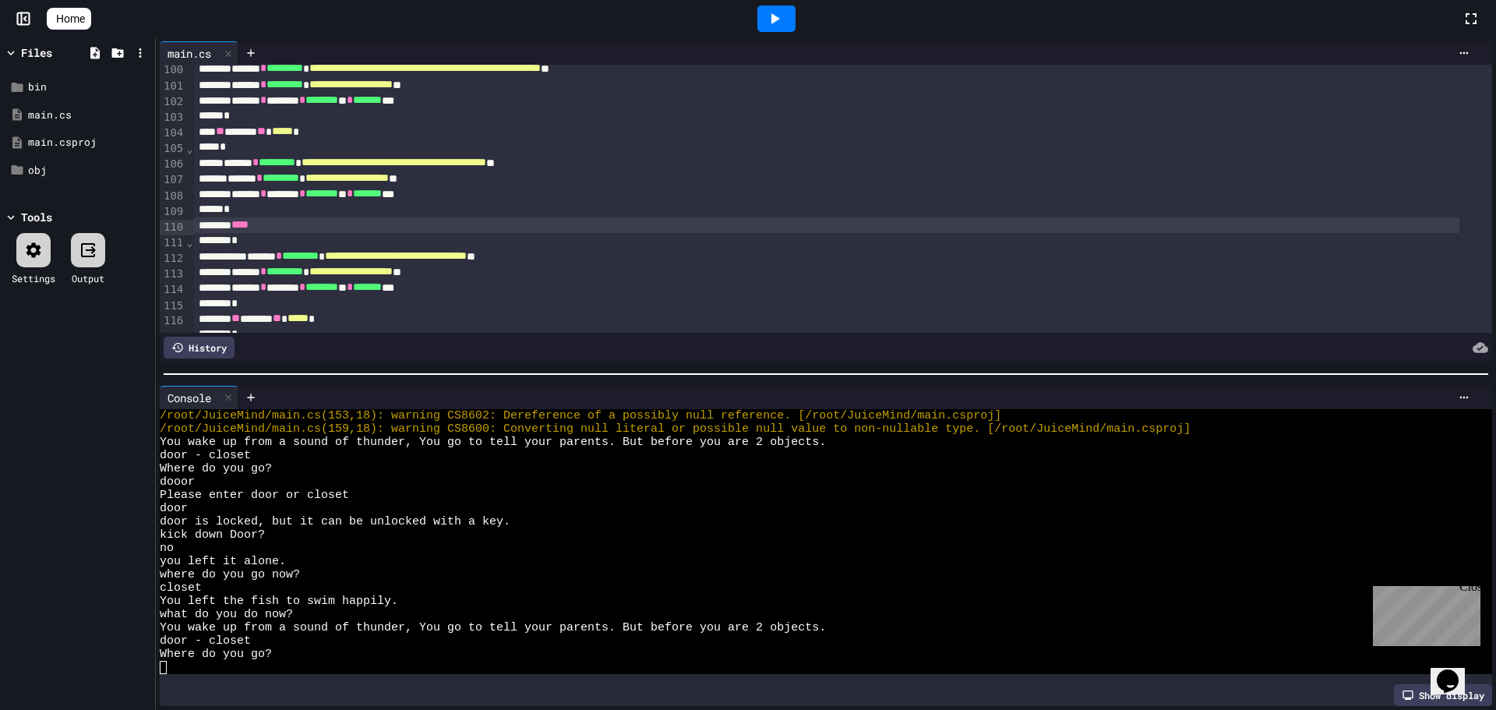
click at [282, 229] on div "****" at bounding box center [826, 225] width 1265 height 16
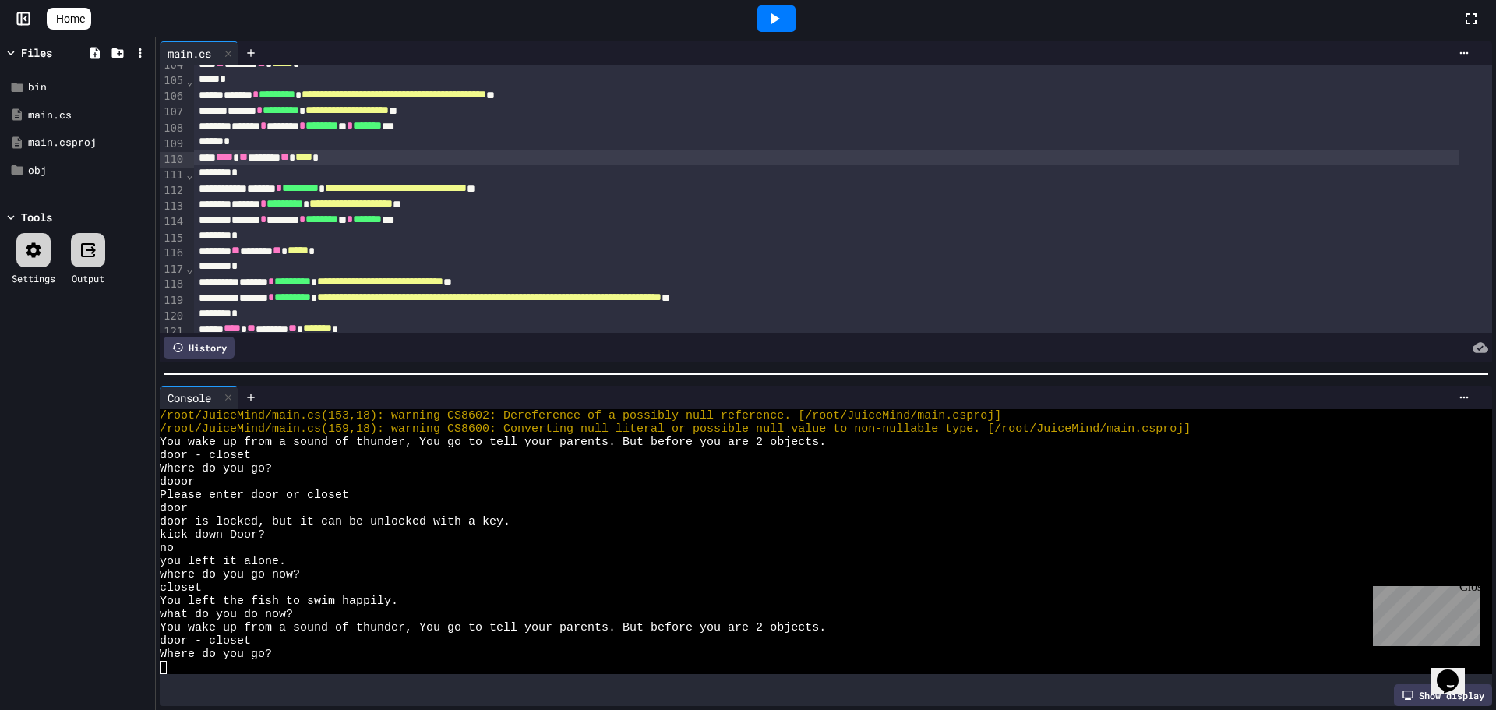
scroll to position [1636, 0]
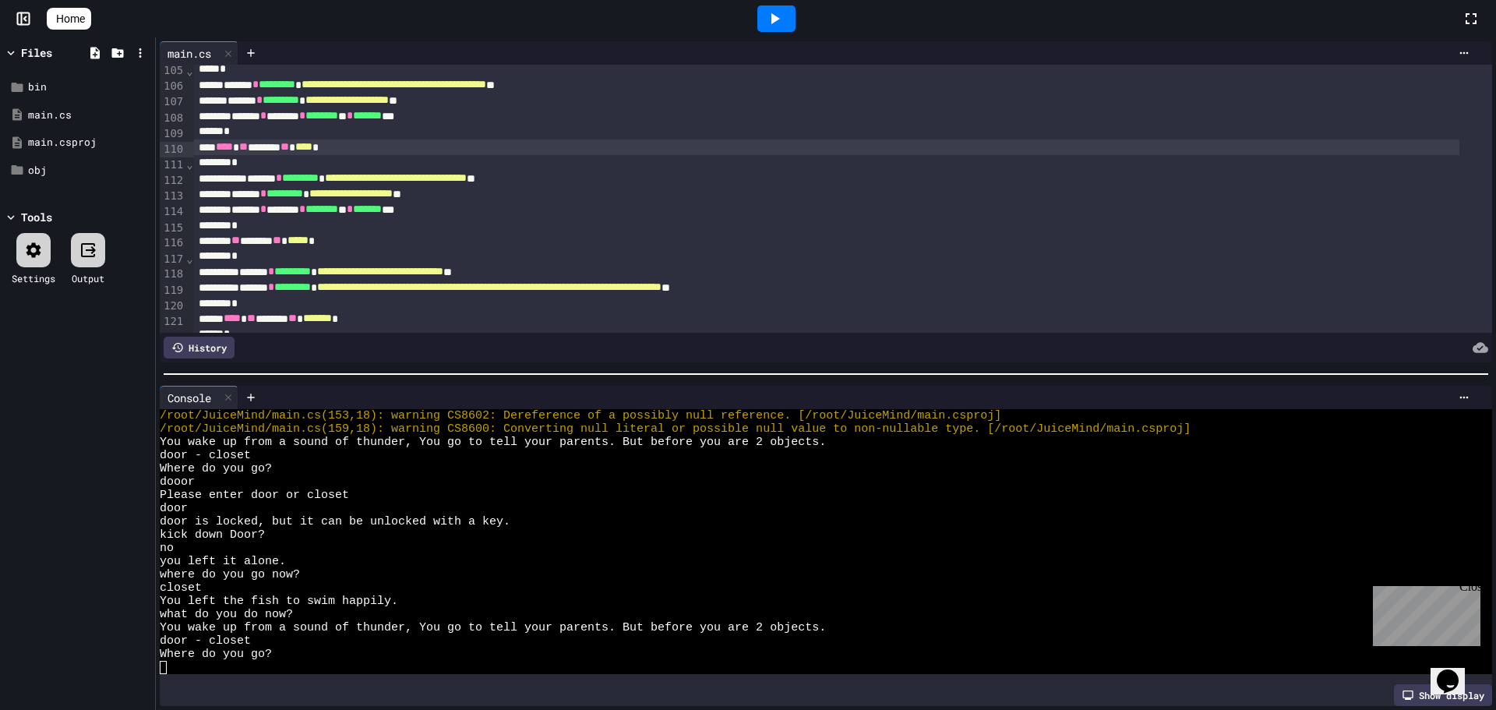
click at [264, 164] on div "*" at bounding box center [826, 163] width 1265 height 16
click at [776, 32] on div at bounding box center [776, 19] width 54 height 42
click at [784, 27] on icon at bounding box center [774, 18] width 19 height 19
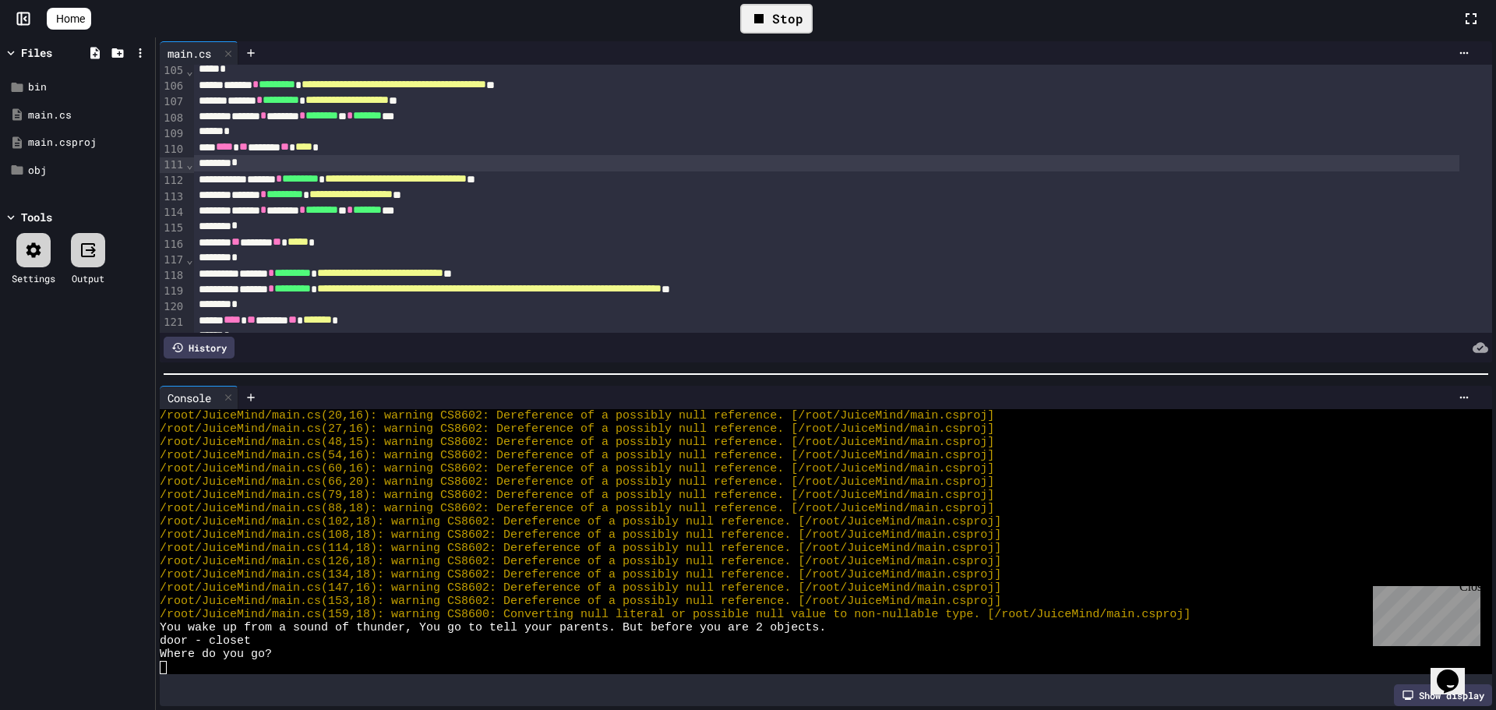
scroll to position [26, 0]
click at [477, 649] on div "Where do you go?" at bounding box center [812, 653] width 1304 height 13
click at [541, 647] on div "Where do you go?" at bounding box center [812, 653] width 1304 height 13
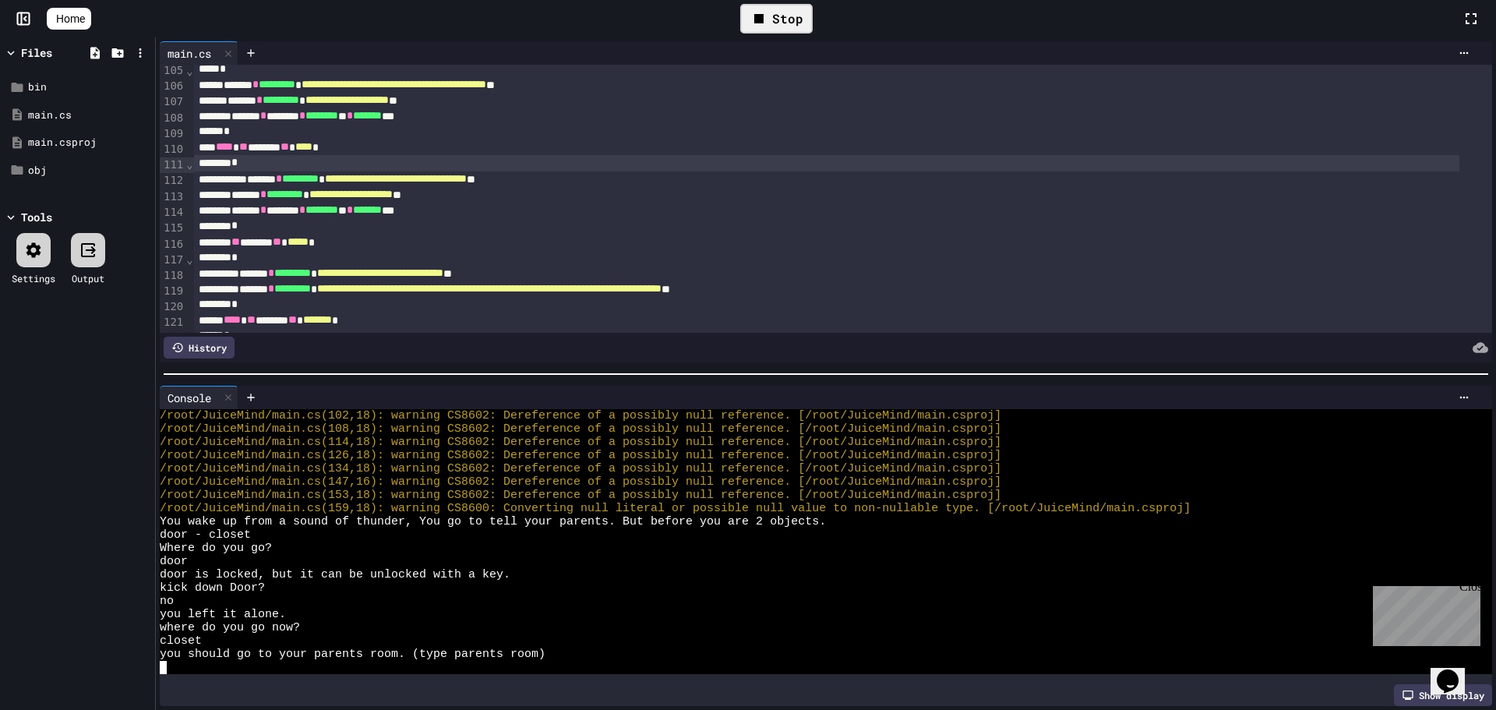
scroll to position [132, 0]
click at [812, 7] on div "Stop" at bounding box center [776, 19] width 72 height 30
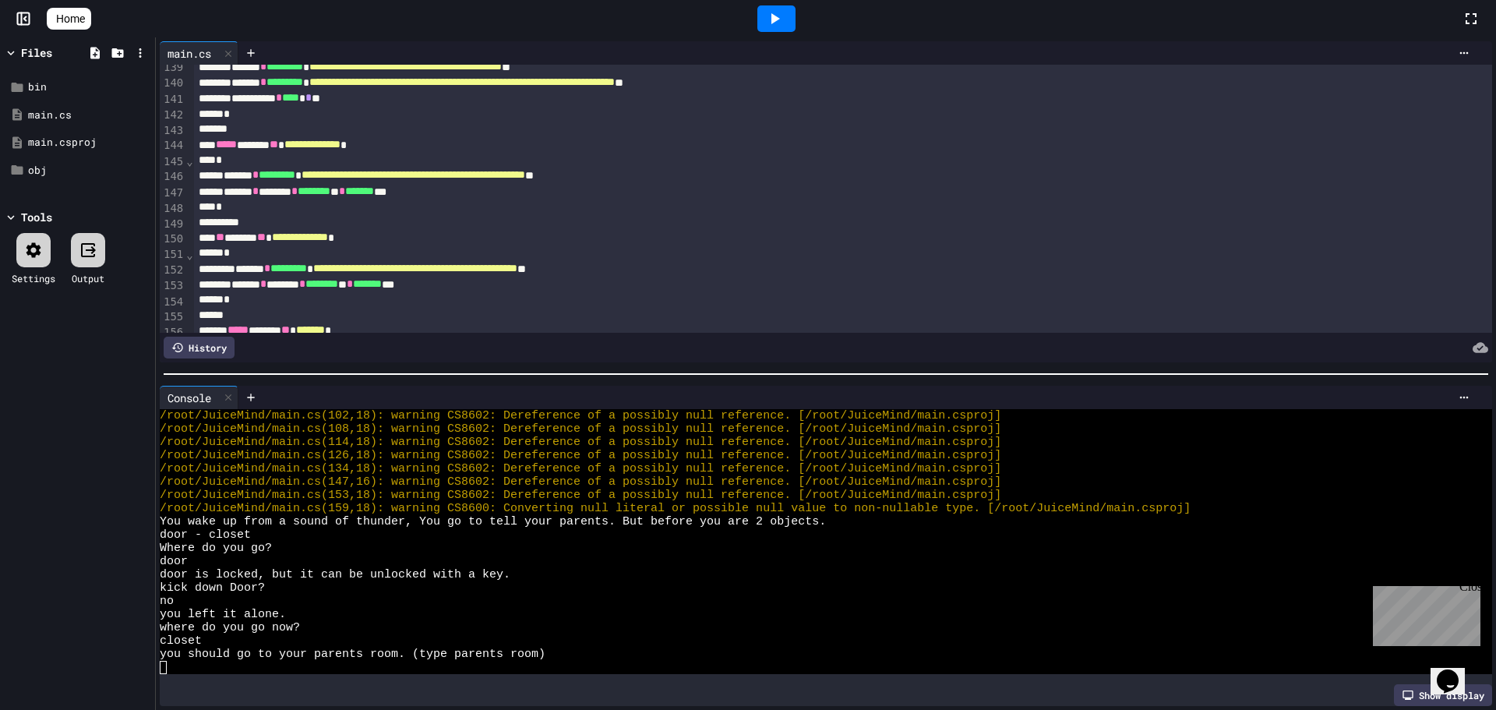
scroll to position [2123, 0]
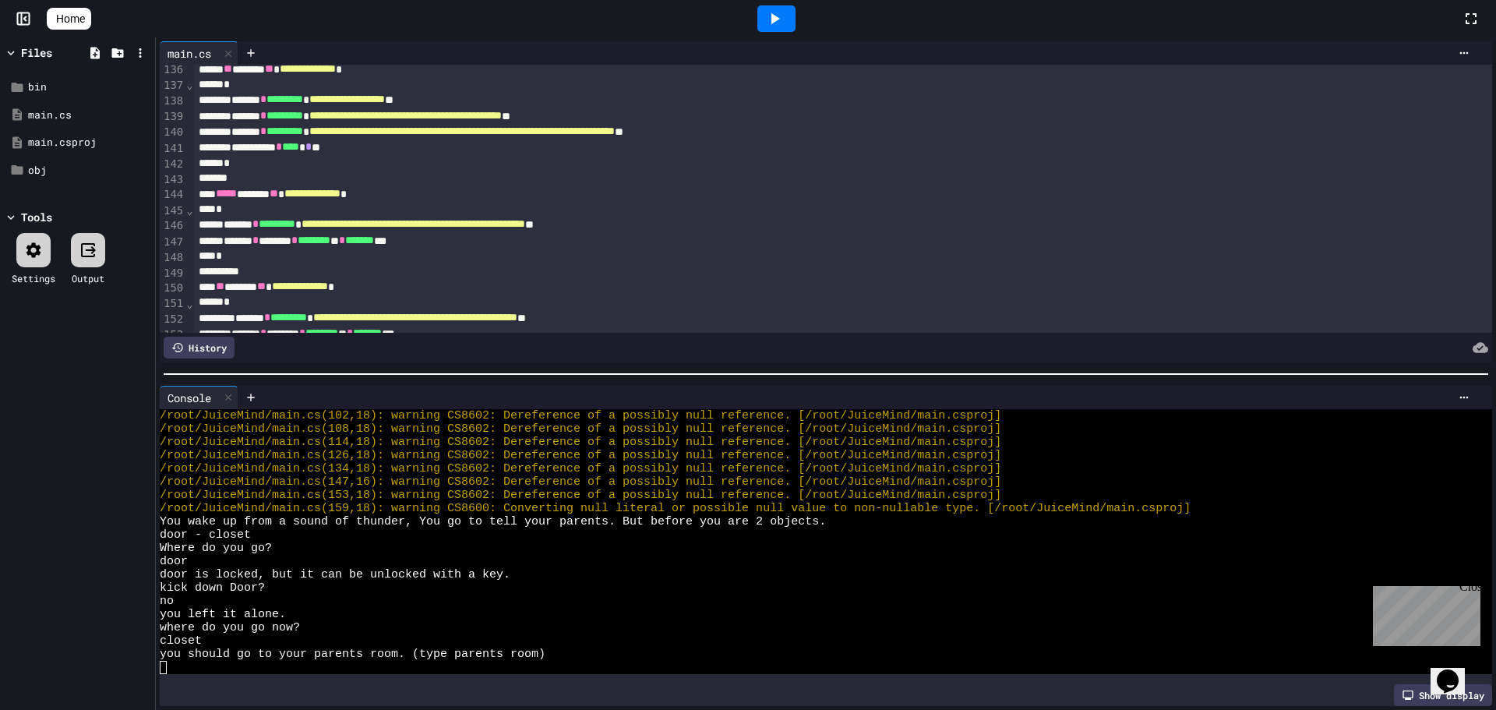
click at [286, 170] on div "*" at bounding box center [826, 164] width 1265 height 16
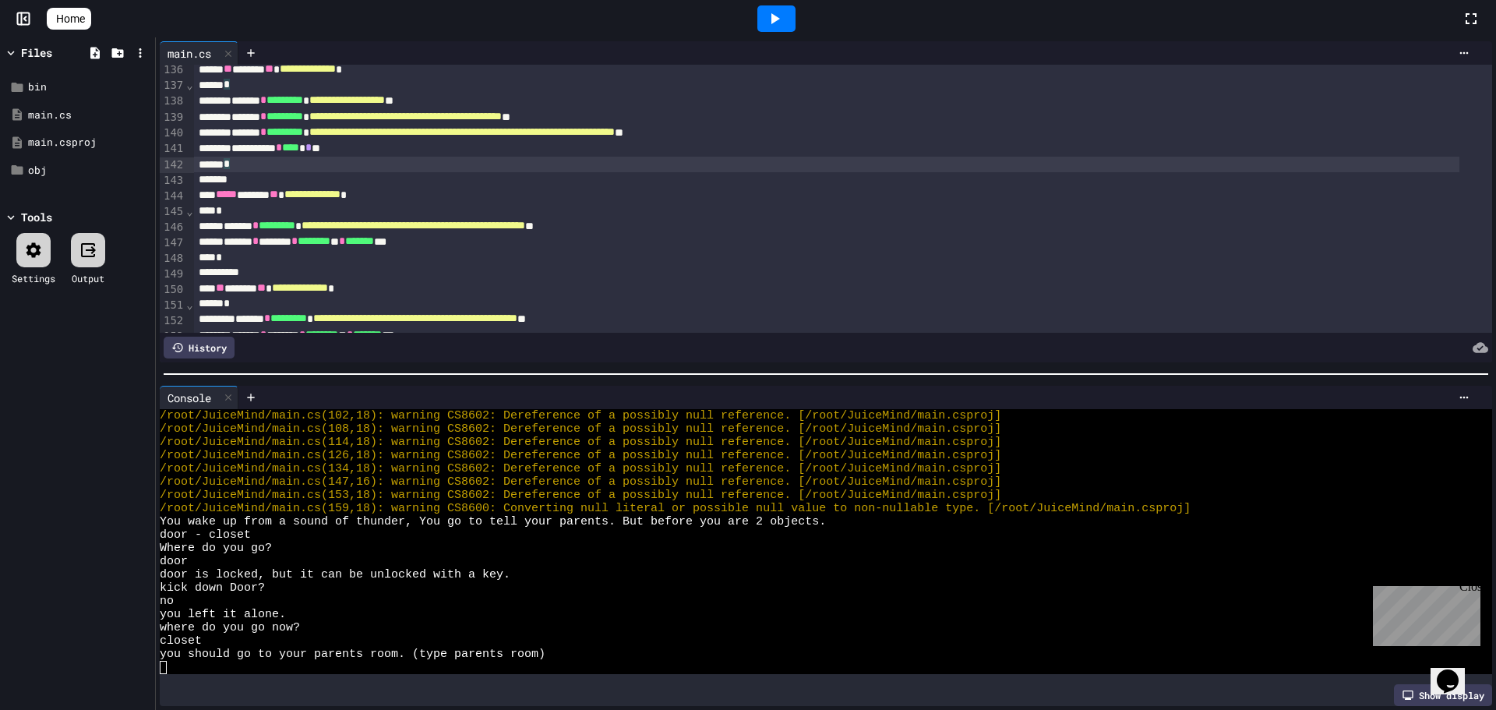
click at [257, 215] on div "*" at bounding box center [826, 211] width 1265 height 16
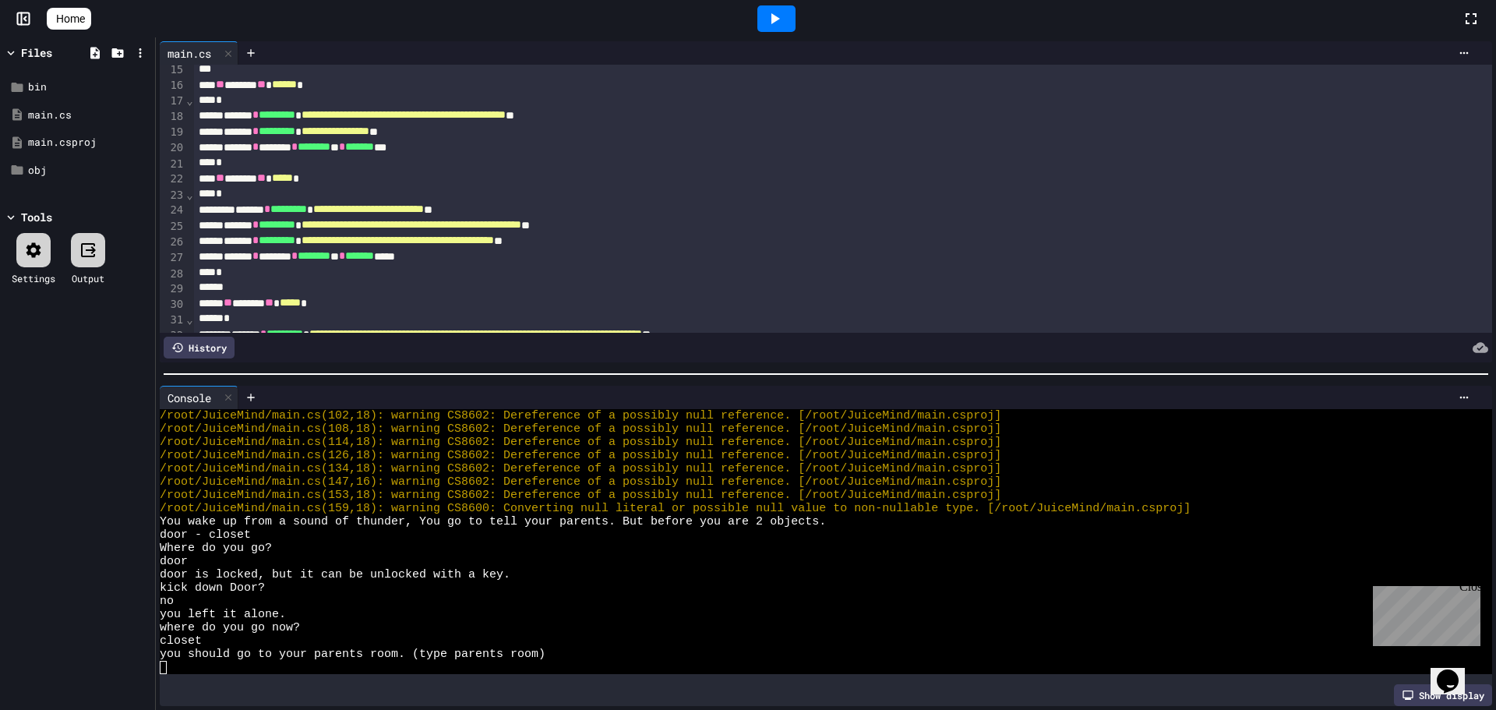
scroll to position [234, 0]
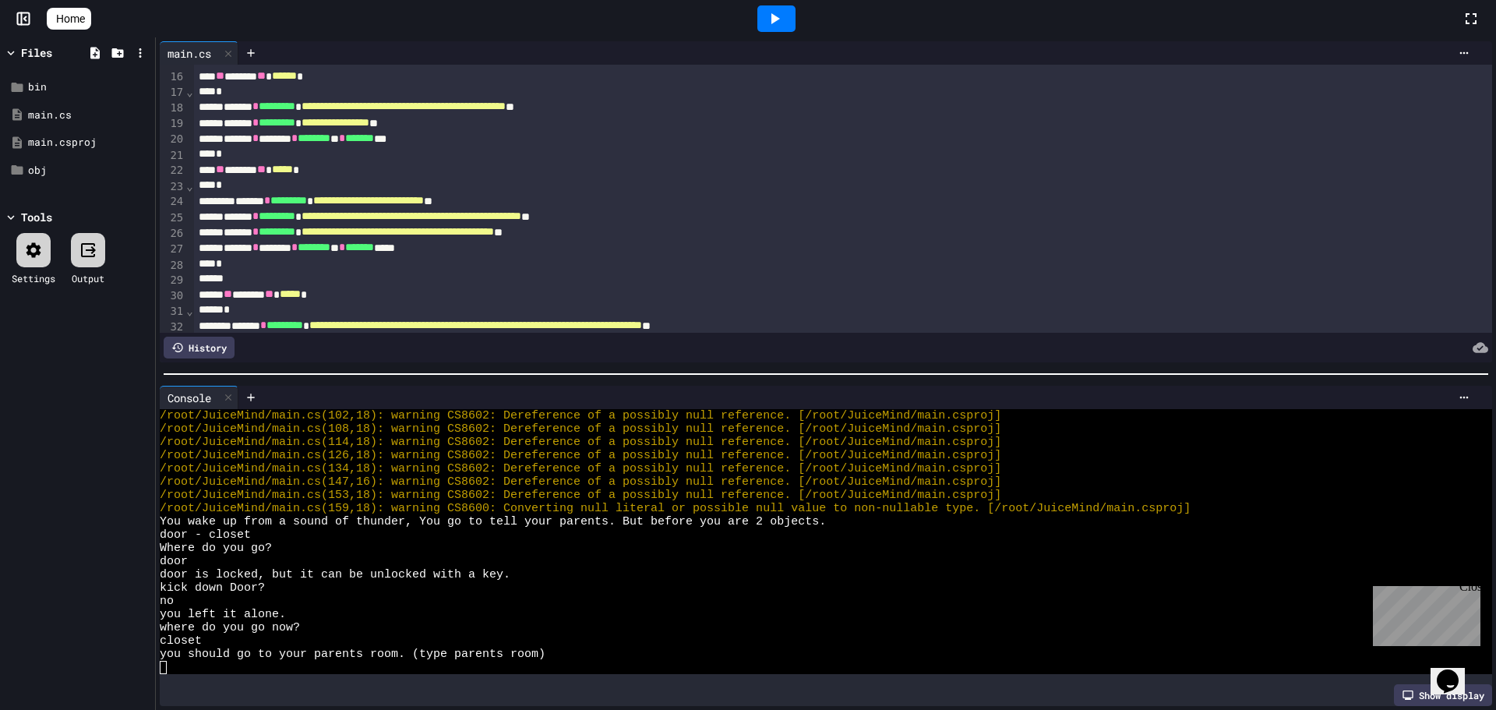
click at [276, 178] on div "** ******* ** ***** *" at bounding box center [826, 170] width 1265 height 16
click at [270, 197] on div "**********" at bounding box center [826, 201] width 1265 height 16
click at [283, 191] on div "*" at bounding box center [826, 186] width 1265 height 16
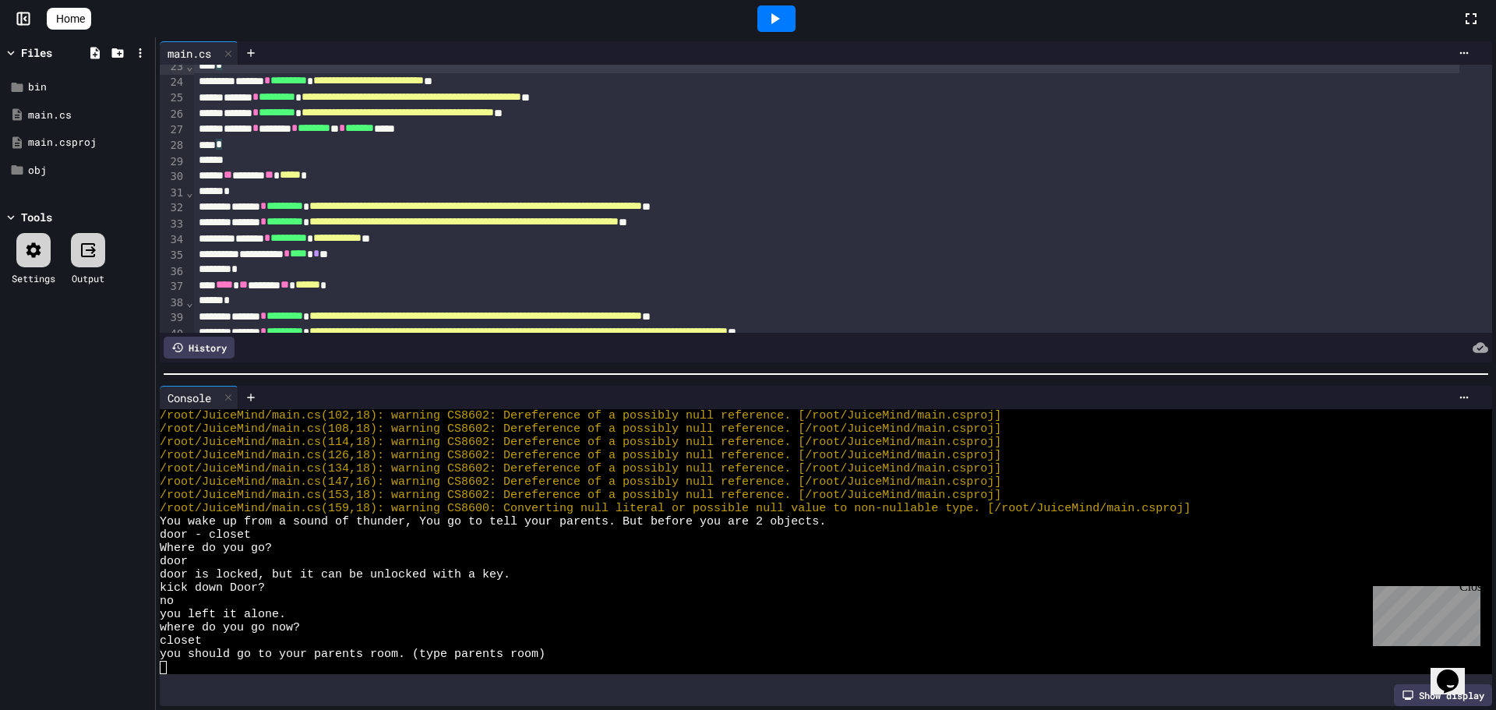
scroll to position [389, 0]
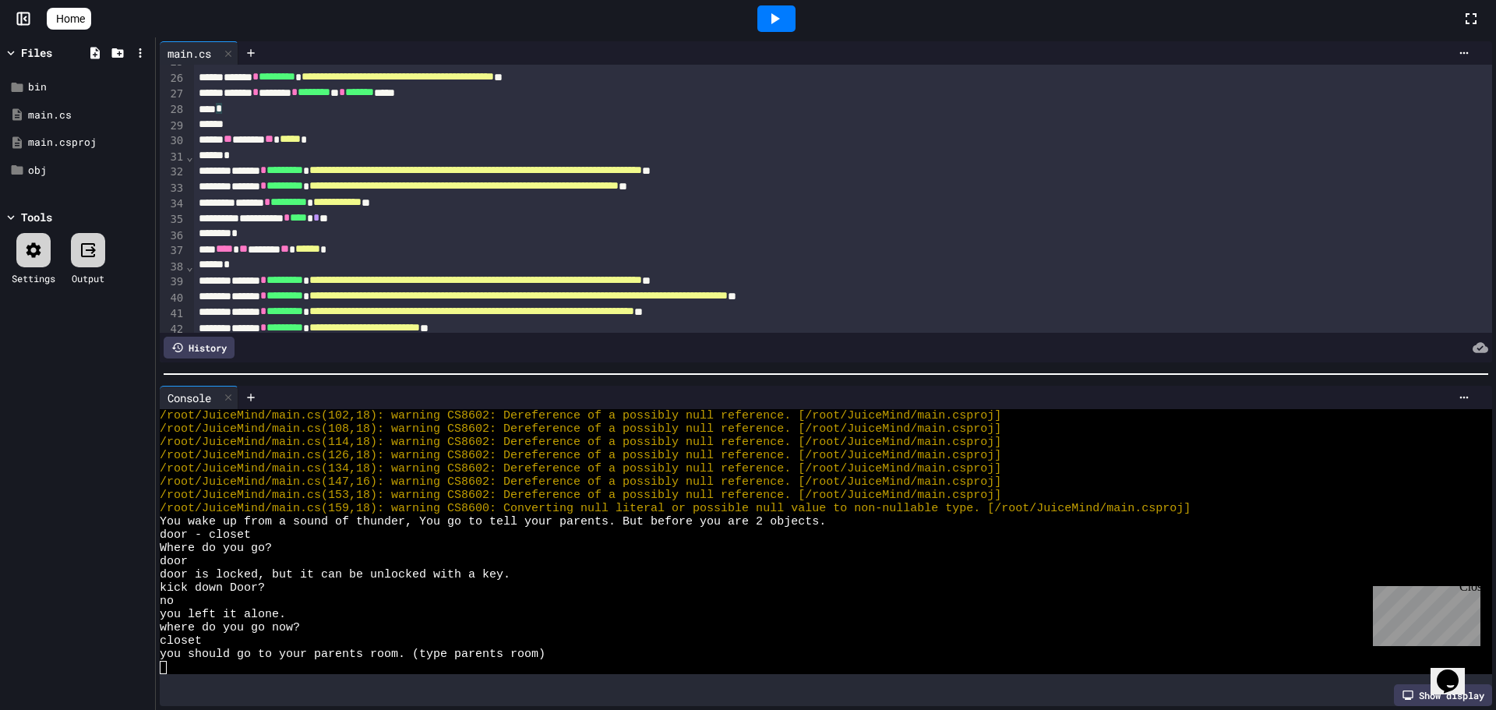
click at [291, 160] on div "*" at bounding box center [826, 156] width 1265 height 16
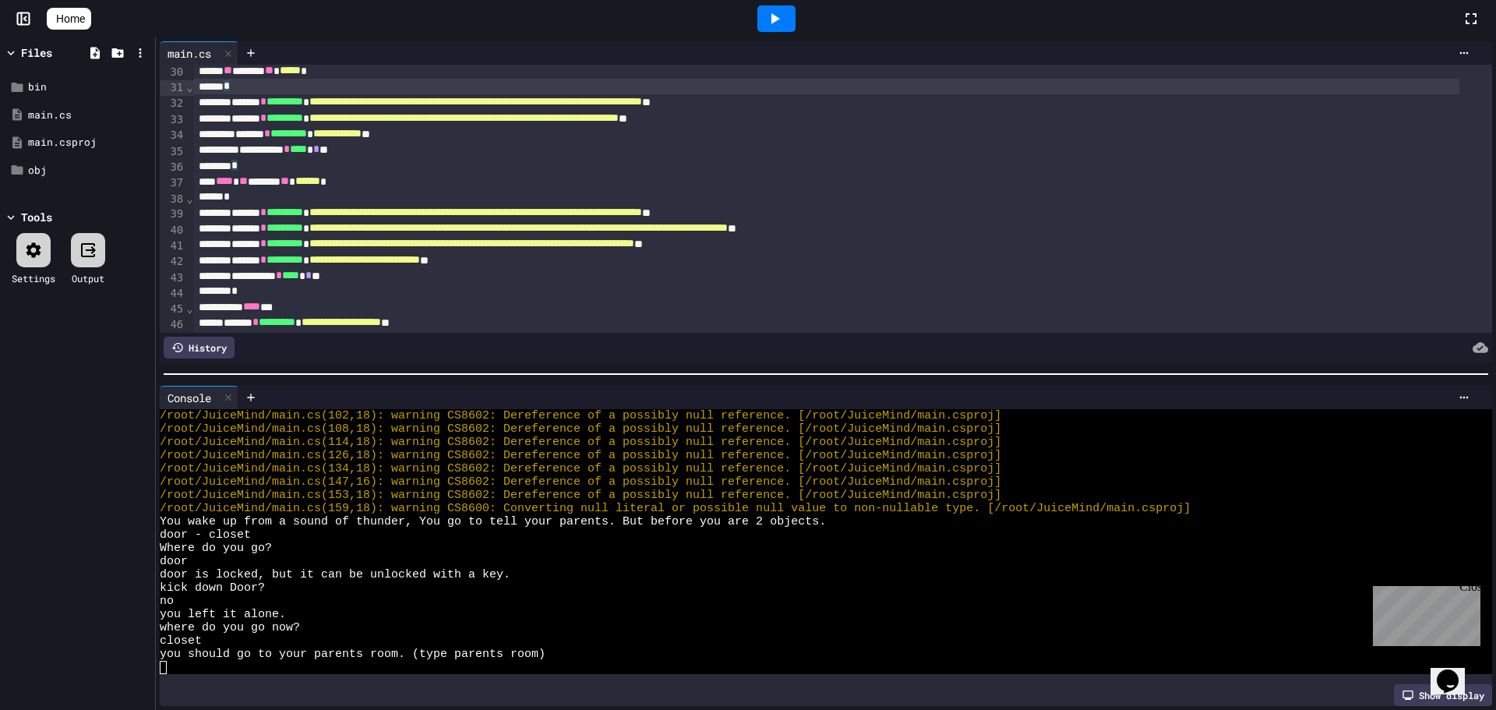
scroll to position [467, 0]
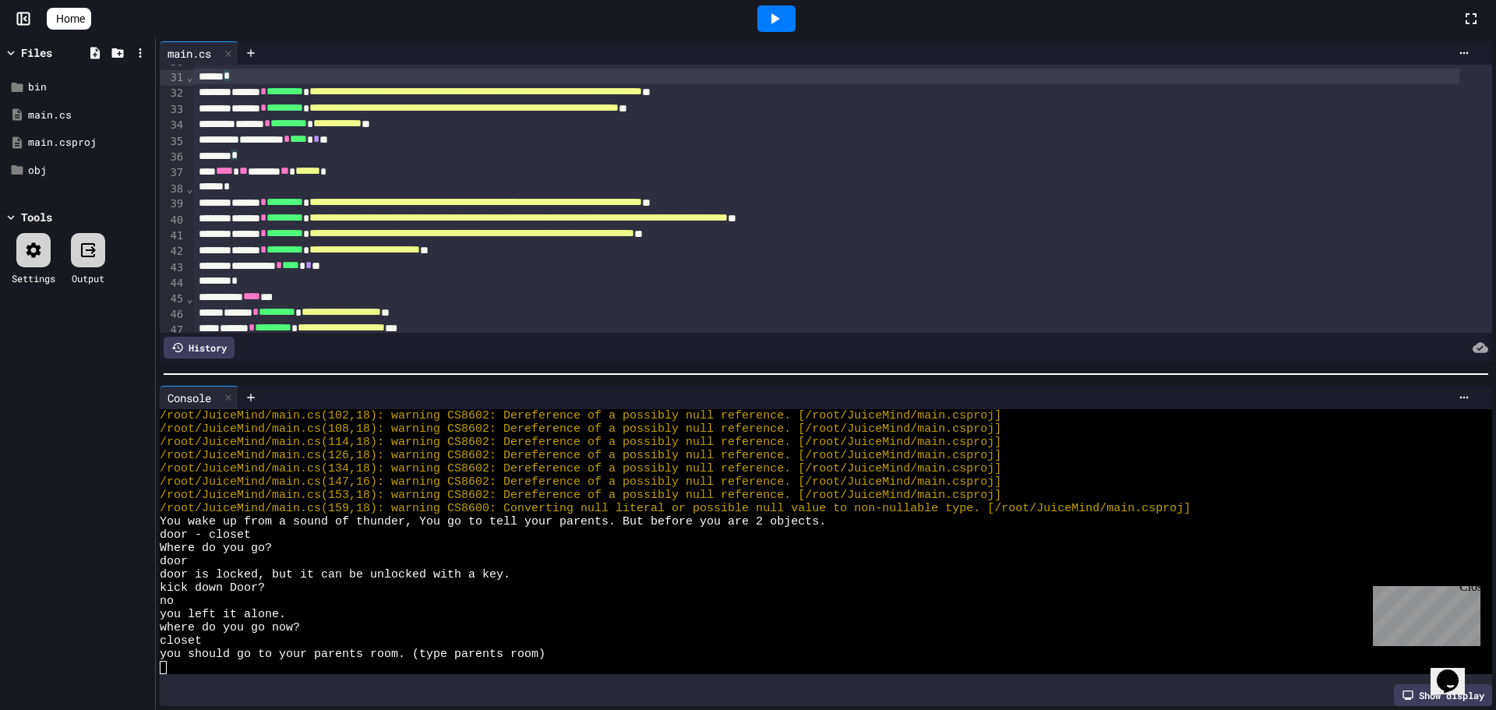
click at [300, 186] on div "*" at bounding box center [826, 187] width 1265 height 16
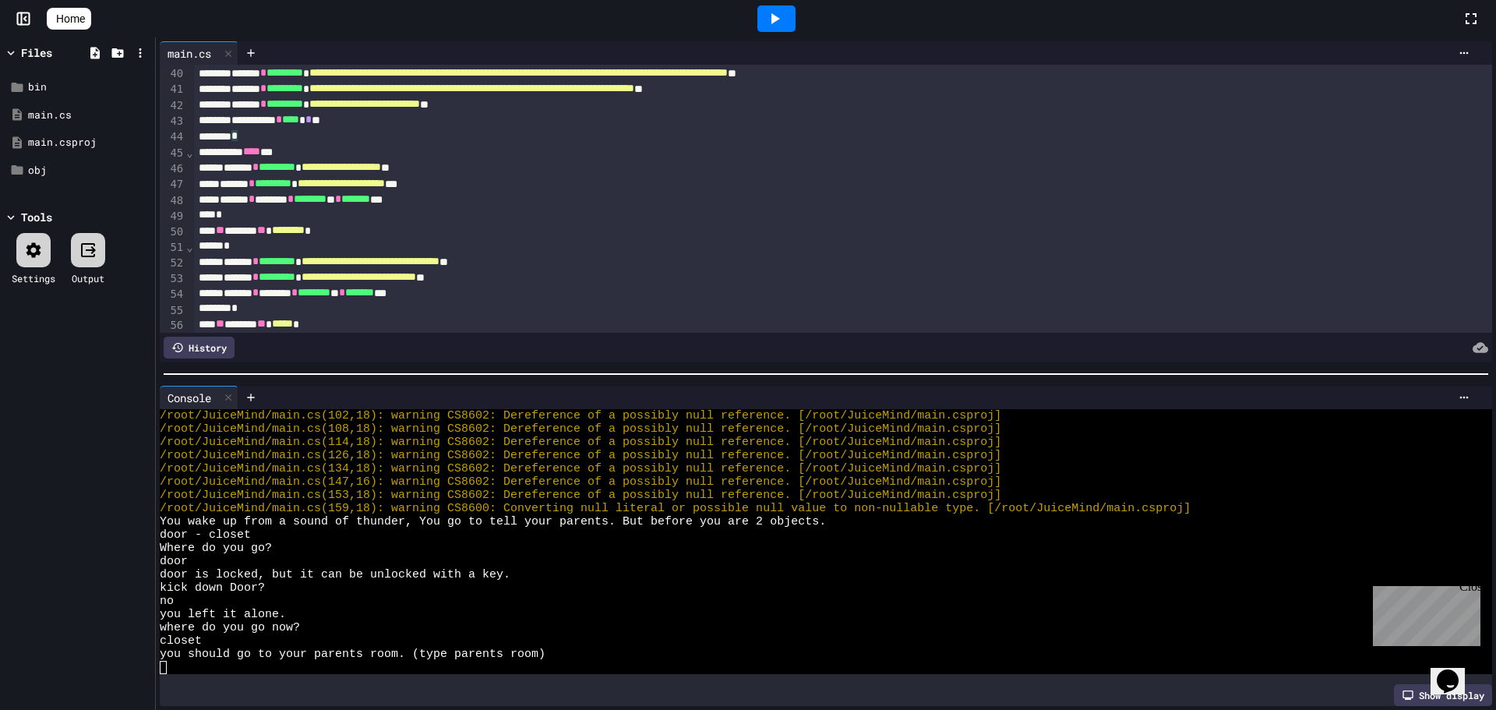
scroll to position [623, 0]
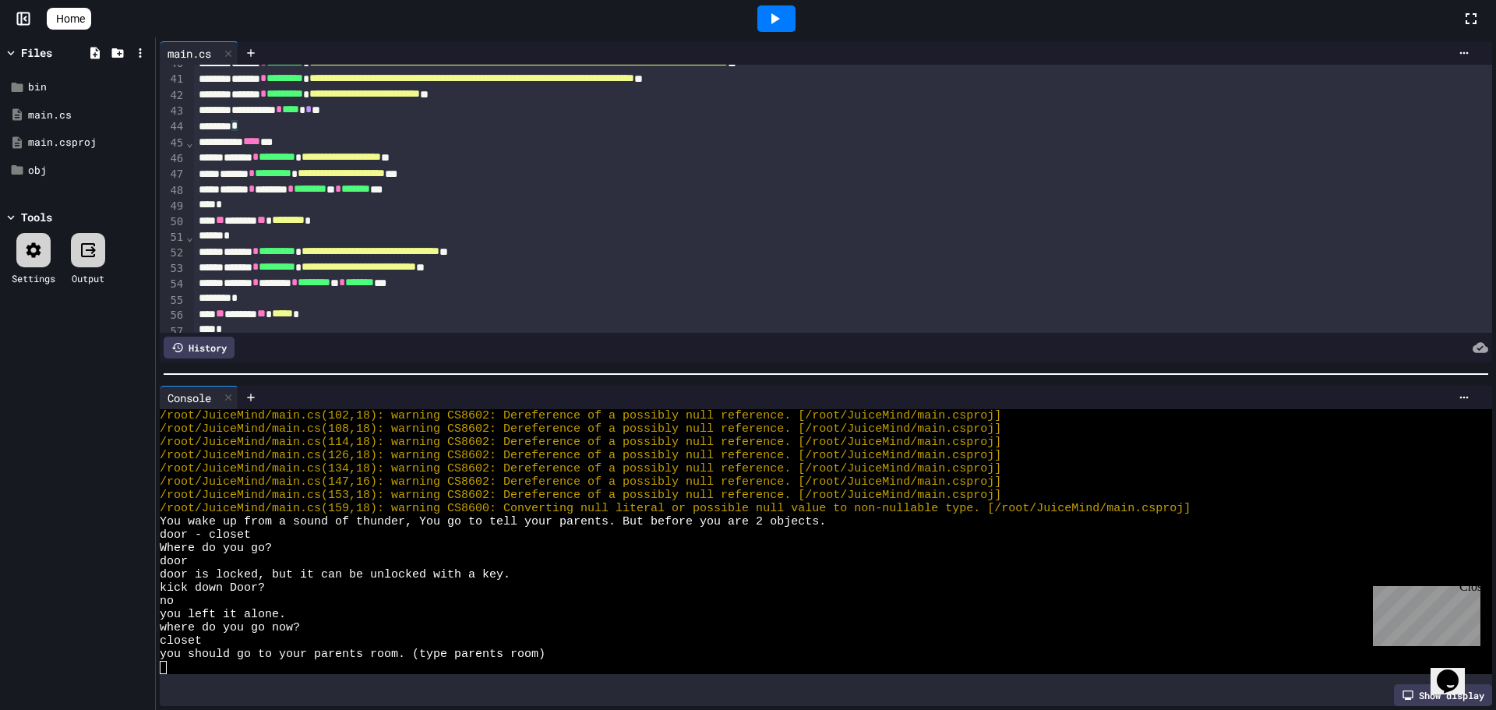
click at [333, 144] on div "**** *" at bounding box center [826, 142] width 1265 height 16
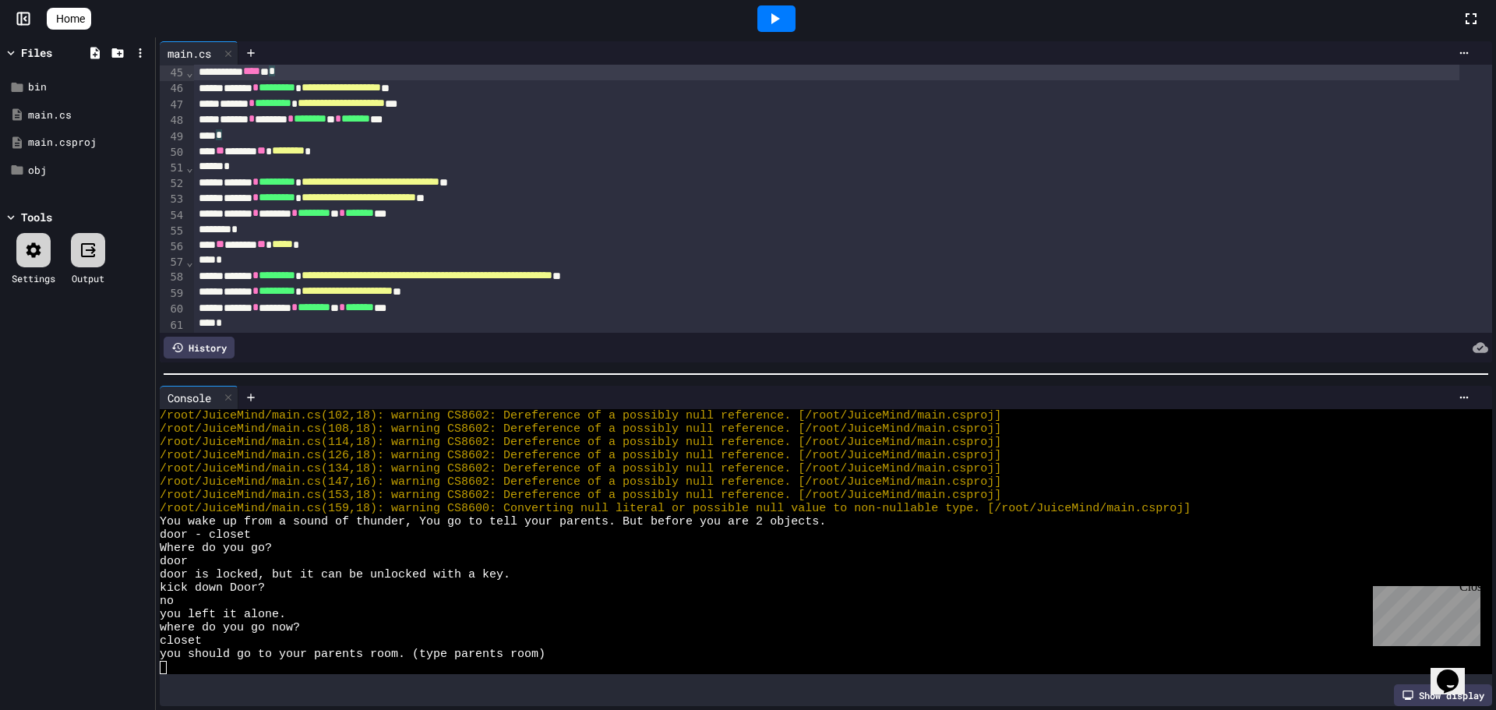
scroll to position [701, 0]
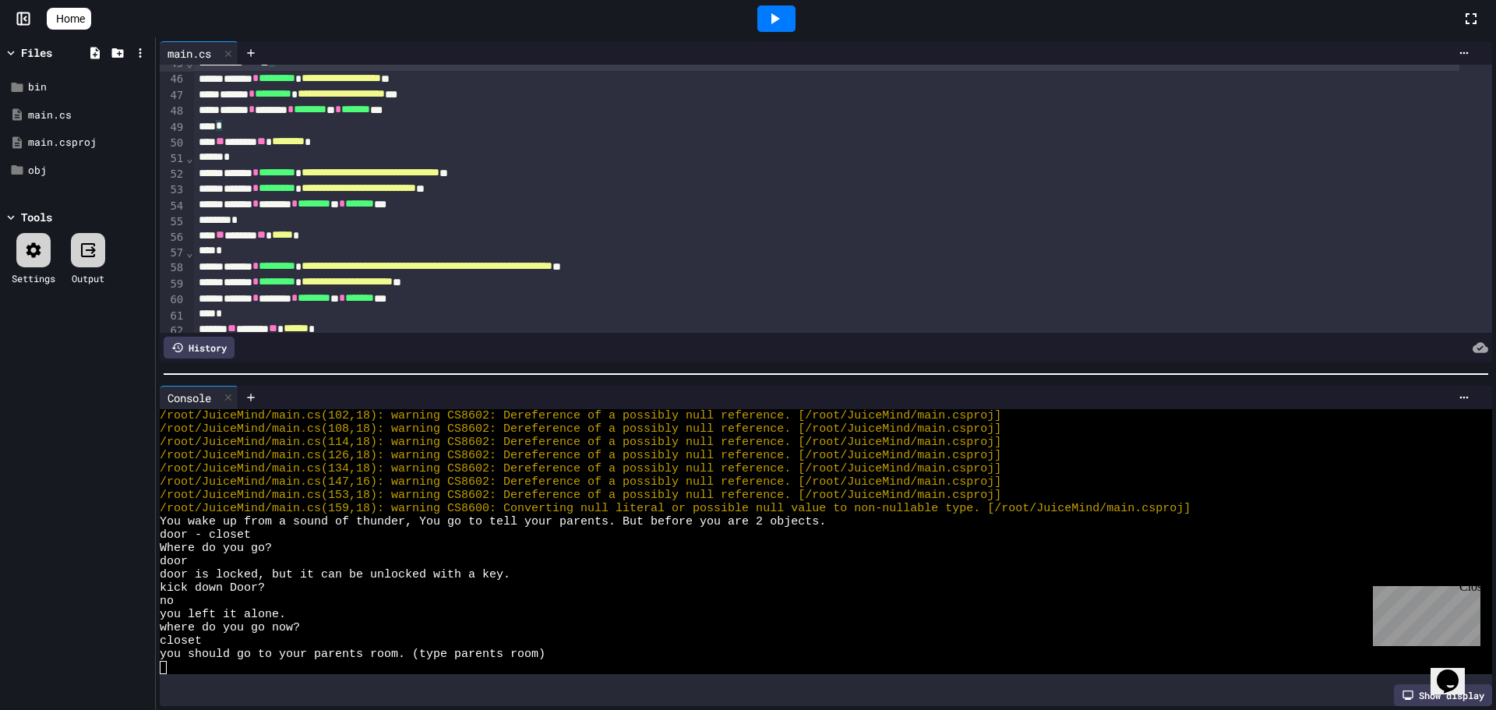
click at [279, 154] on div "*" at bounding box center [826, 158] width 1265 height 16
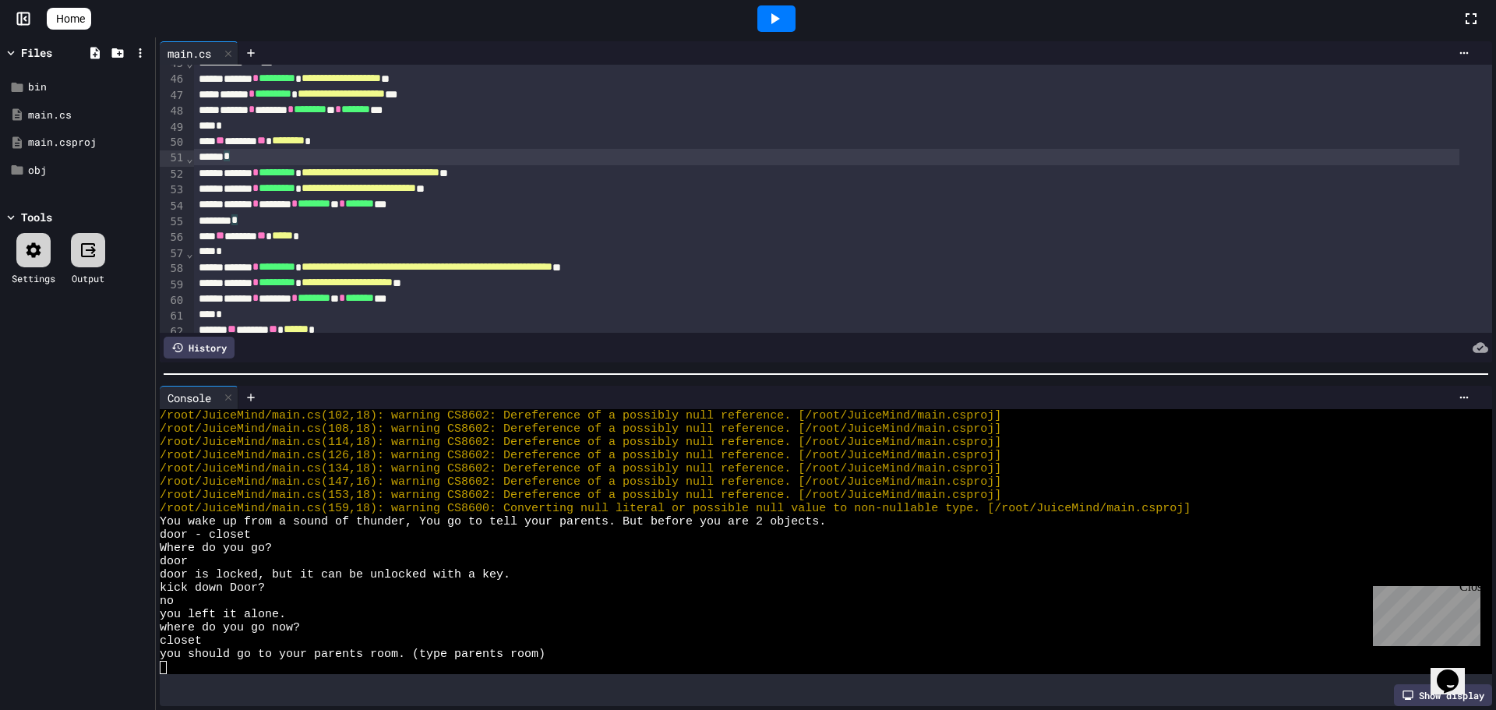
click at [217, 145] on div "** ******* ** ******** *" at bounding box center [826, 141] width 1265 height 16
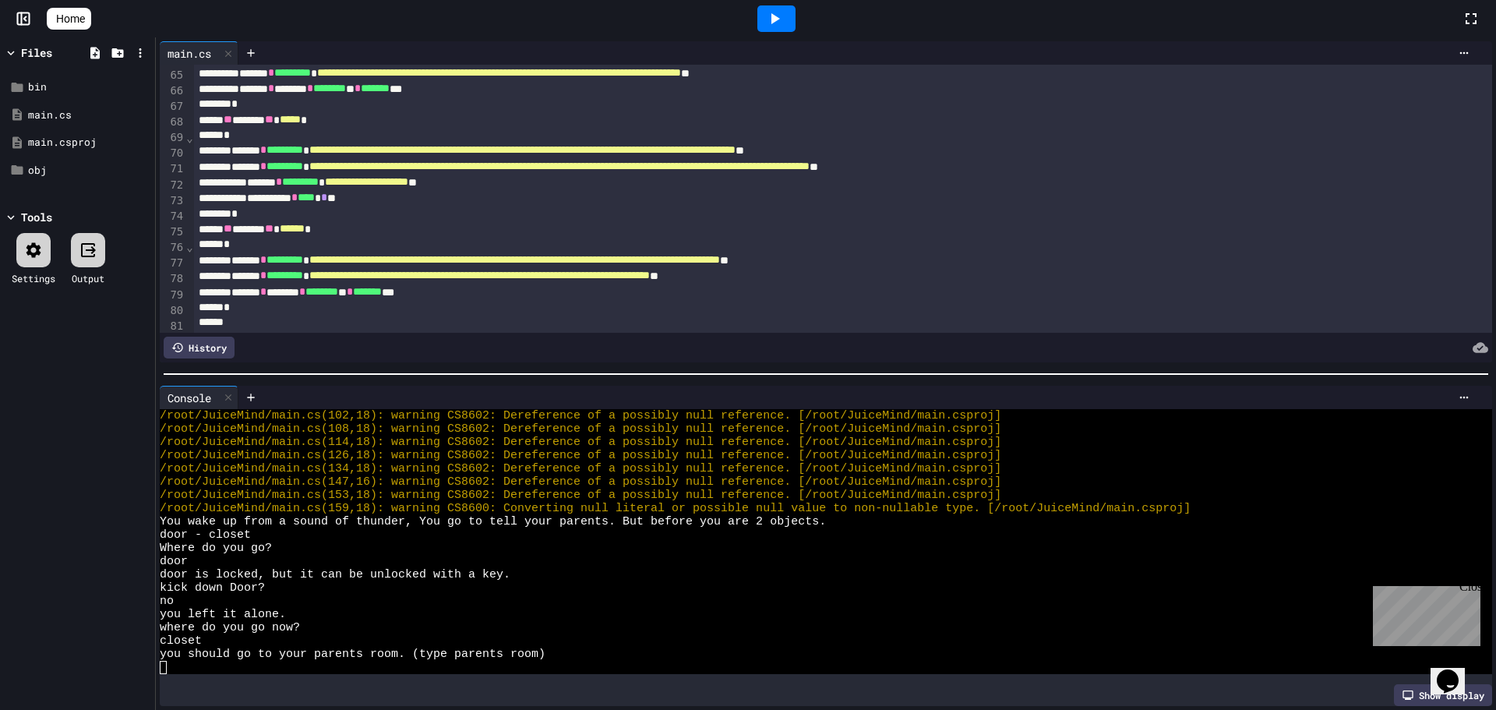
scroll to position [1013, 0]
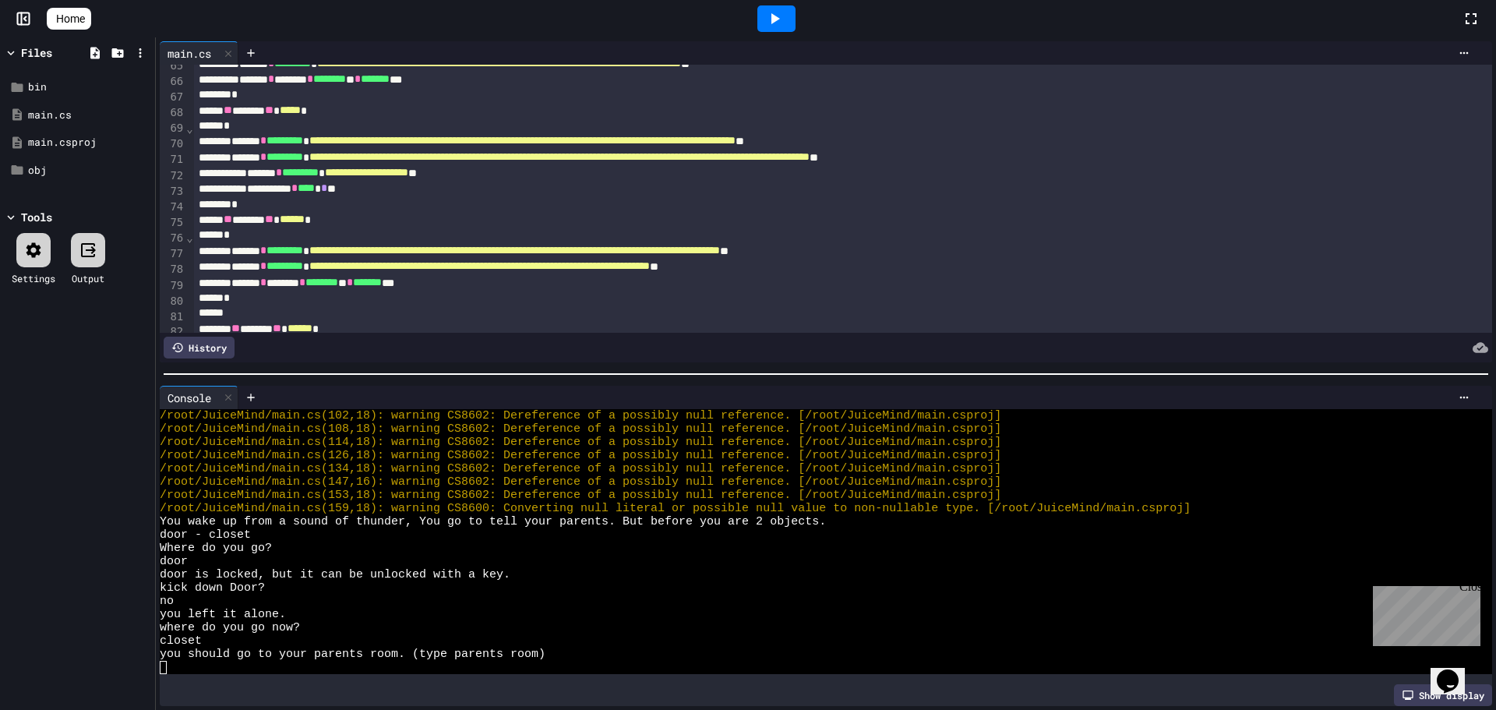
click at [219, 222] on div "** ******* ** ****** *" at bounding box center [826, 220] width 1265 height 16
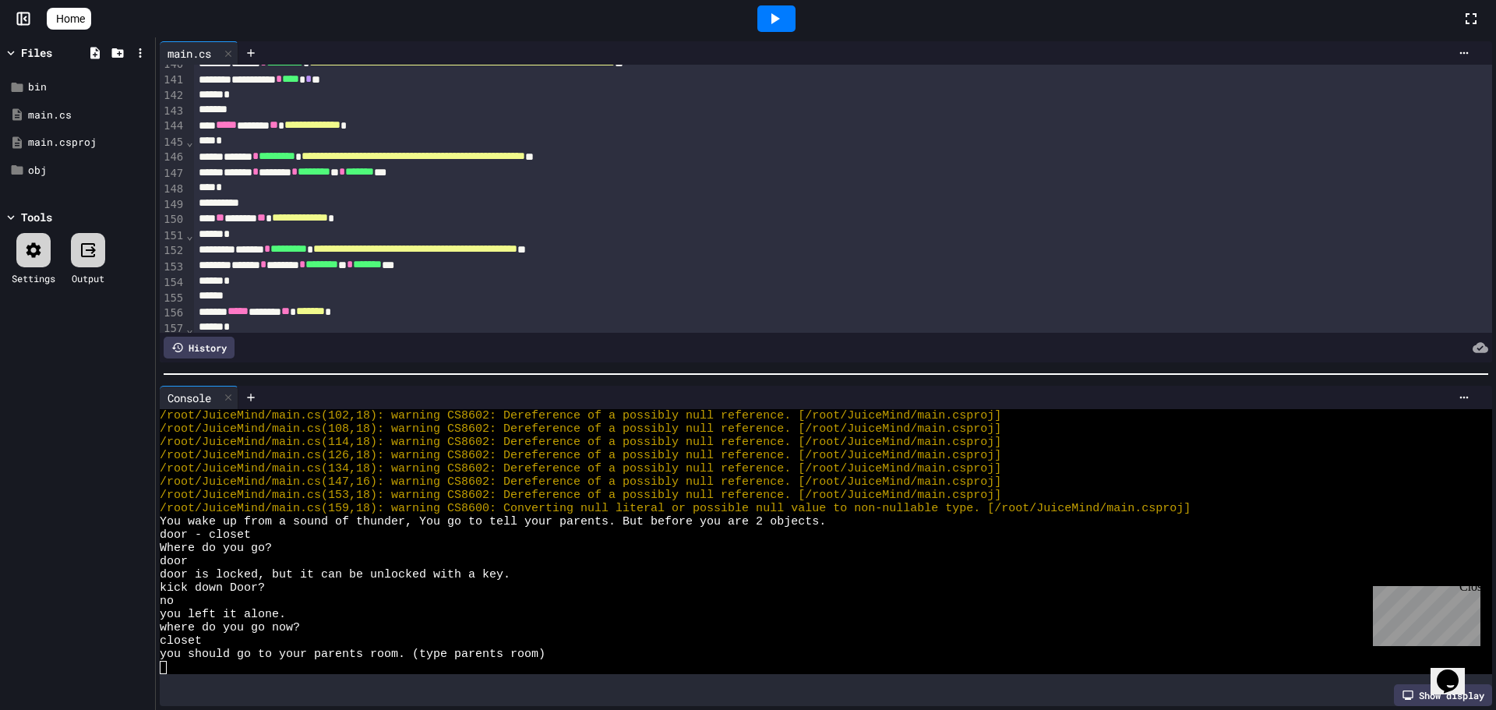
scroll to position [2198, 0]
